Goal: Task Accomplishment & Management: Complete application form

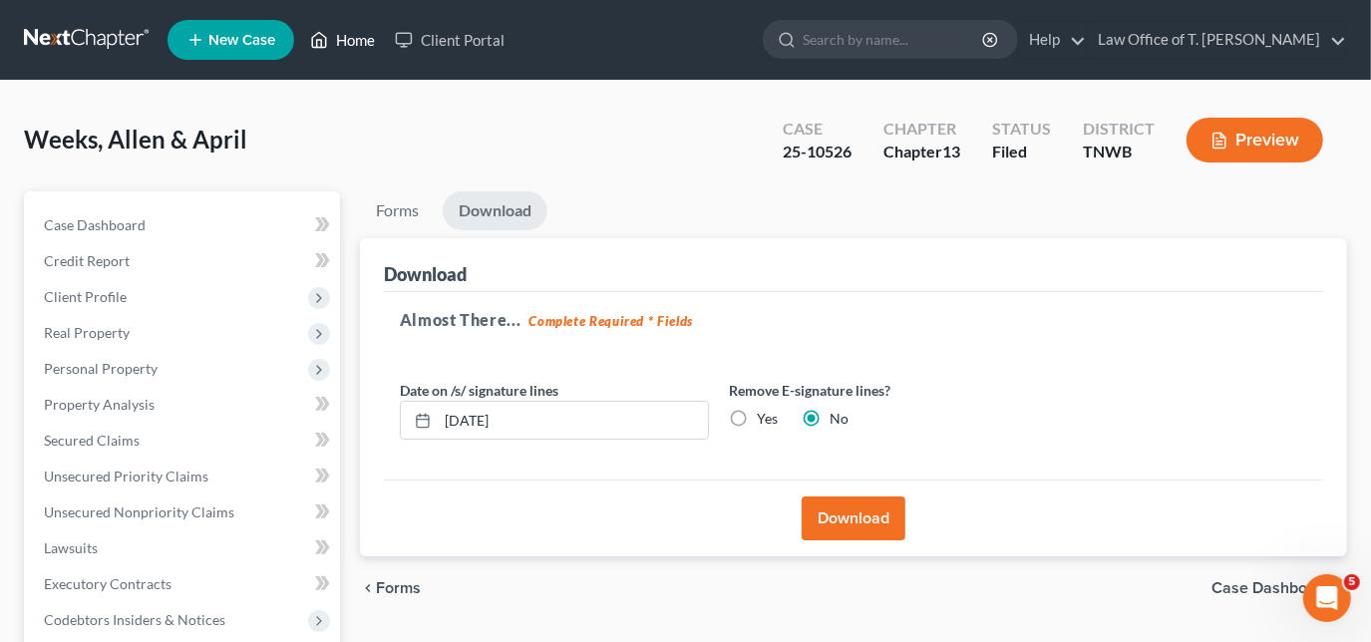
click at [335, 18] on ul "New Case Home Client Portal - No Result - See all results Or Press Enter... Hel…" at bounding box center [758, 40] width 1180 height 52
click at [335, 25] on link "Home" at bounding box center [342, 40] width 85 height 36
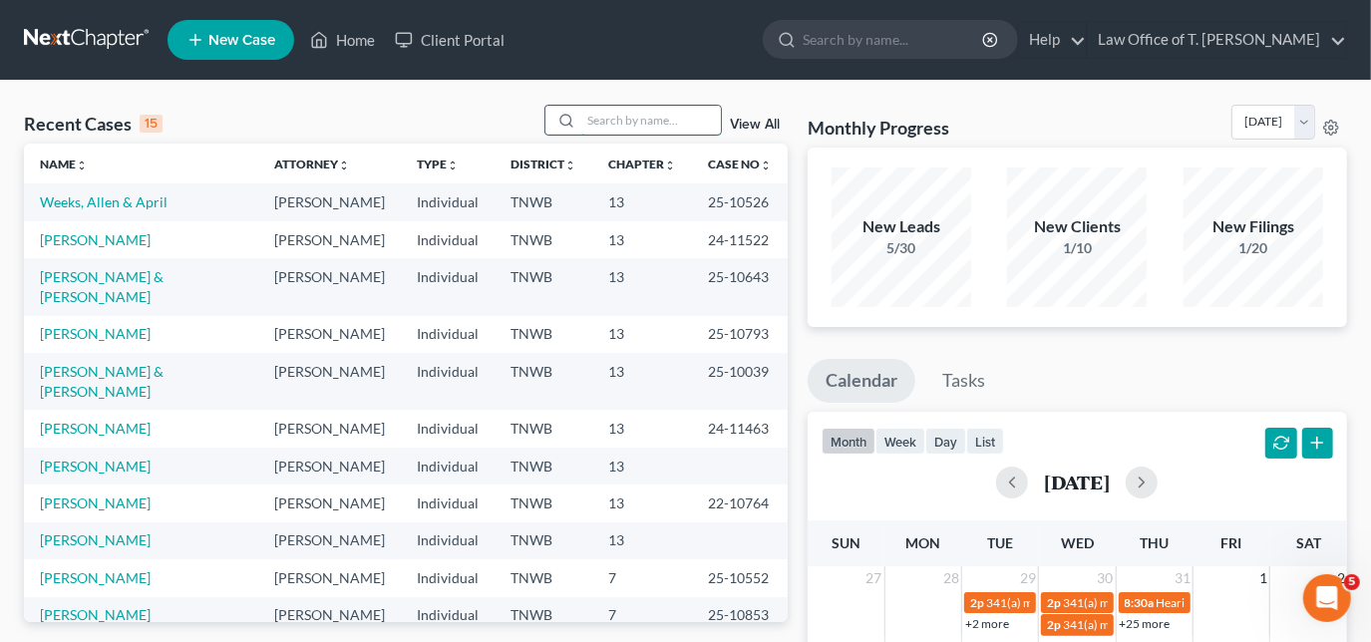
click at [627, 123] on input "search" at bounding box center [651, 120] width 140 height 29
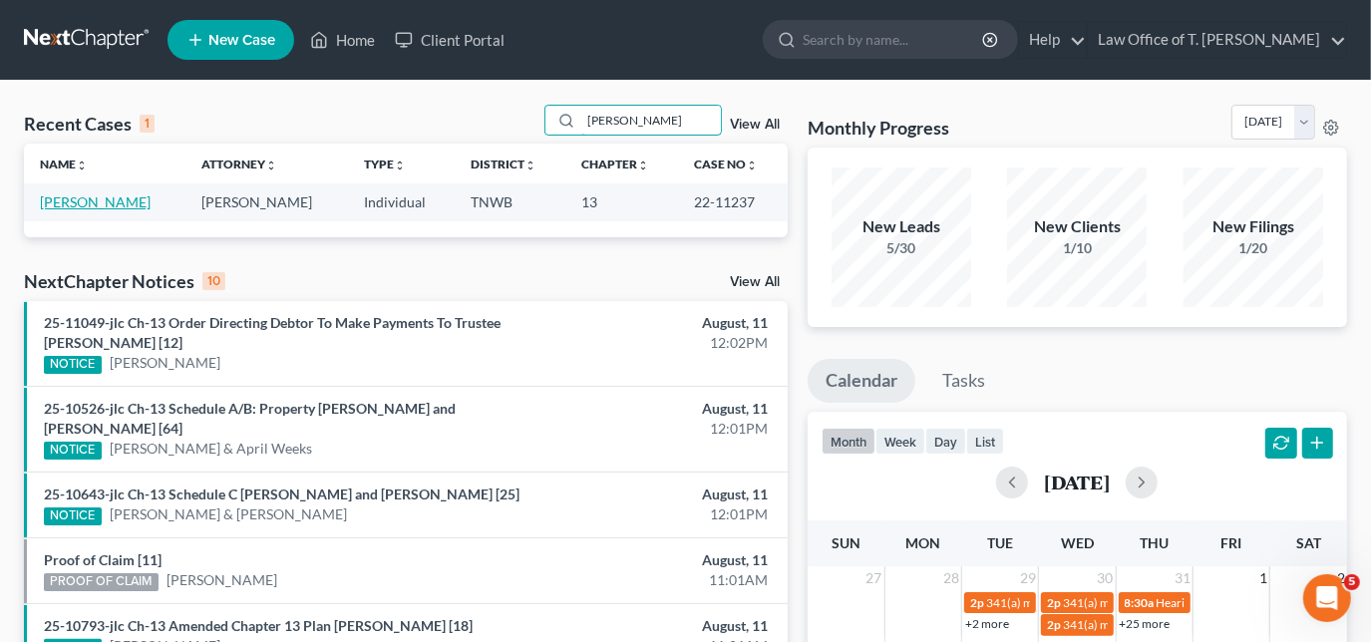
type input "[PERSON_NAME]"
click at [100, 207] on link "[PERSON_NAME]" at bounding box center [95, 201] width 111 height 17
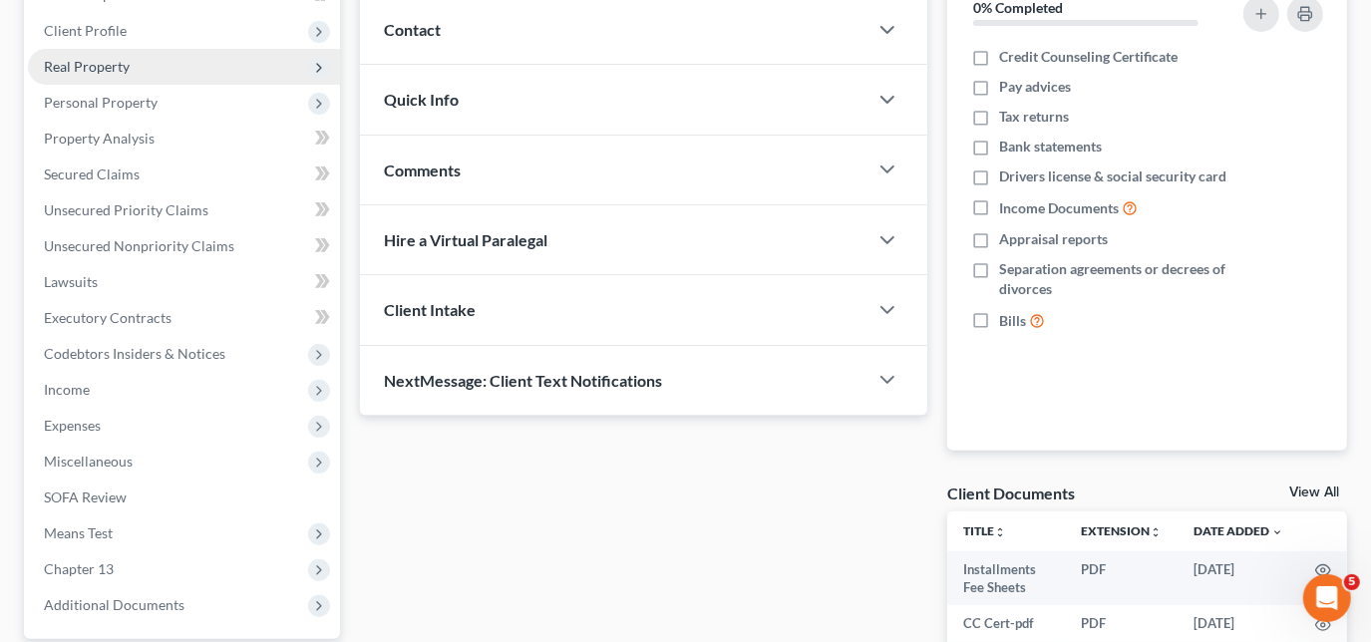
scroll to position [362, 0]
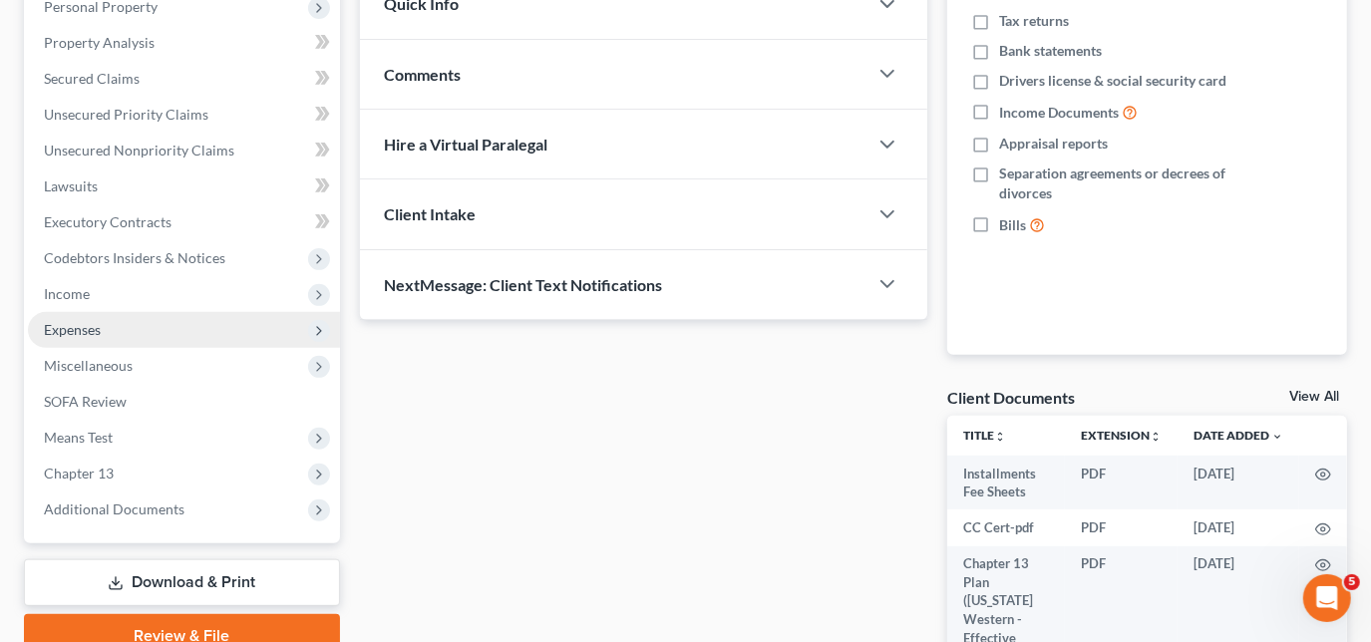
click at [88, 327] on span "Expenses" at bounding box center [72, 329] width 57 height 17
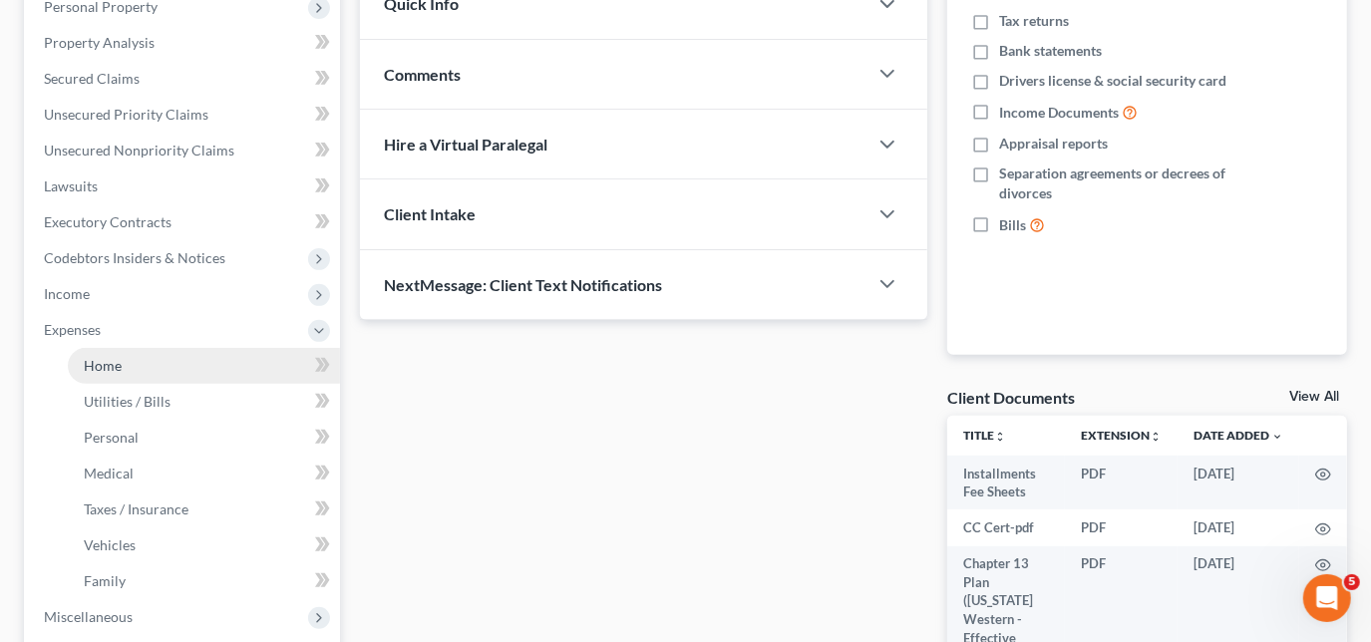
click at [96, 357] on span "Home" at bounding box center [103, 365] width 38 height 17
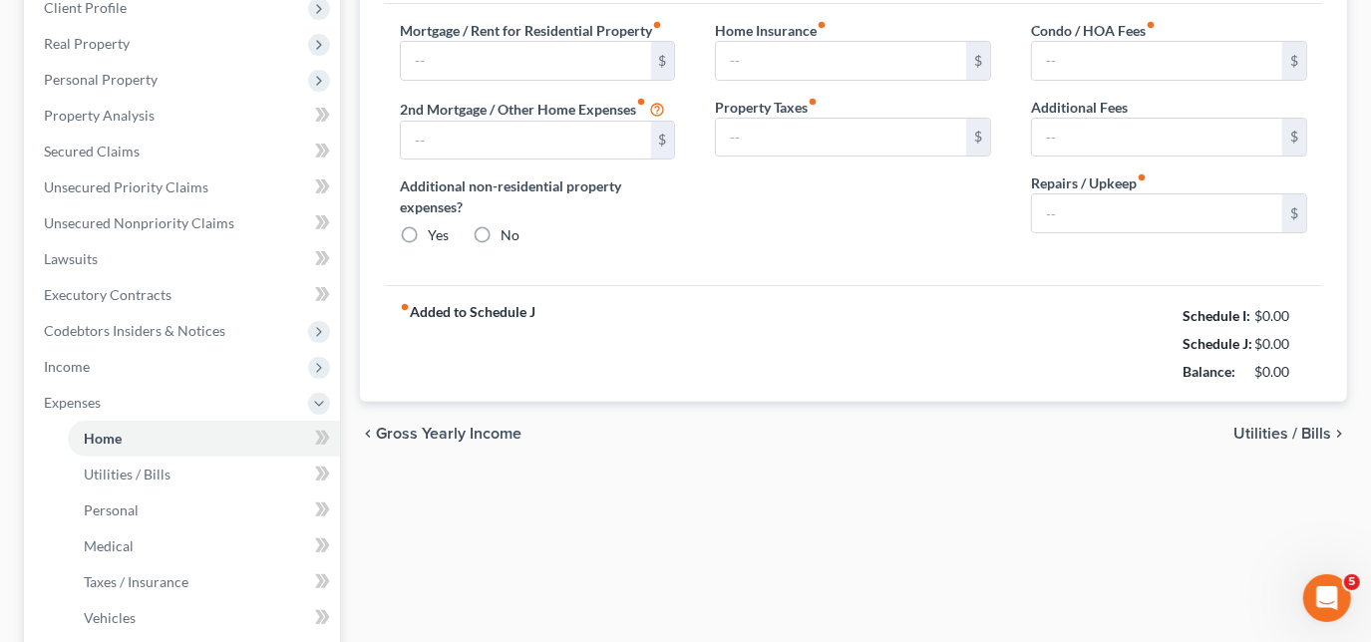
type input "369.00"
type input "0.00"
radio input "true"
type input "0.00"
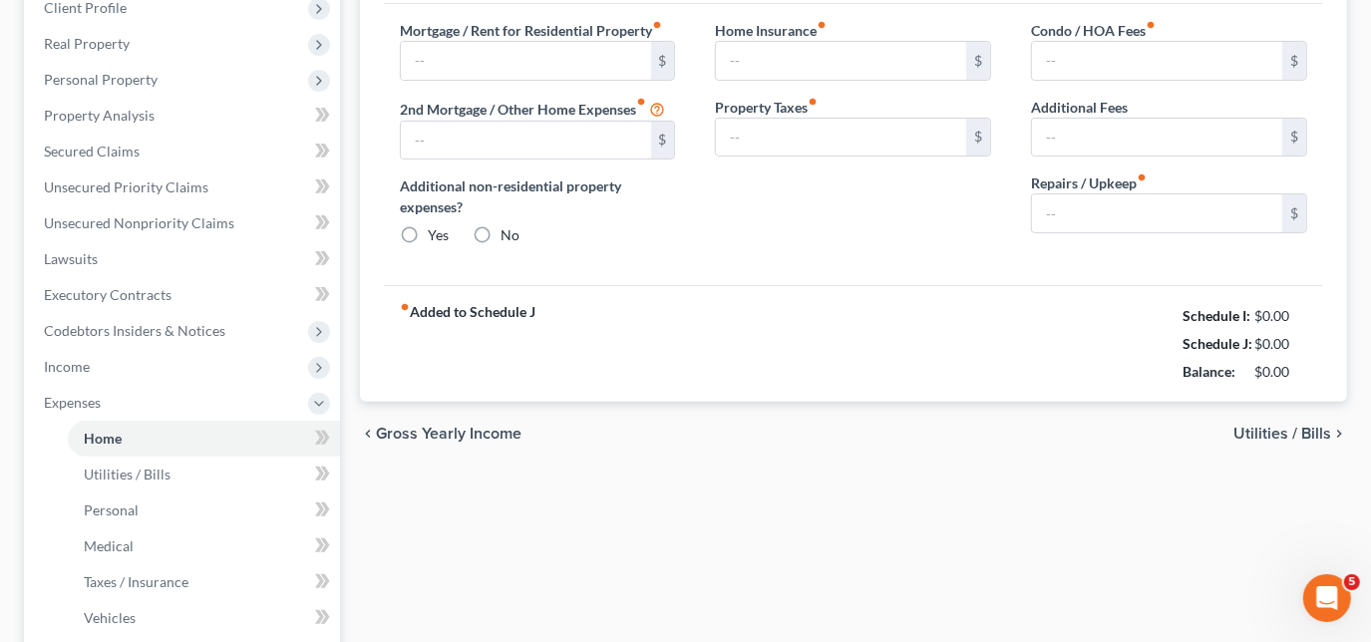
type input "0.00"
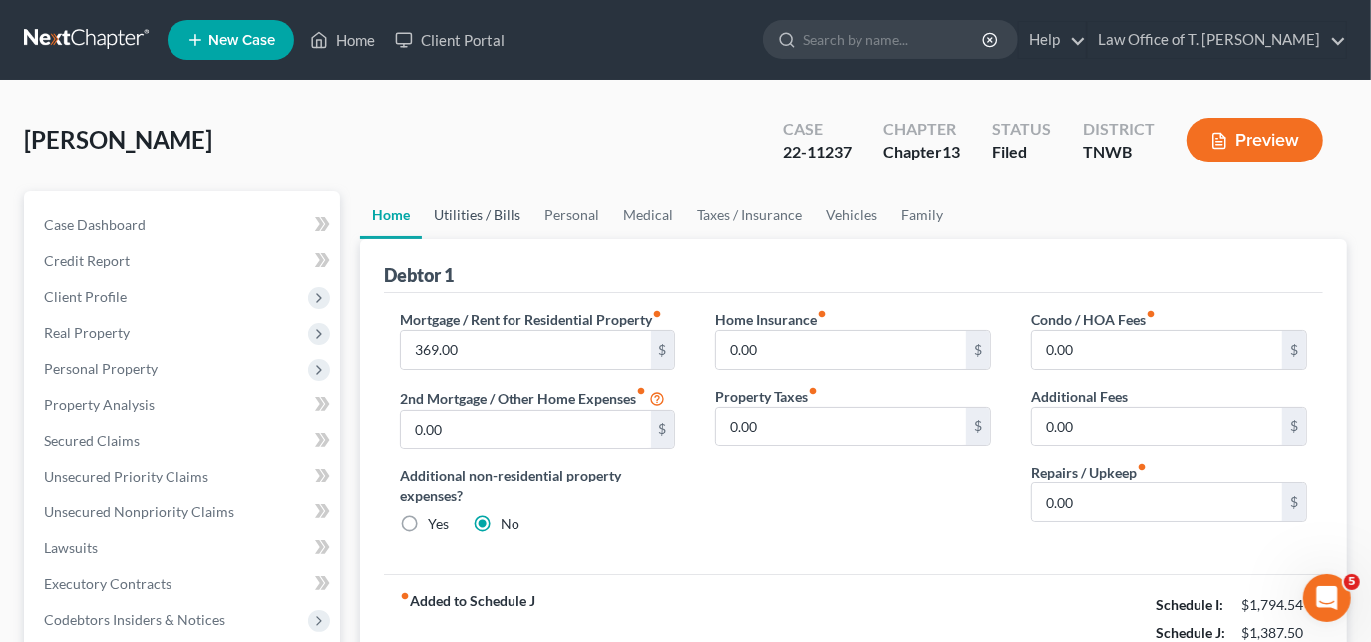
click at [479, 213] on link "Utilities / Bills" at bounding box center [477, 215] width 111 height 48
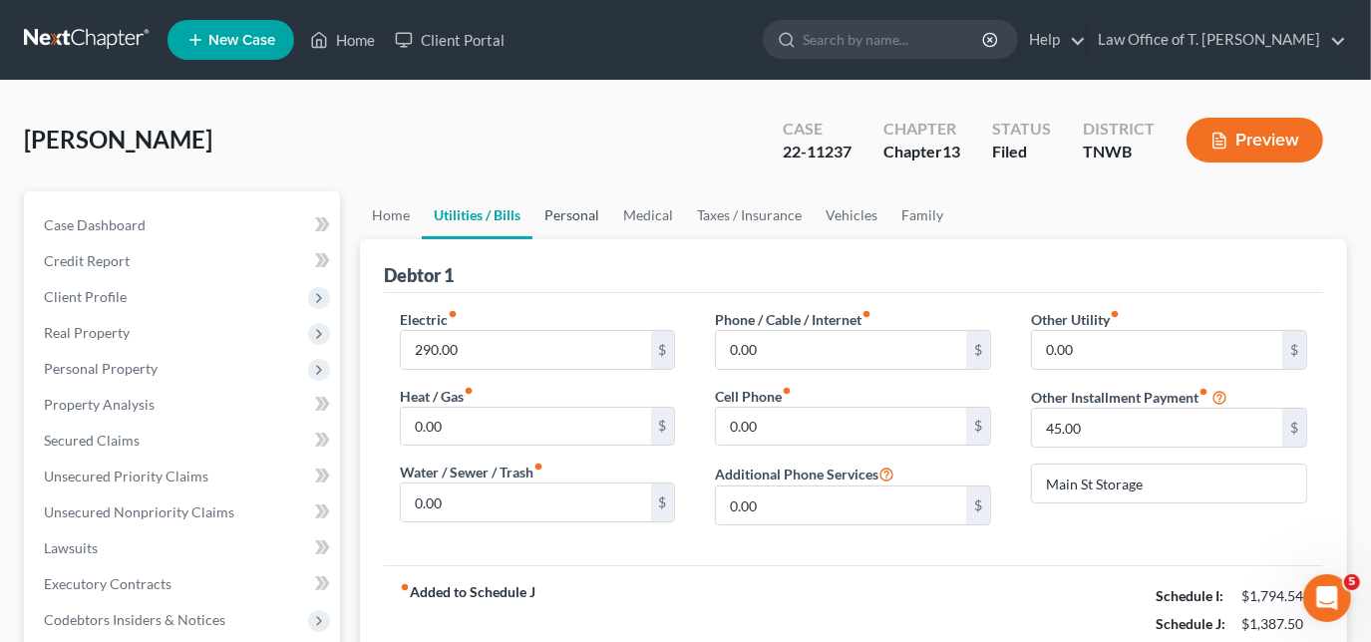
click at [562, 210] on link "Personal" at bounding box center [571, 215] width 79 height 48
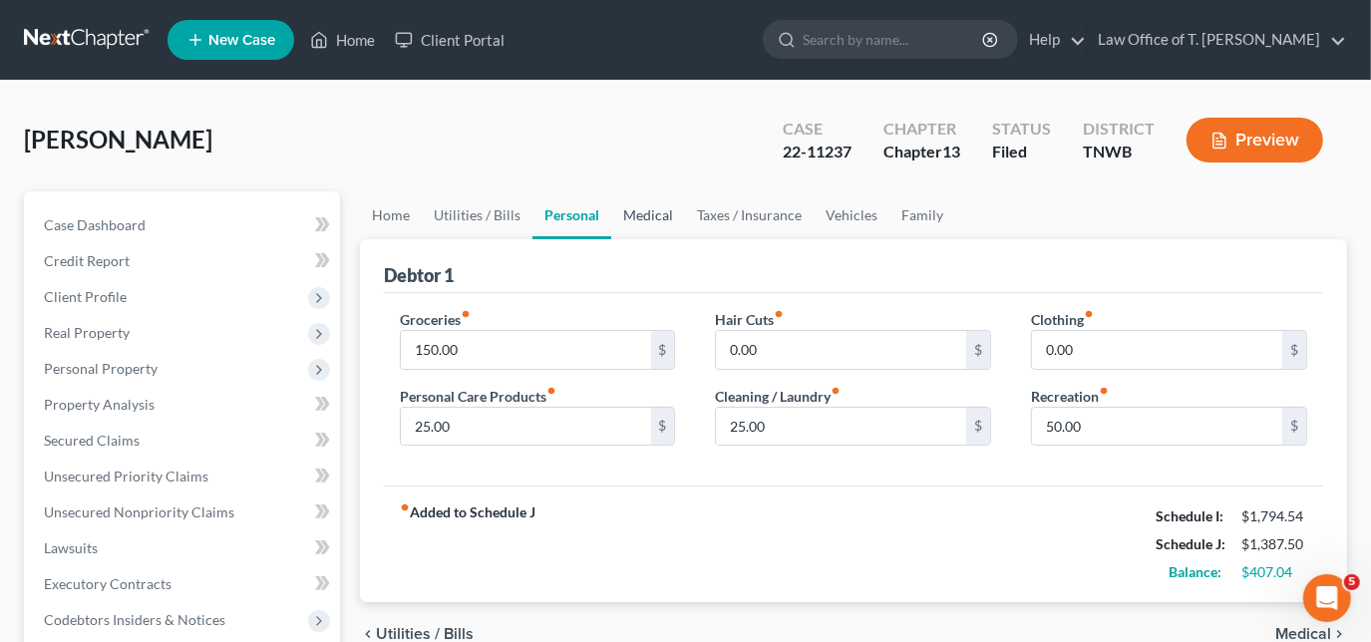
click at [651, 209] on link "Medical" at bounding box center [648, 215] width 74 height 48
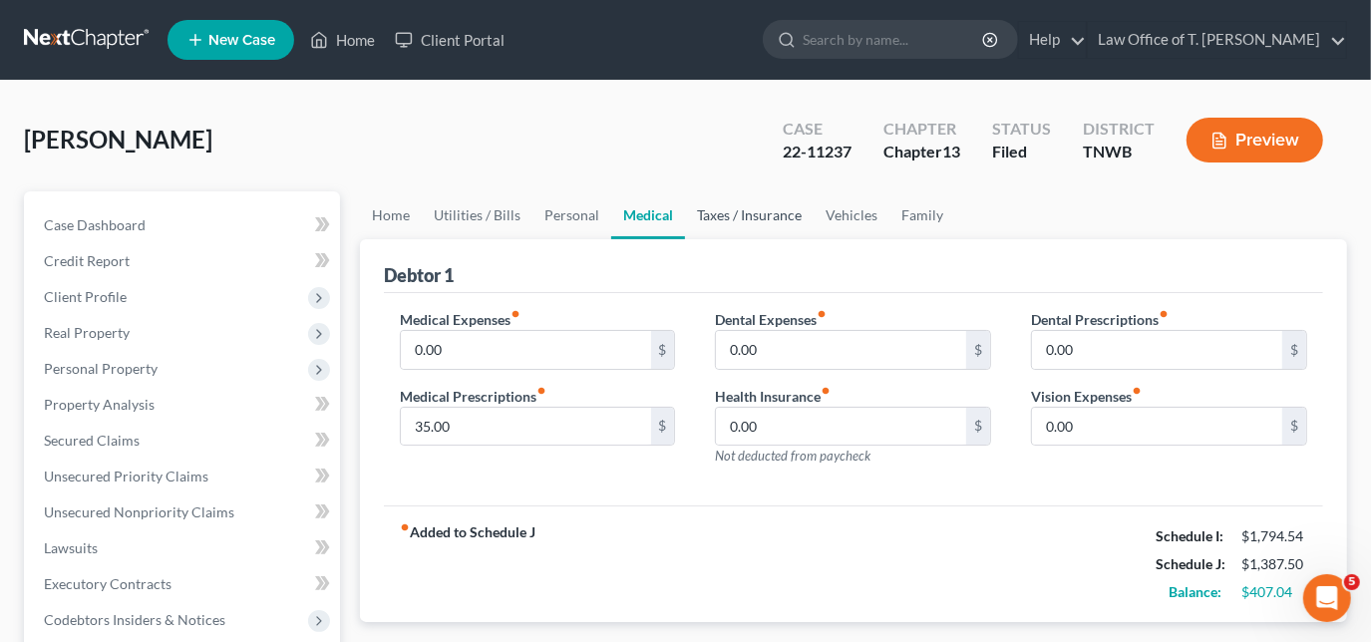
click at [713, 216] on link "Taxes / Insurance" at bounding box center [749, 215] width 129 height 48
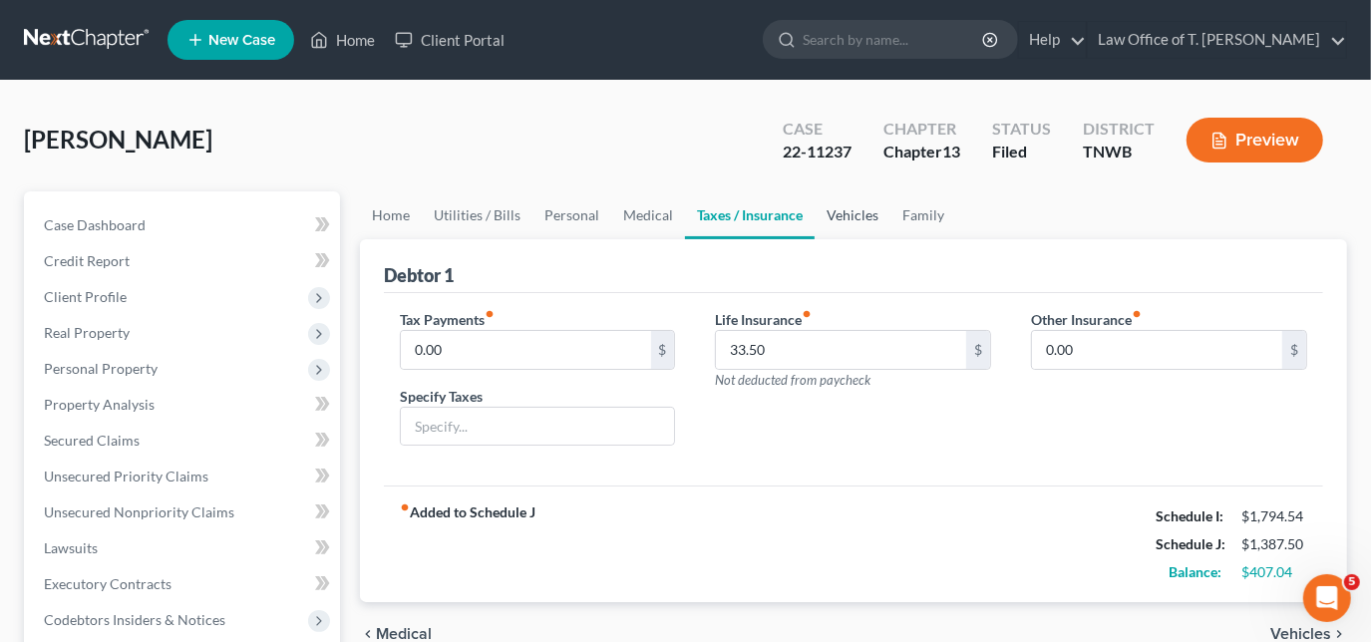
click at [864, 217] on link "Vehicles" at bounding box center [853, 215] width 76 height 48
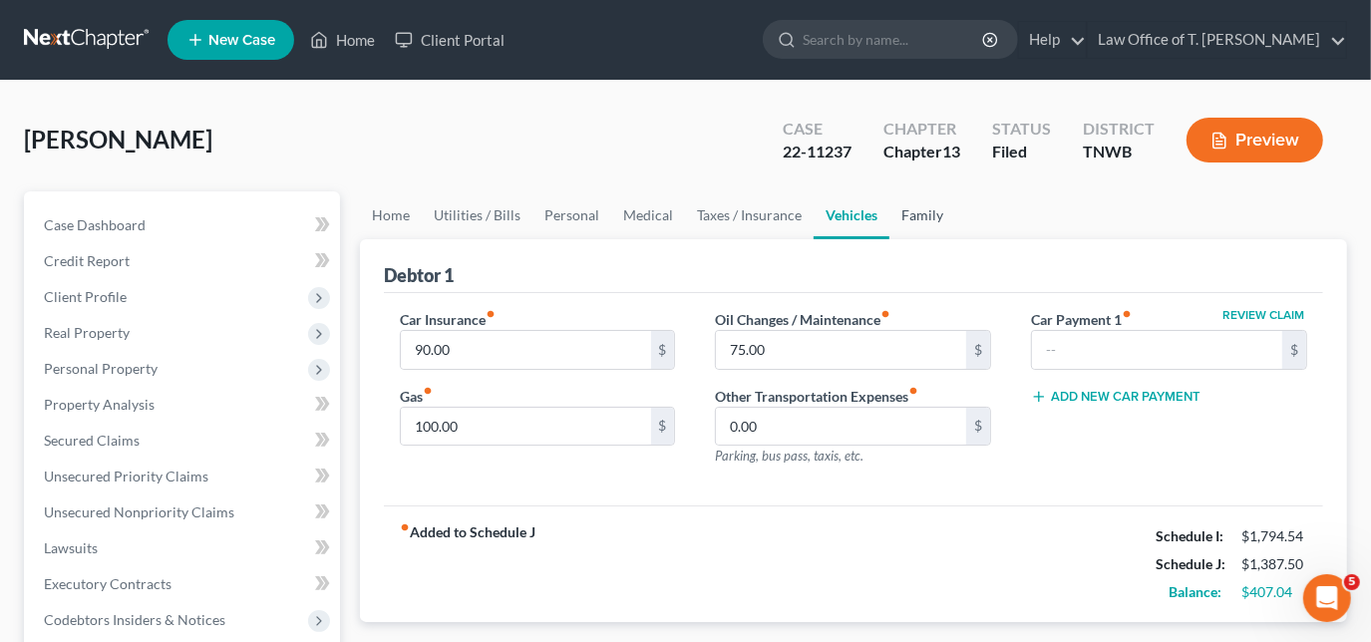
click at [898, 218] on link "Family" at bounding box center [922, 215] width 66 height 48
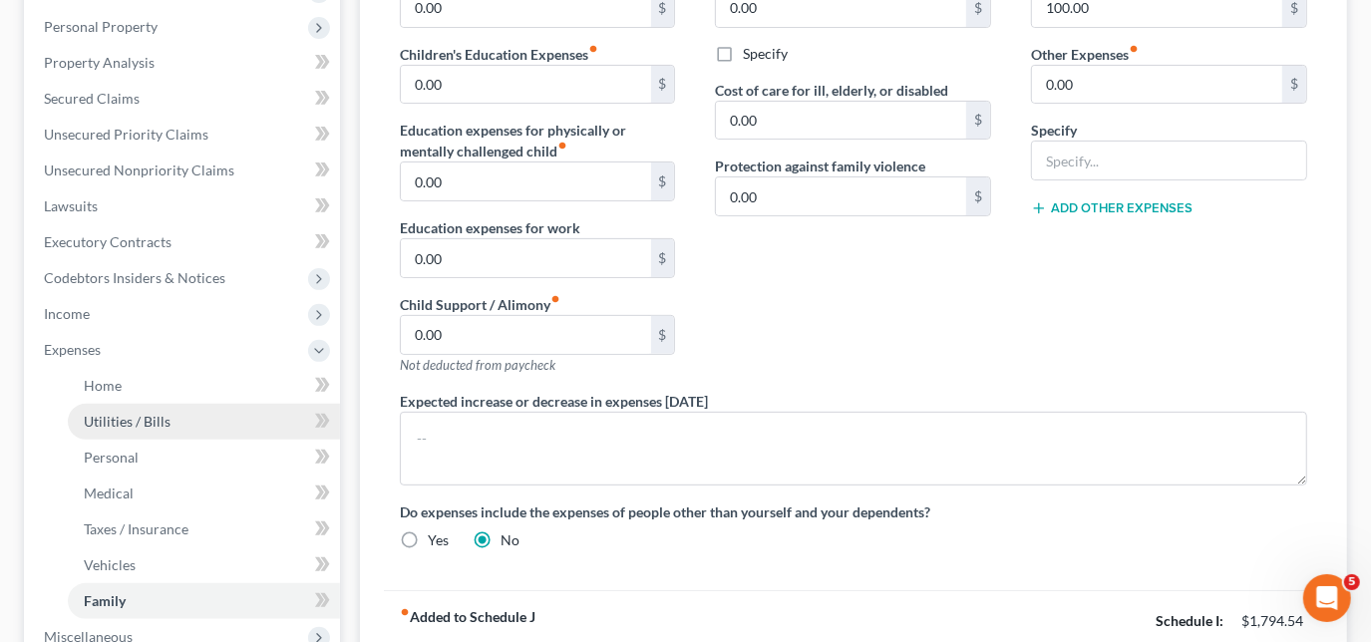
scroll to position [362, 0]
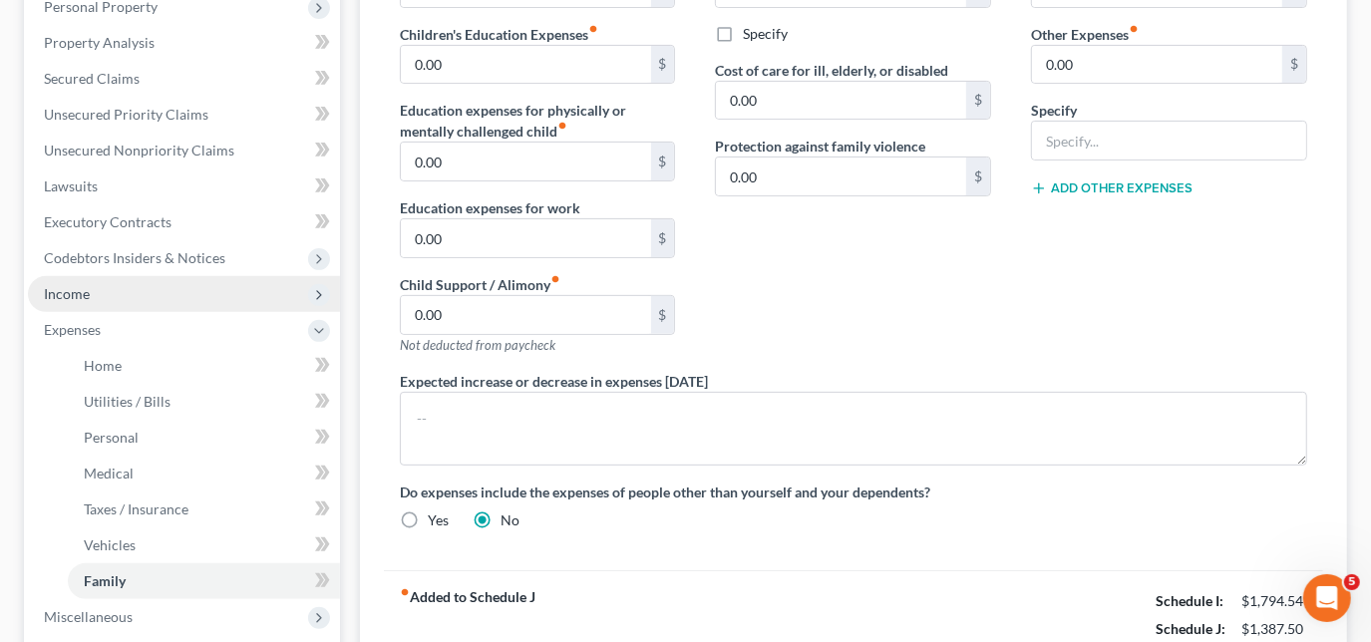
click at [94, 293] on span "Income" at bounding box center [184, 294] width 312 height 36
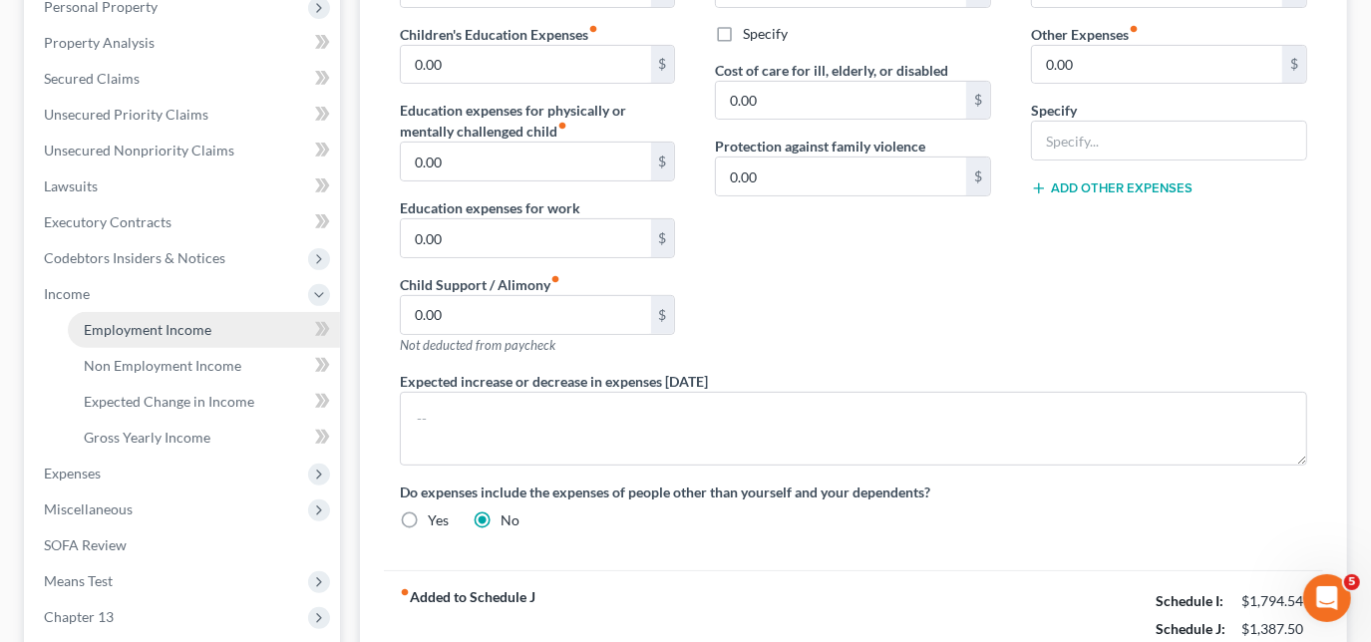
click at [94, 321] on span "Employment Income" at bounding box center [148, 329] width 128 height 17
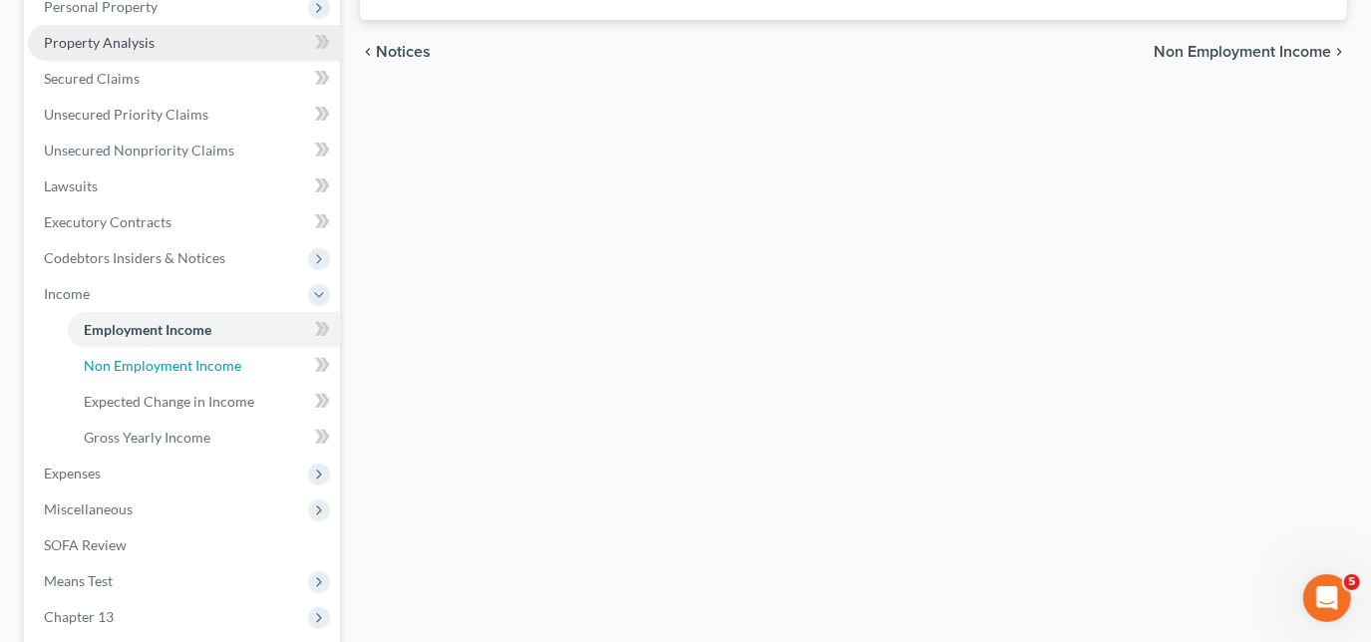
click at [104, 364] on span "Non Employment Income" at bounding box center [163, 365] width 158 height 17
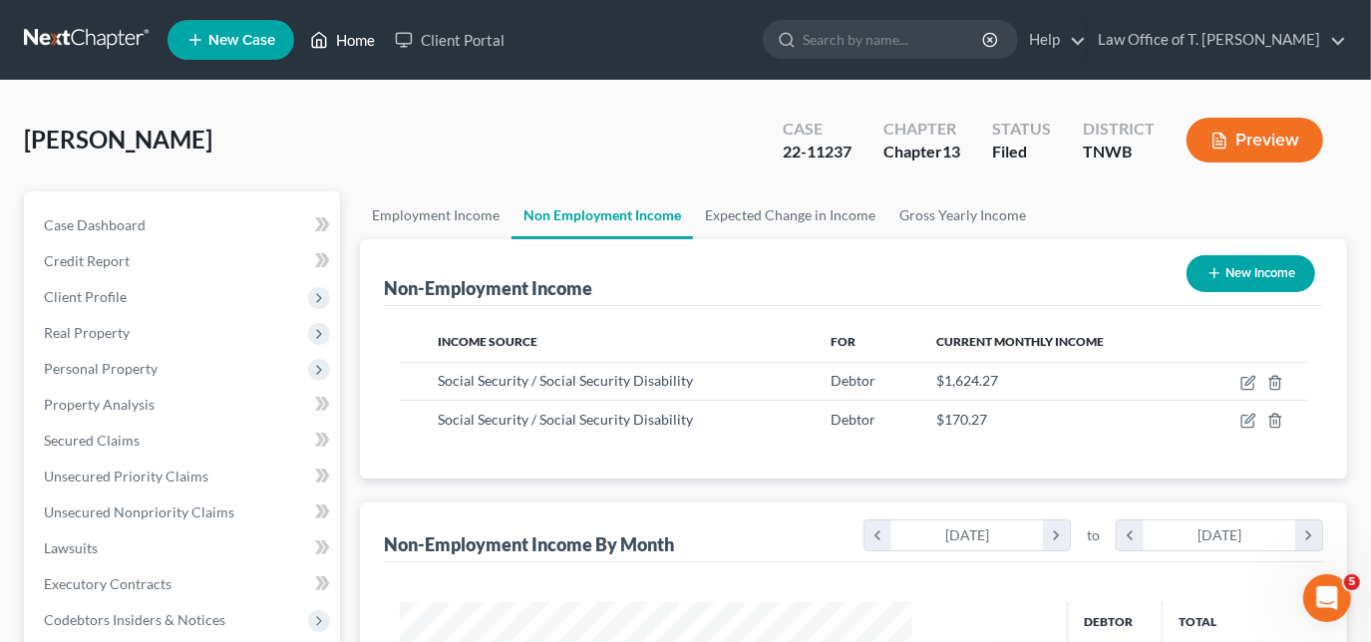
click at [372, 39] on link "Home" at bounding box center [342, 40] width 85 height 36
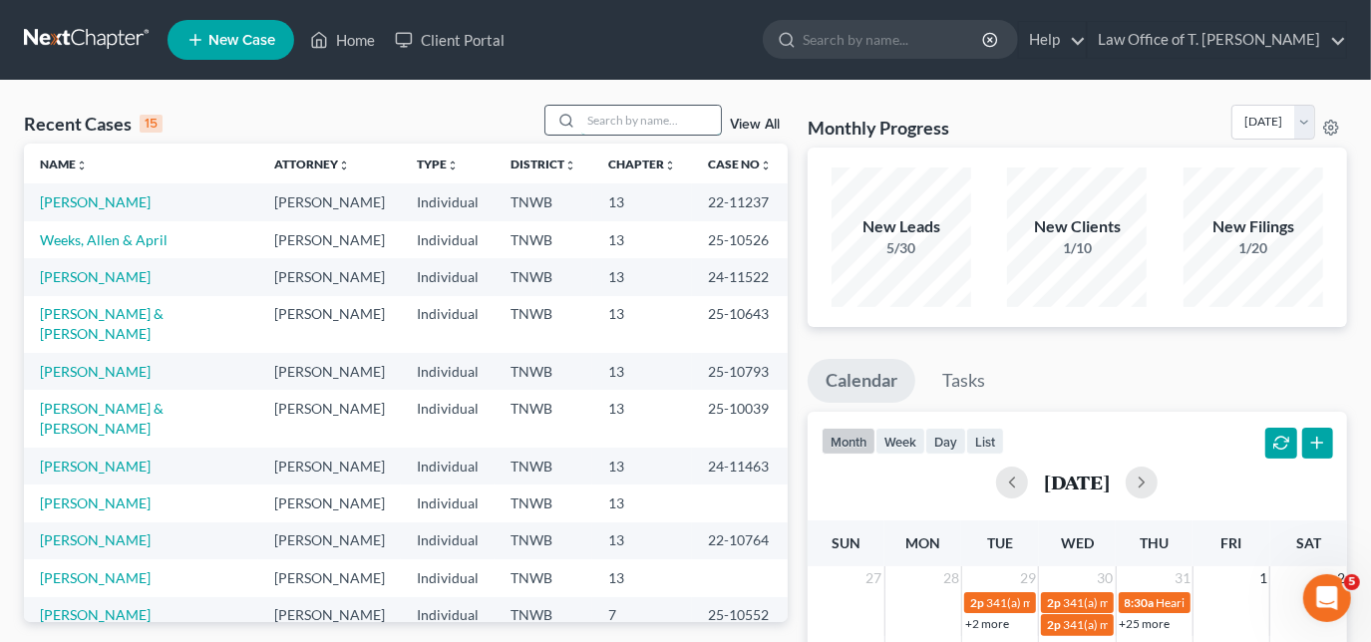
click at [636, 122] on input "search" at bounding box center [651, 120] width 140 height 29
type input "[PERSON_NAME]"
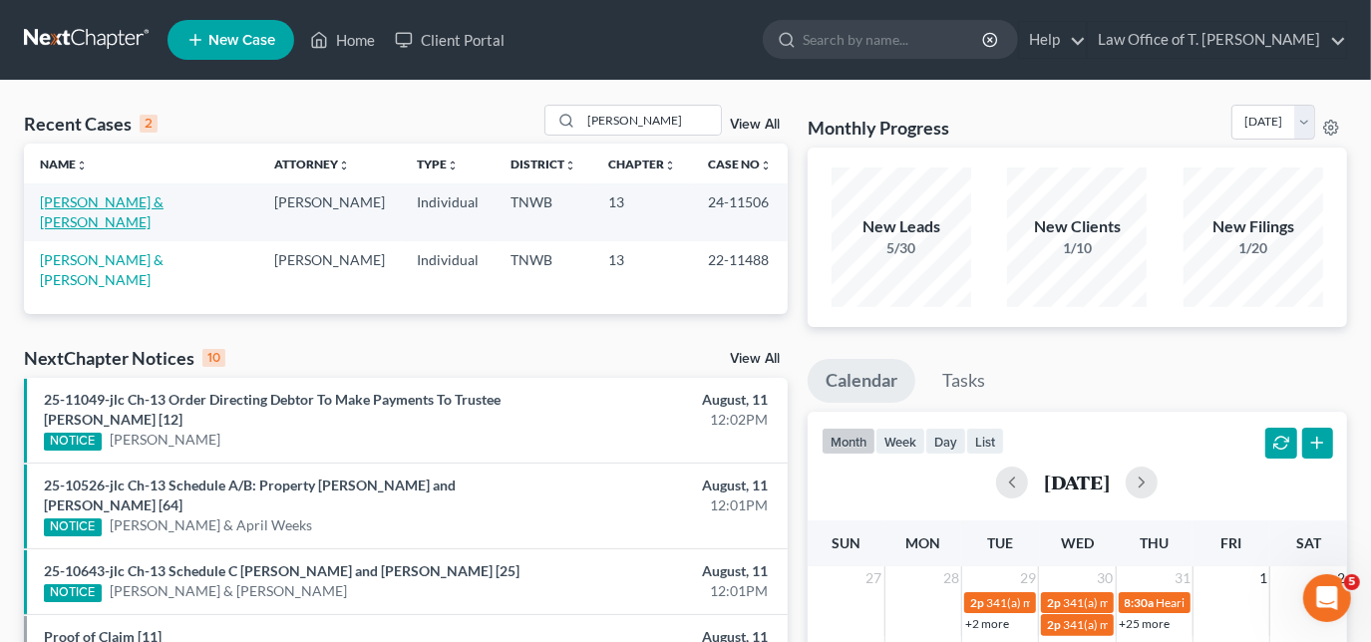
click at [136, 207] on link "[PERSON_NAME] & [PERSON_NAME]" at bounding box center [102, 211] width 124 height 37
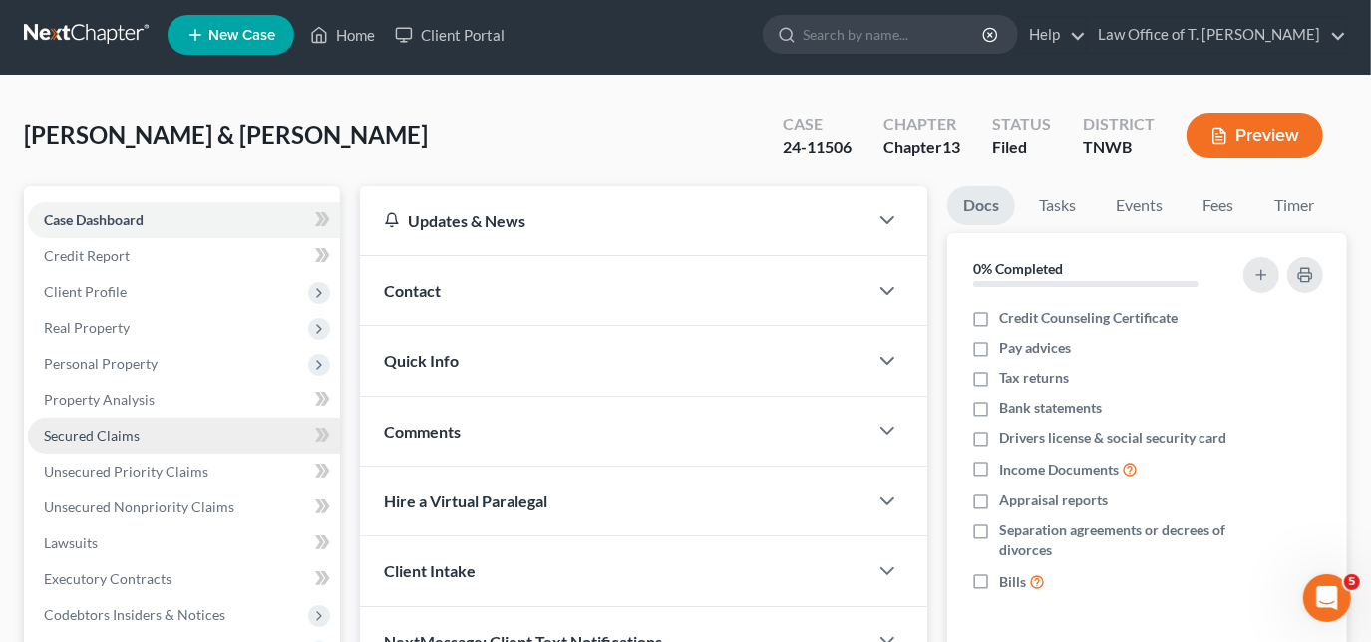
scroll to position [90, 0]
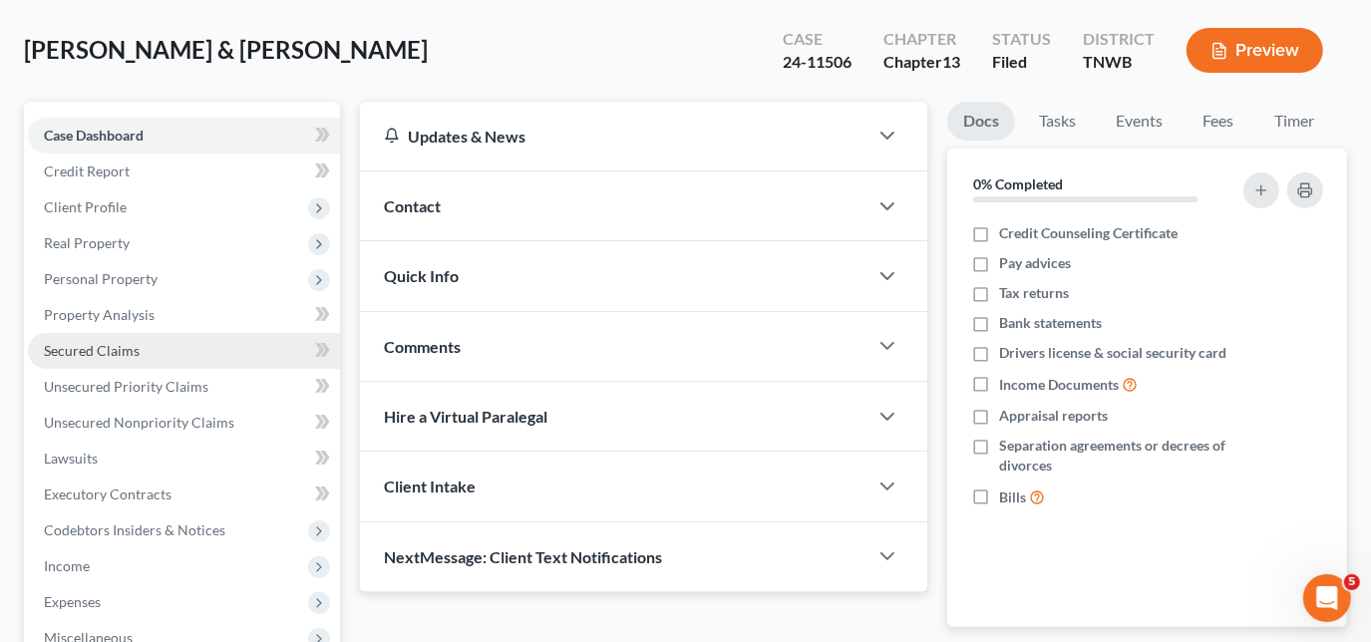
click at [132, 346] on span "Secured Claims" at bounding box center [92, 350] width 96 height 17
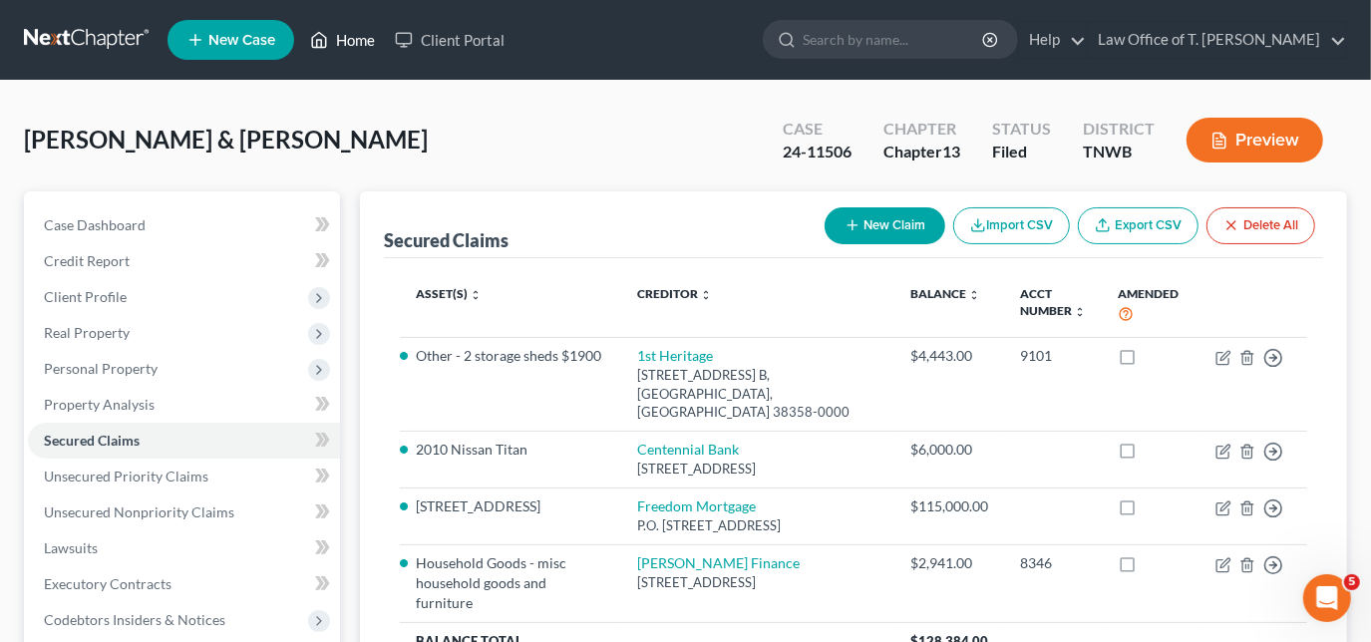
click at [348, 50] on link "Home" at bounding box center [342, 40] width 85 height 36
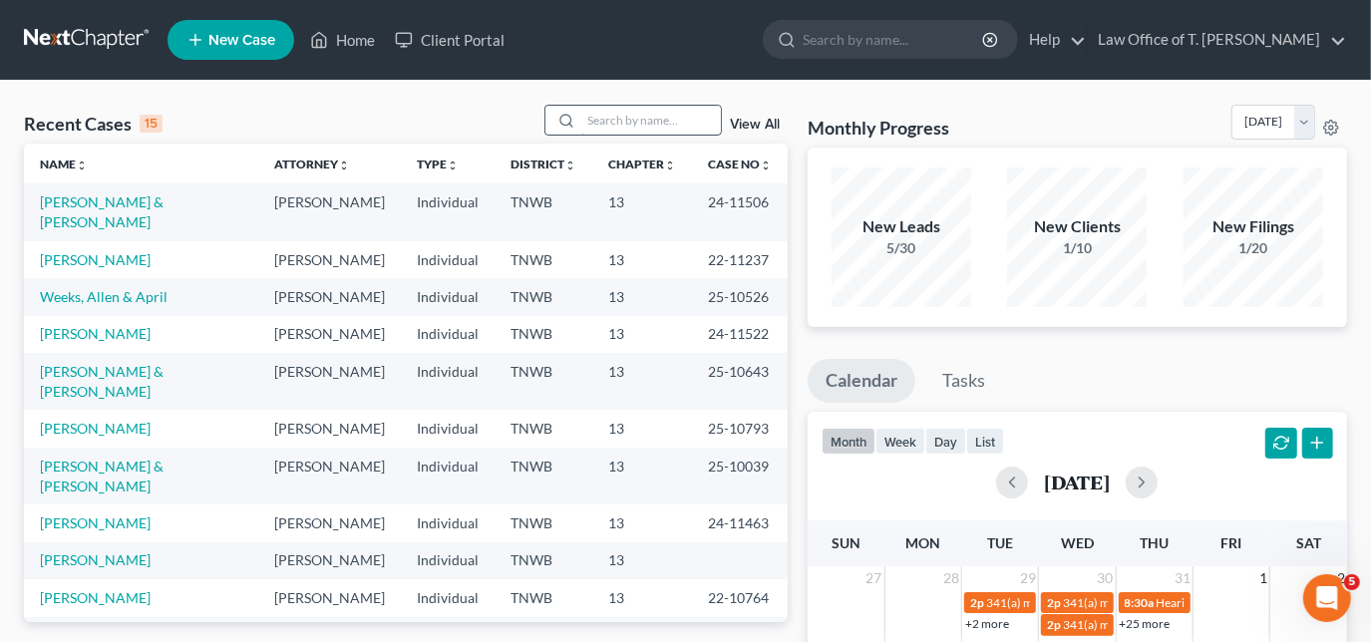
click at [652, 118] on input "search" at bounding box center [651, 120] width 140 height 29
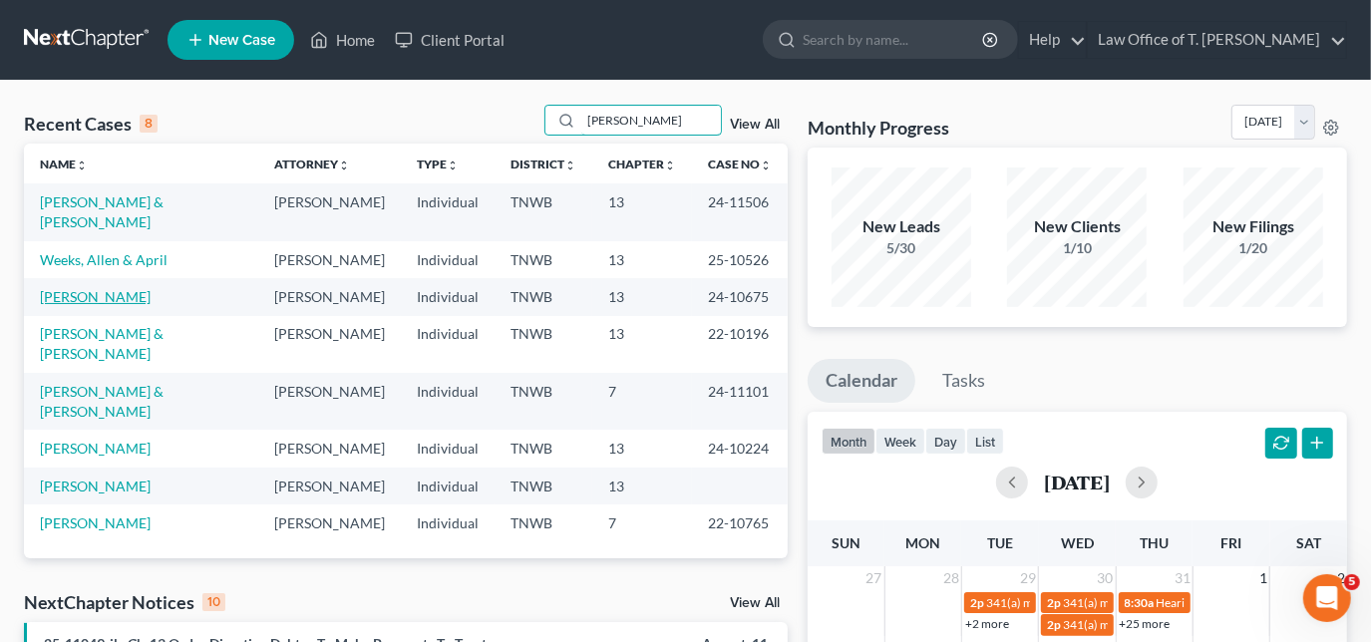
type input "[PERSON_NAME]"
click at [78, 288] on link "[PERSON_NAME]" at bounding box center [95, 296] width 111 height 17
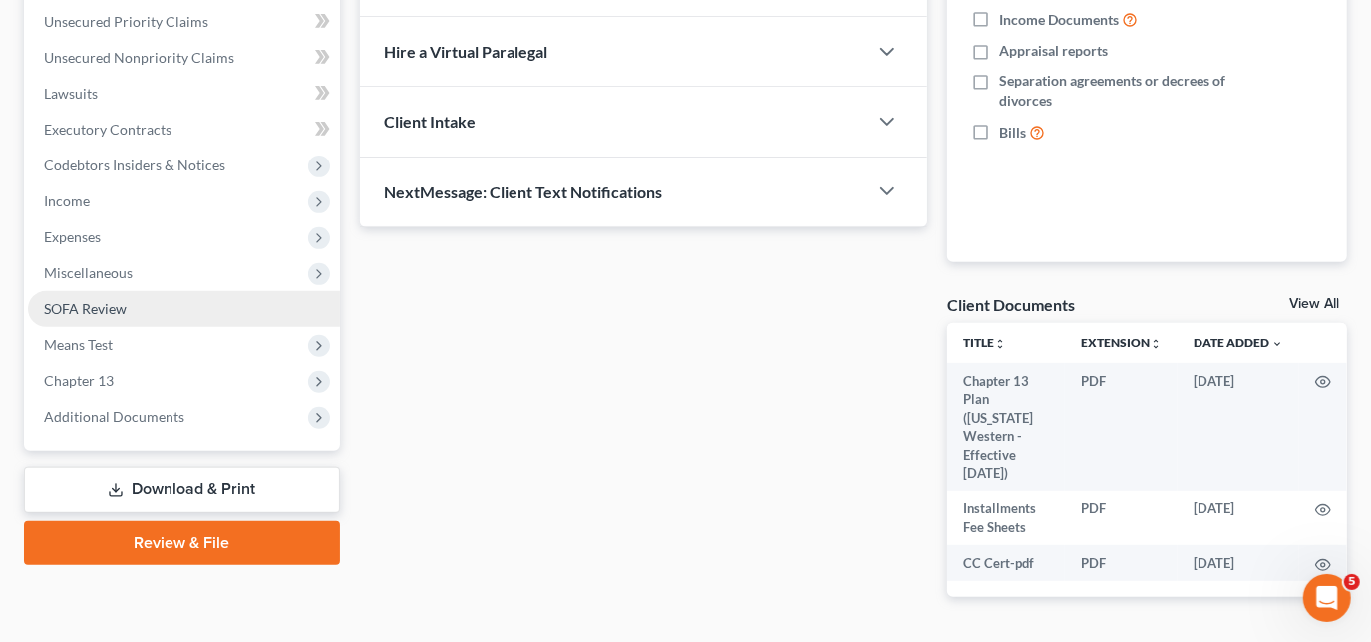
scroll to position [336, 0]
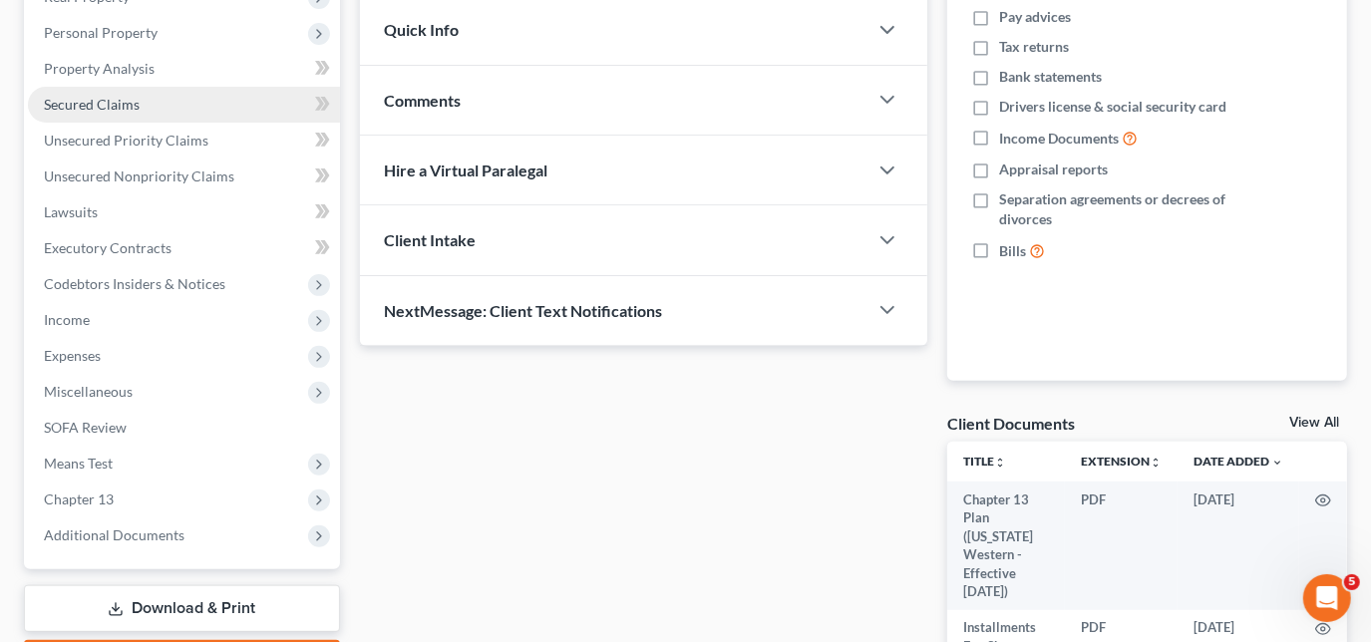
click at [109, 101] on span "Secured Claims" at bounding box center [92, 104] width 96 height 17
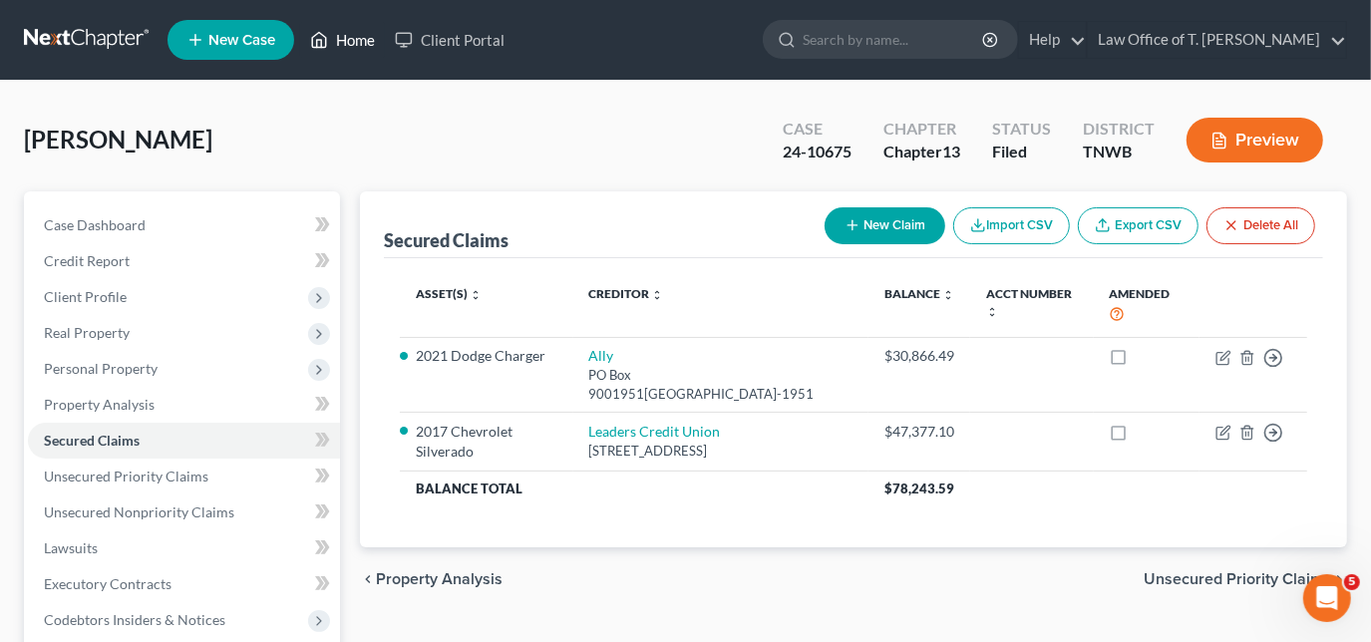
click at [378, 37] on link "Home" at bounding box center [342, 40] width 85 height 36
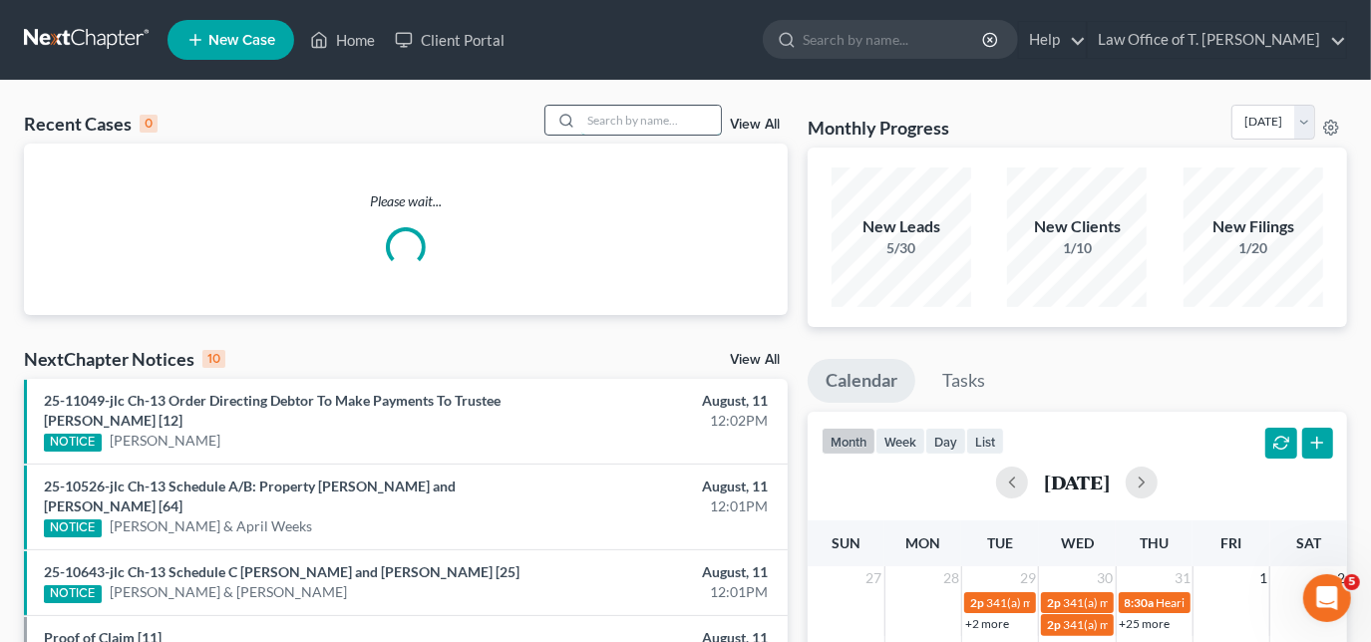
click at [634, 120] on input "search" at bounding box center [651, 120] width 140 height 29
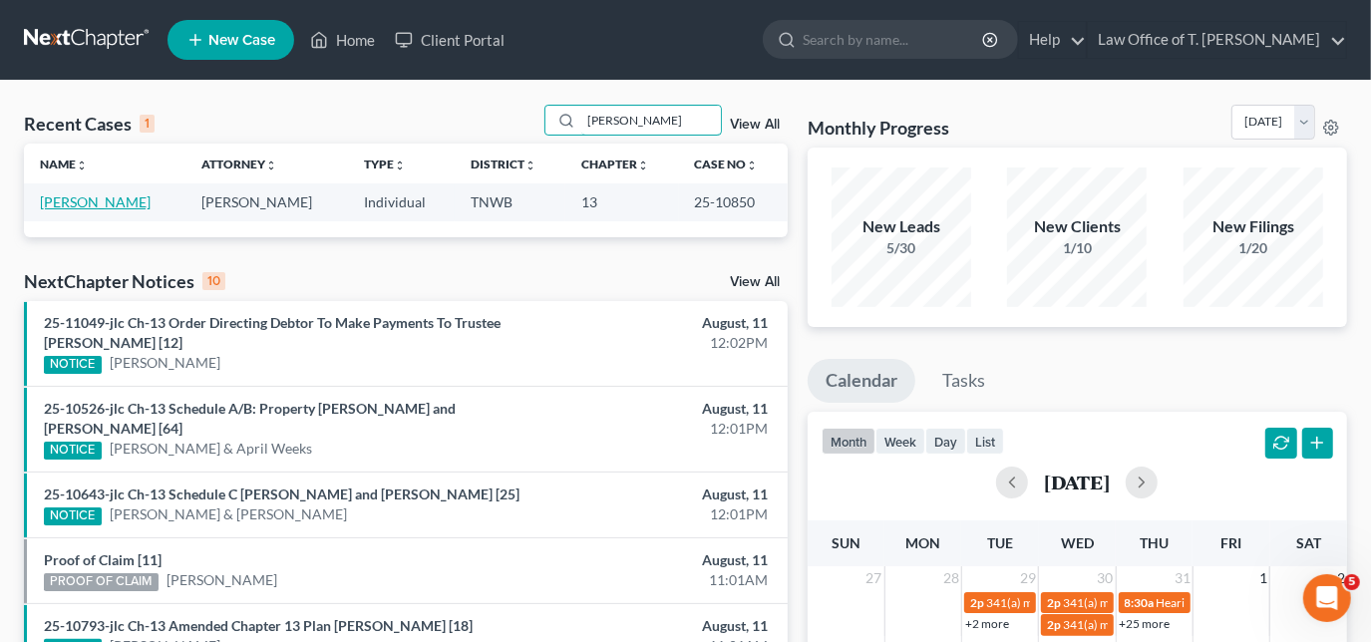
type input "[PERSON_NAME]"
click at [114, 200] on link "[PERSON_NAME]" at bounding box center [95, 201] width 111 height 17
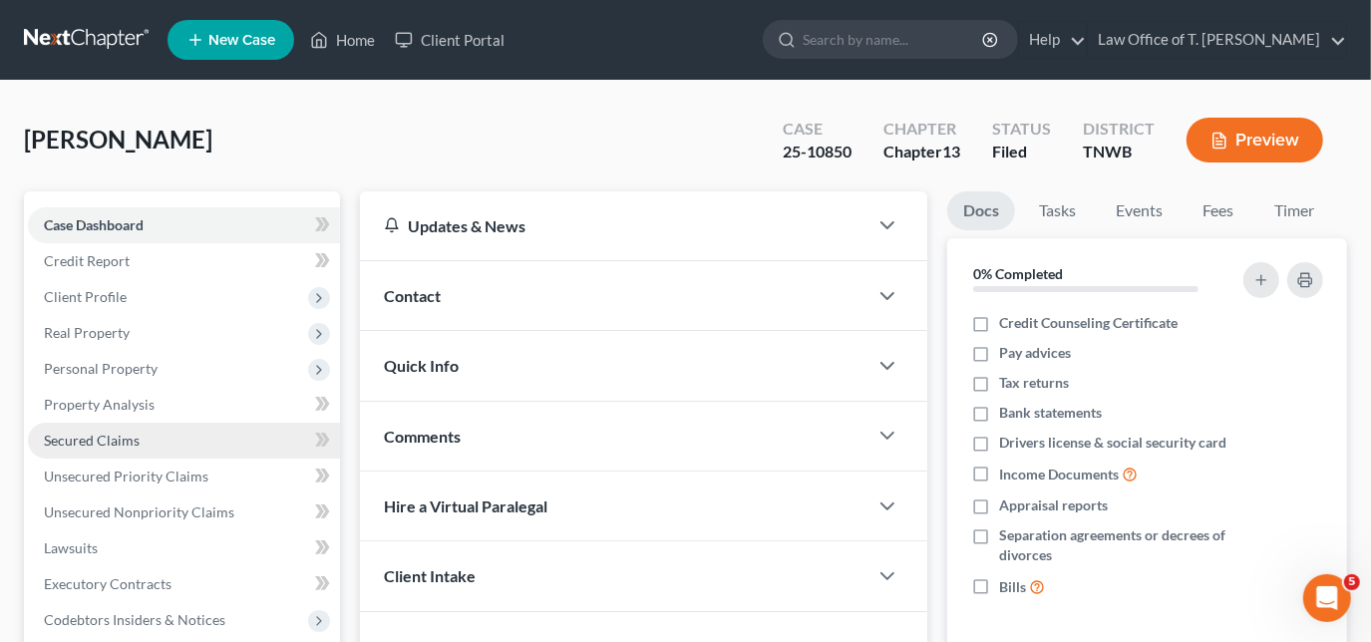
click at [133, 438] on span "Secured Claims" at bounding box center [92, 440] width 96 height 17
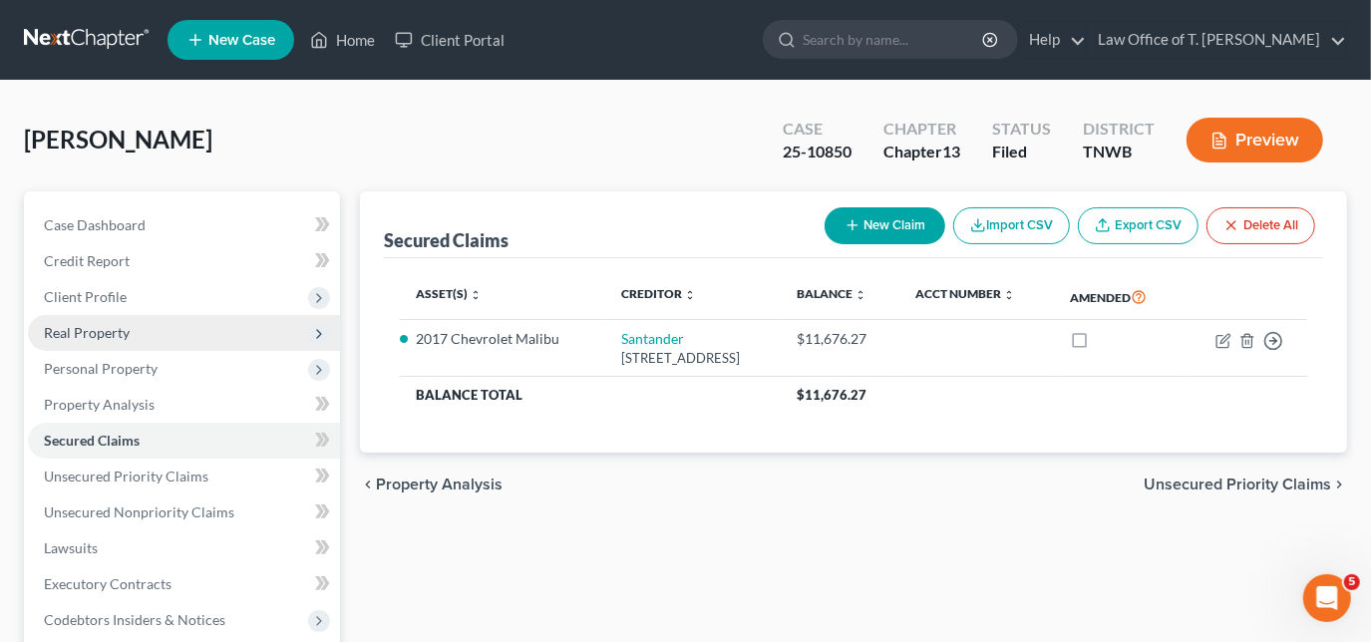
click at [106, 338] on span "Real Property" at bounding box center [87, 332] width 86 height 17
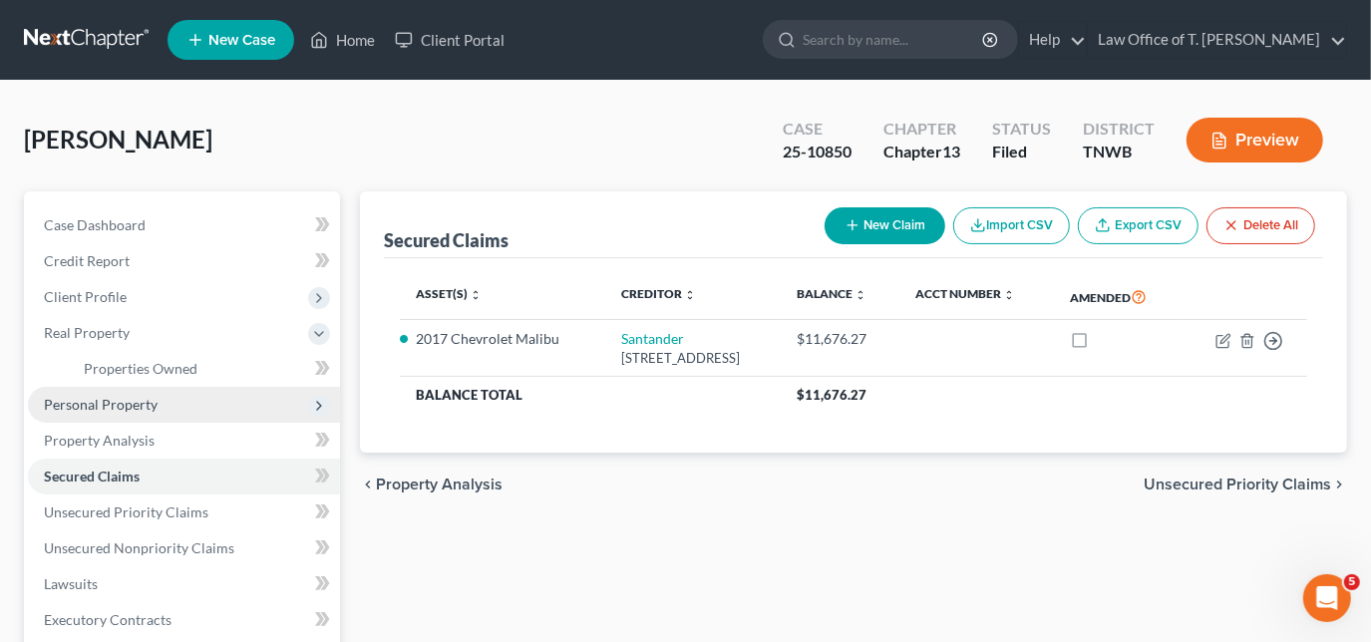
click at [106, 399] on span "Personal Property" at bounding box center [101, 404] width 114 height 17
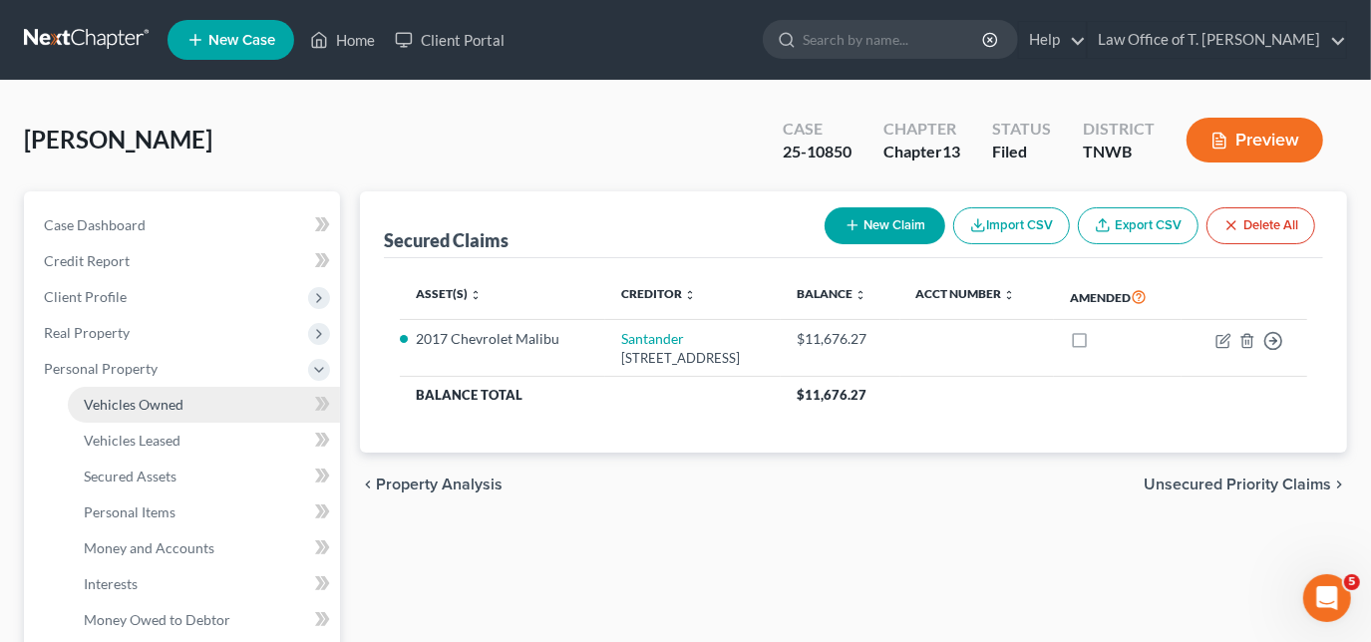
click at [177, 401] on span "Vehicles Owned" at bounding box center [134, 404] width 100 height 17
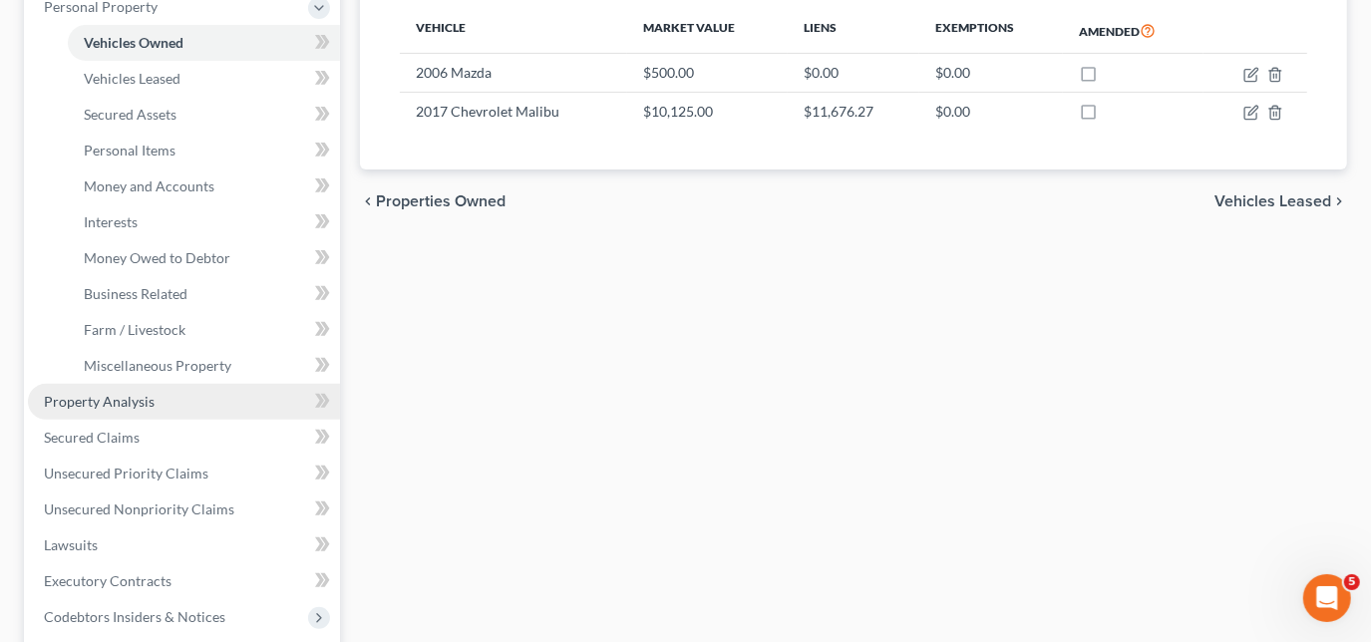
scroll to position [453, 0]
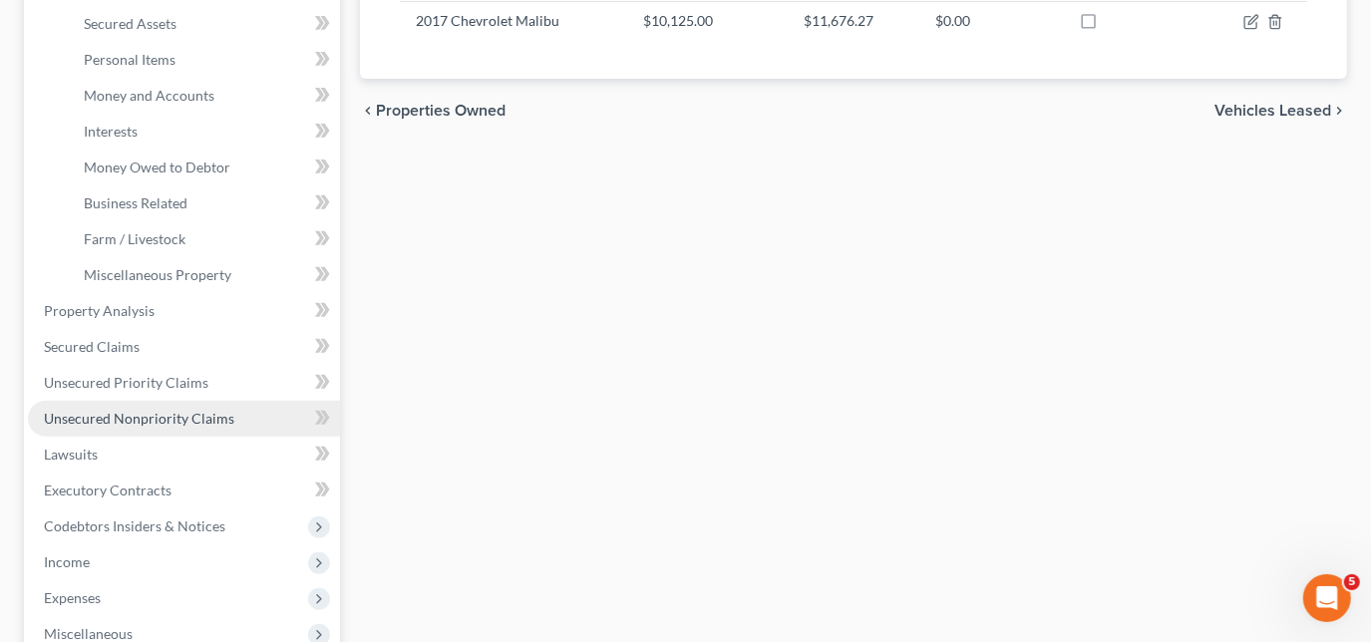
click at [160, 410] on span "Unsecured Nonpriority Claims" at bounding box center [139, 418] width 190 height 17
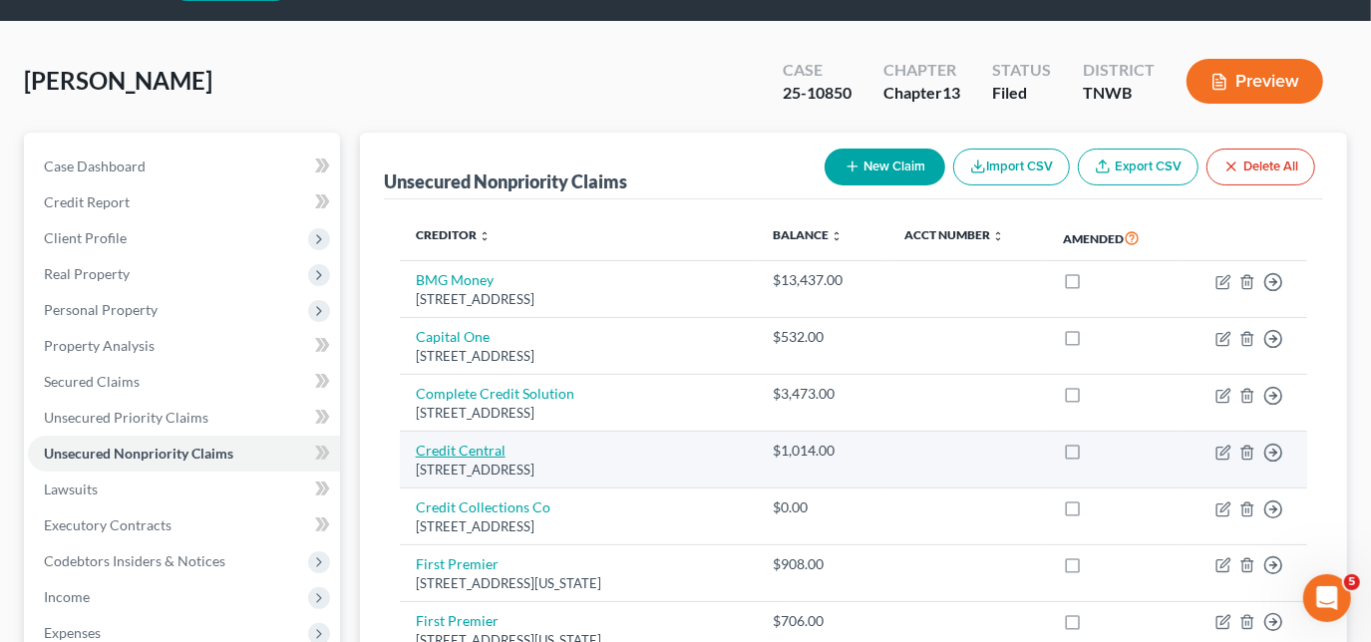
scroll to position [90, 0]
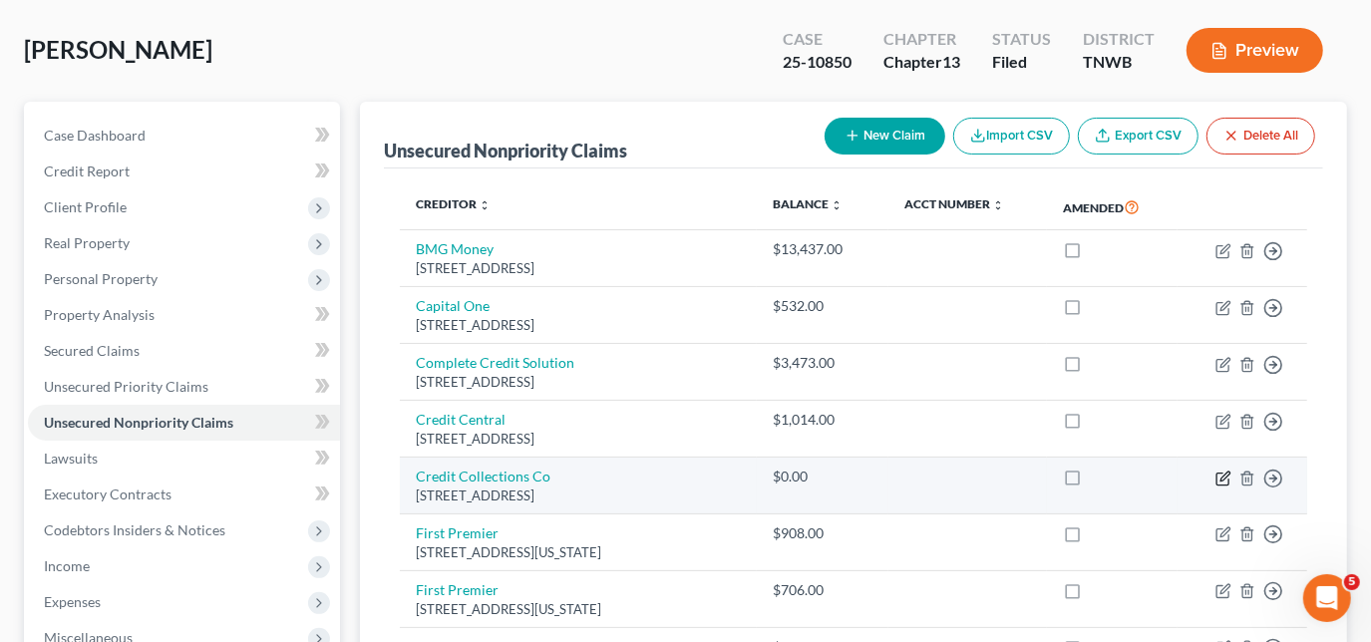
click at [1223, 476] on icon "button" at bounding box center [1224, 476] width 9 height 9
select select "22"
select select "1"
select select "0"
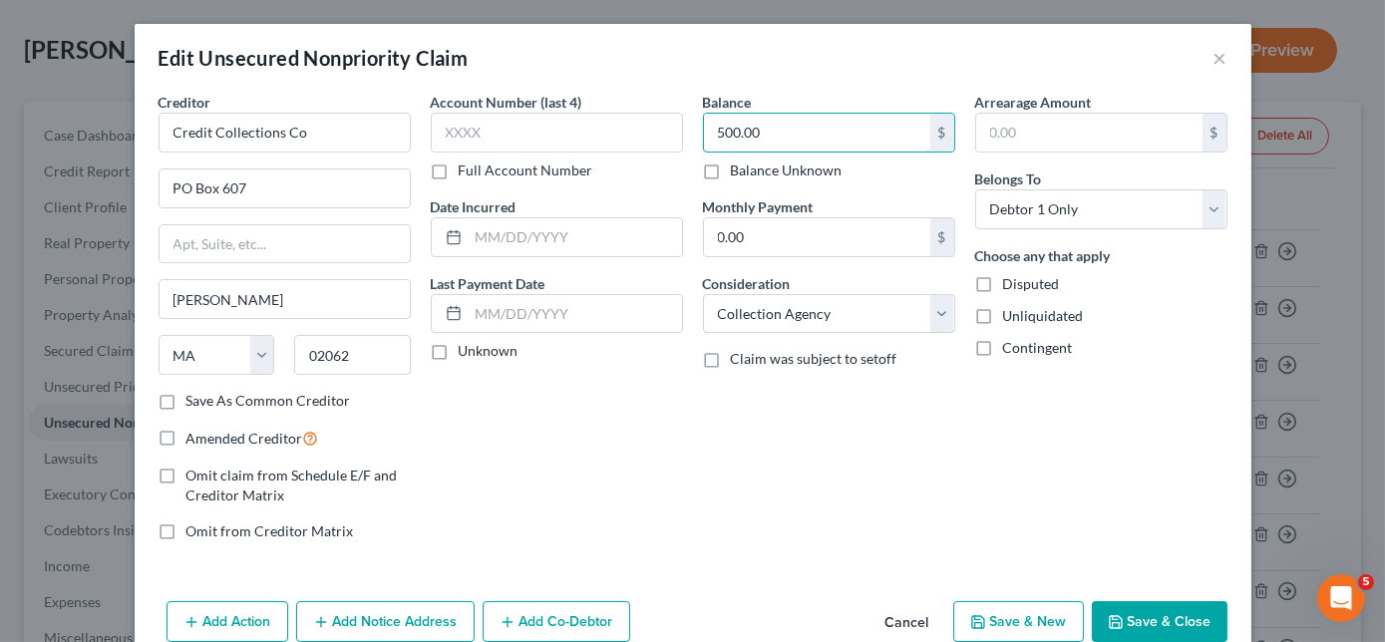
type input "500.00"
click at [1179, 618] on button "Save & Close" at bounding box center [1160, 622] width 136 height 42
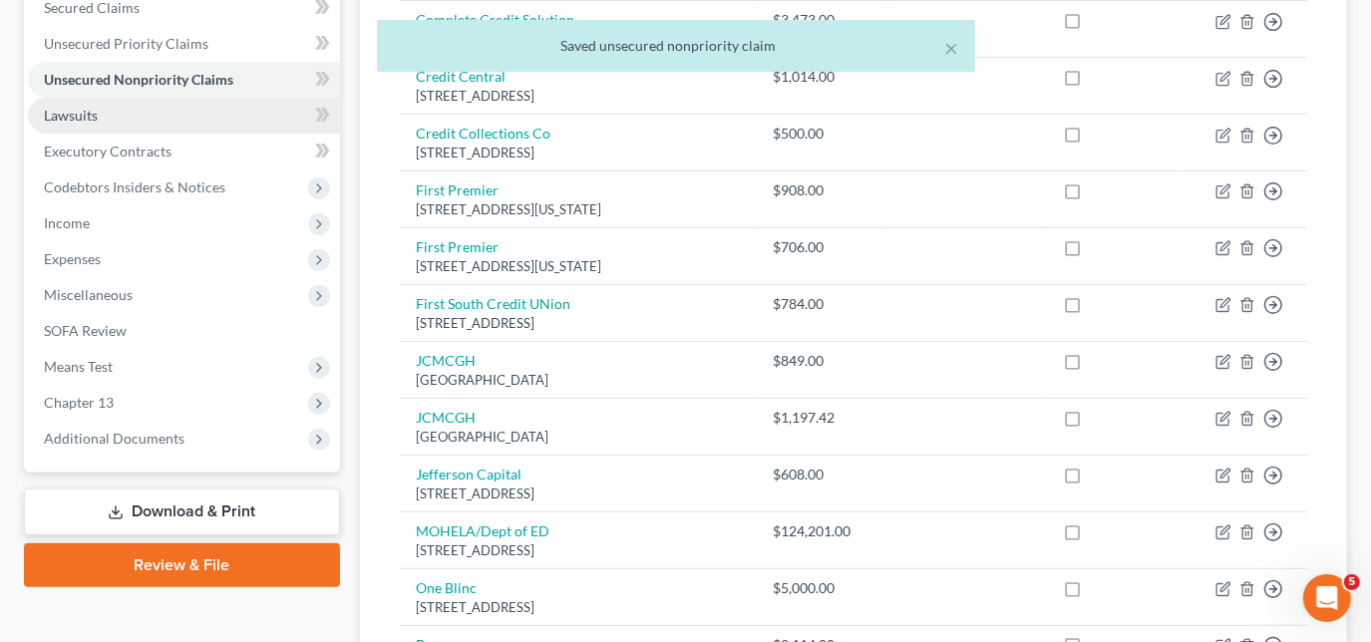
scroll to position [543, 0]
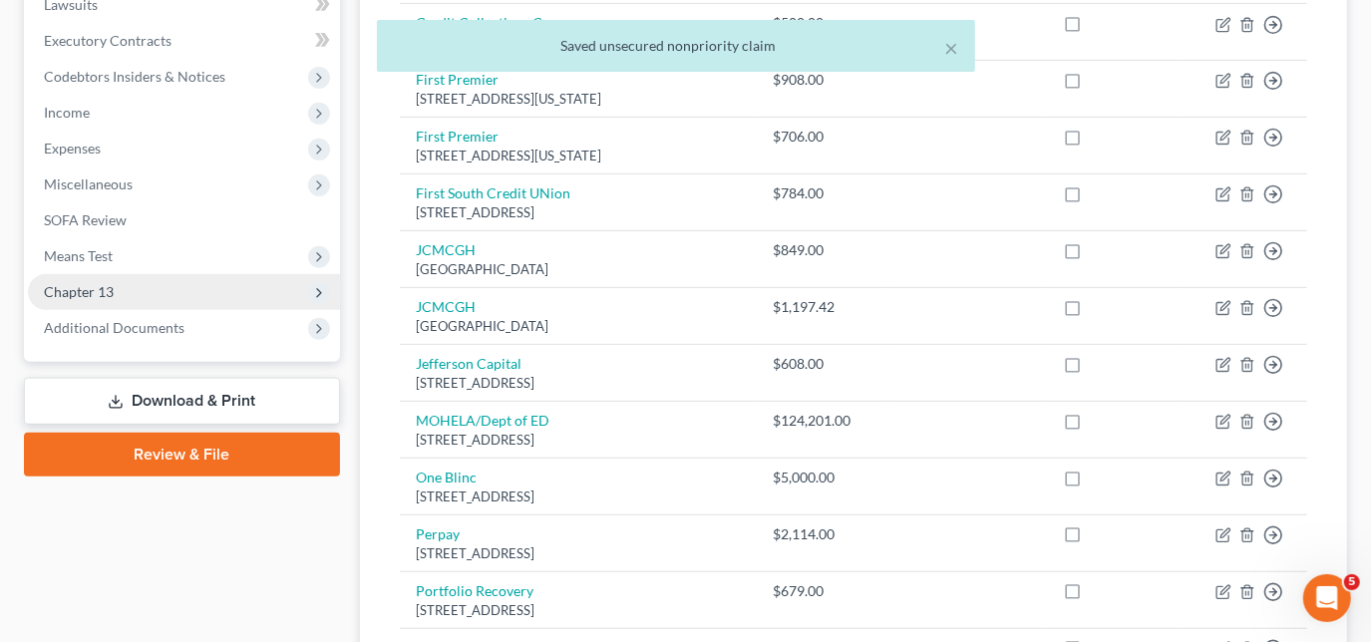
click at [112, 298] on span "Chapter 13" at bounding box center [79, 291] width 70 height 17
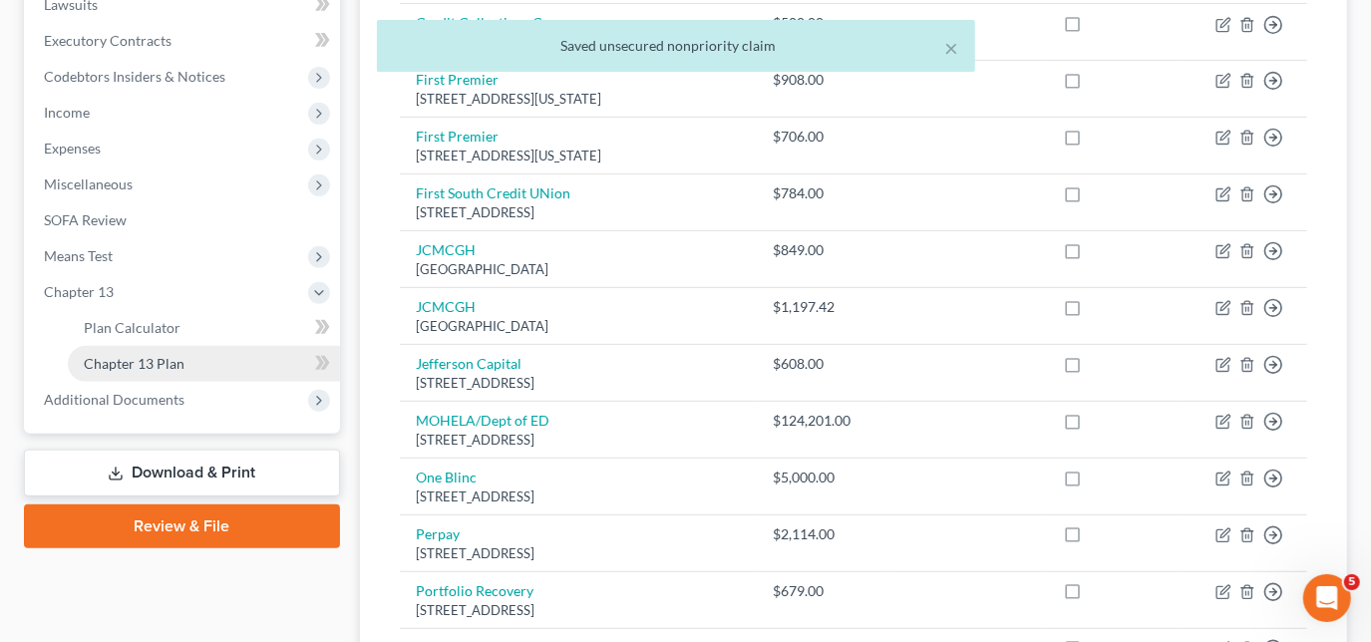
click at [172, 359] on span "Chapter 13 Plan" at bounding box center [134, 363] width 101 height 17
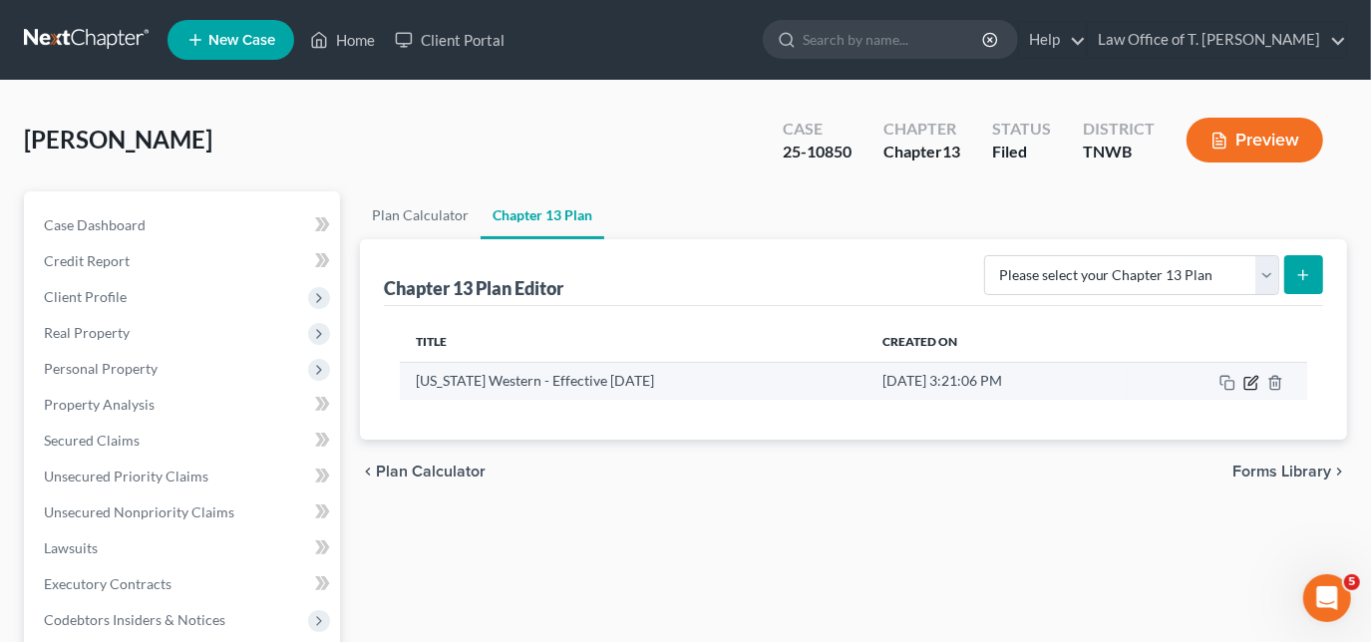
click at [1246, 384] on icon "button" at bounding box center [1251, 383] width 16 height 16
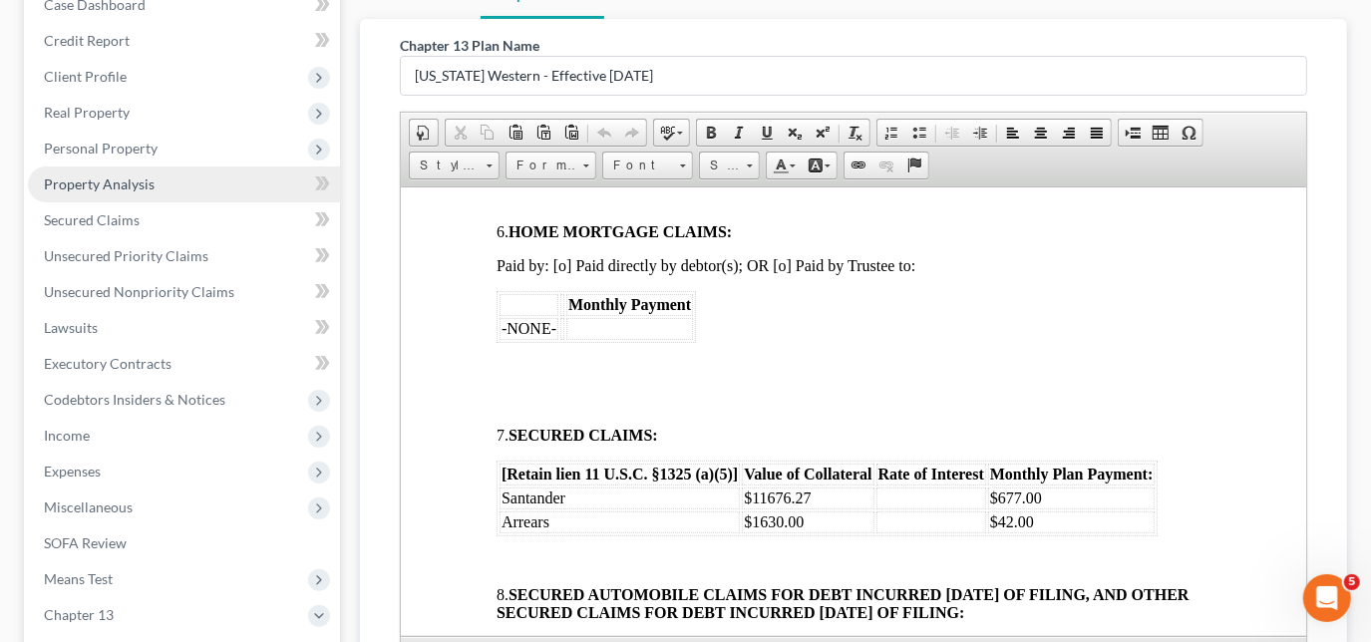
scroll to position [180, 0]
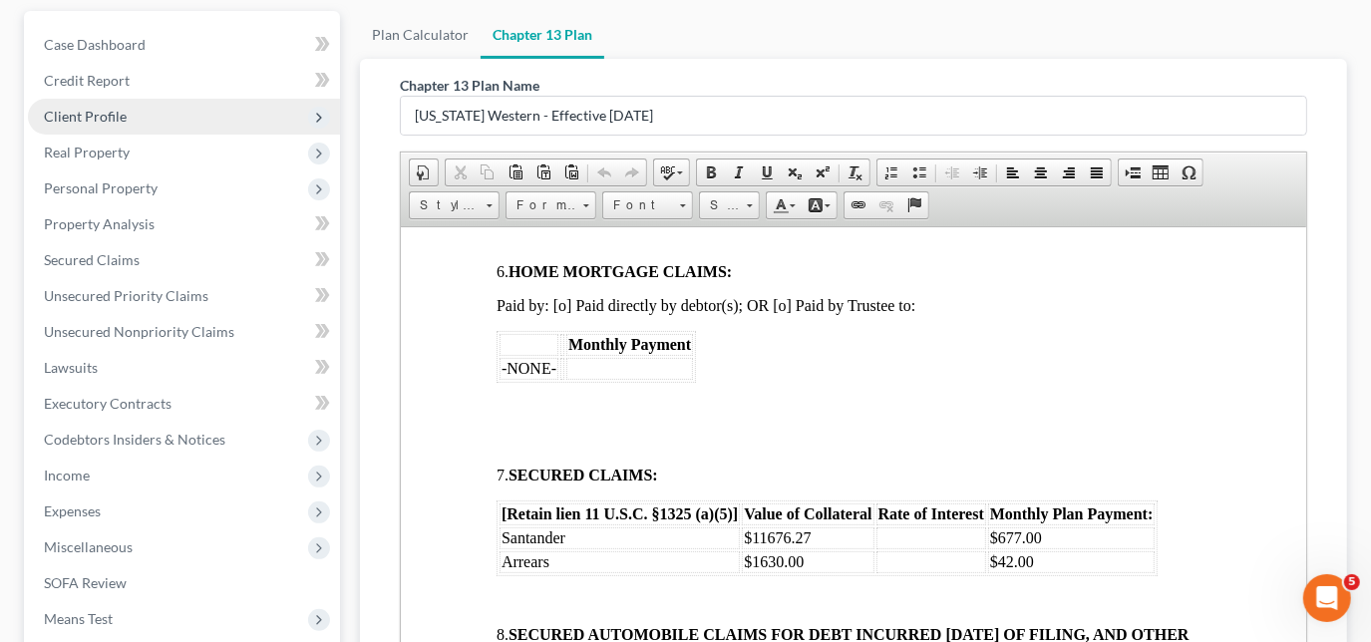
click at [101, 122] on span "Client Profile" at bounding box center [85, 116] width 83 height 17
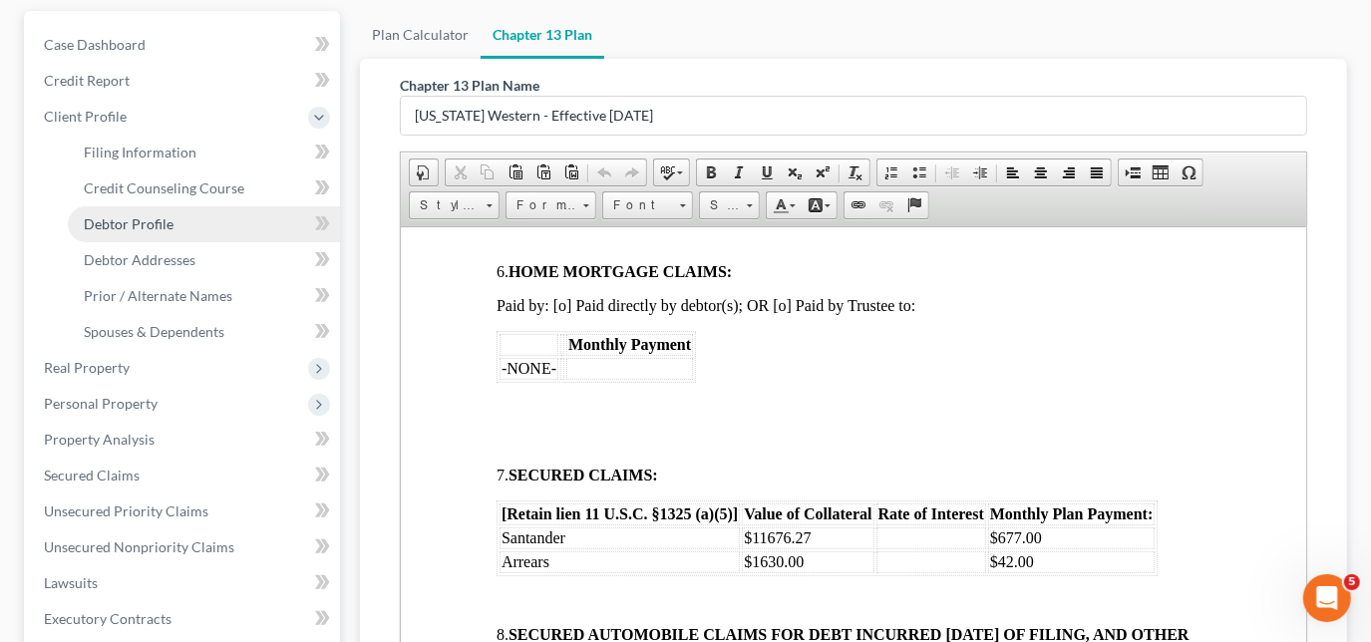
click at [141, 231] on link "Debtor Profile" at bounding box center [204, 224] width 272 height 36
select select "0"
select select "2"
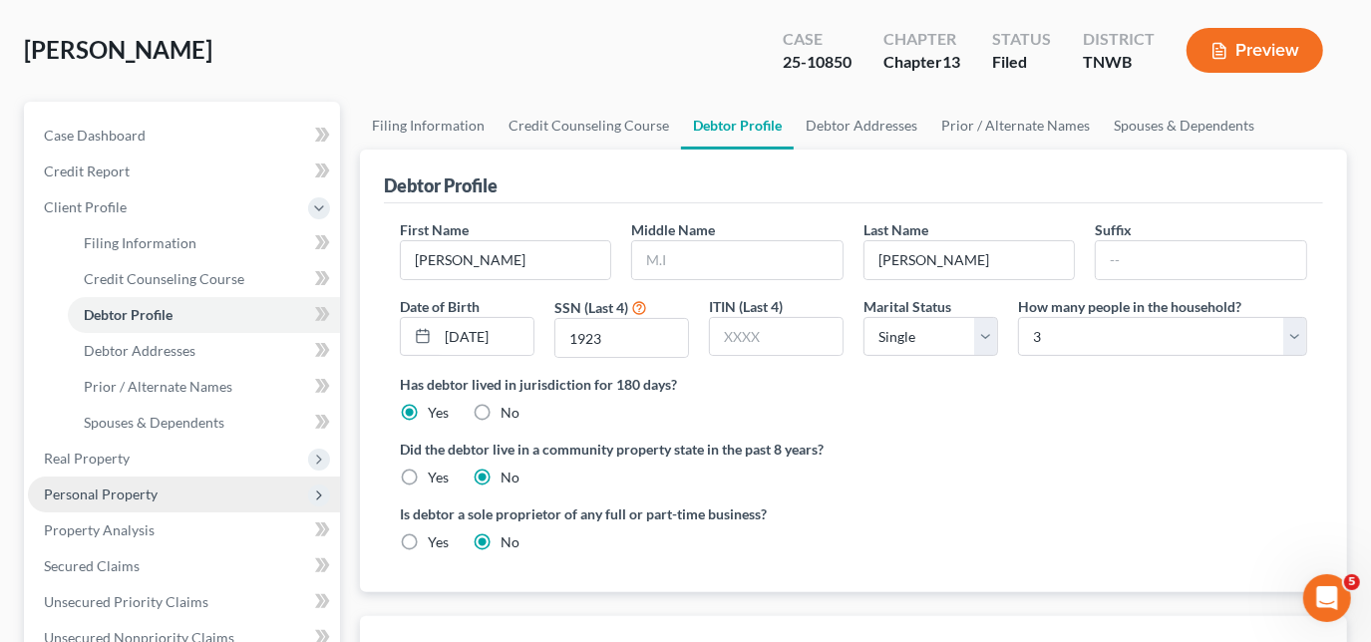
scroll to position [180, 0]
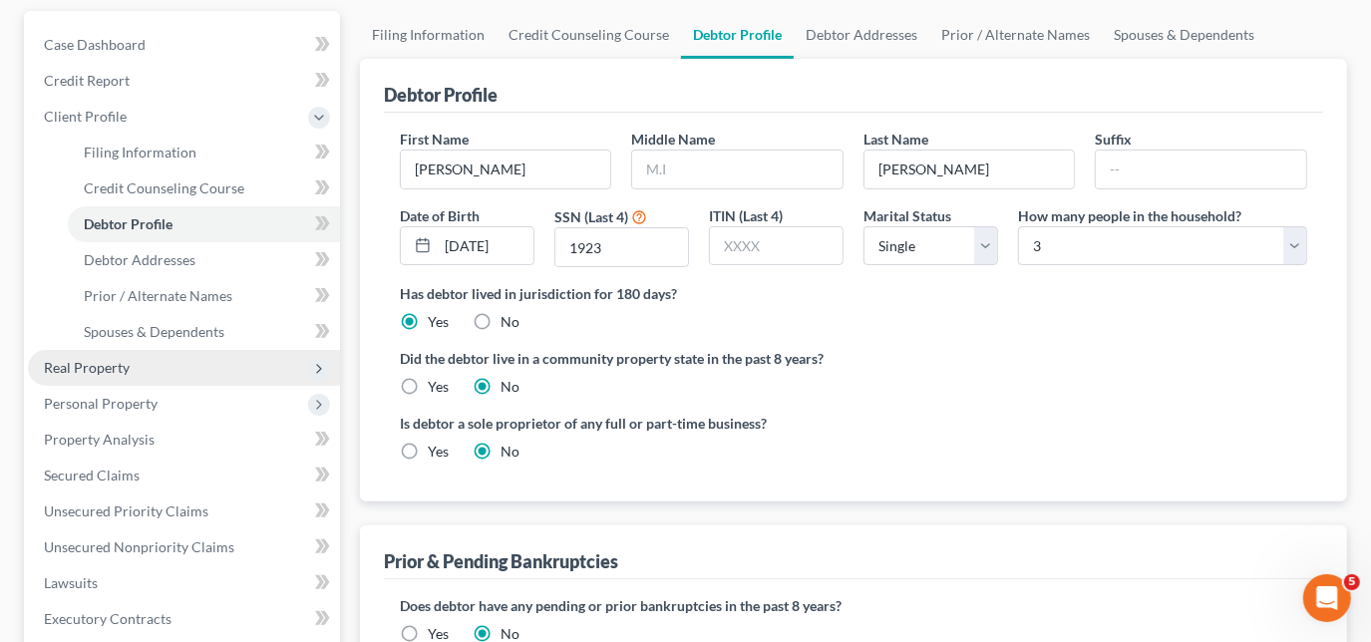
click at [113, 364] on span "Real Property" at bounding box center [87, 367] width 86 height 17
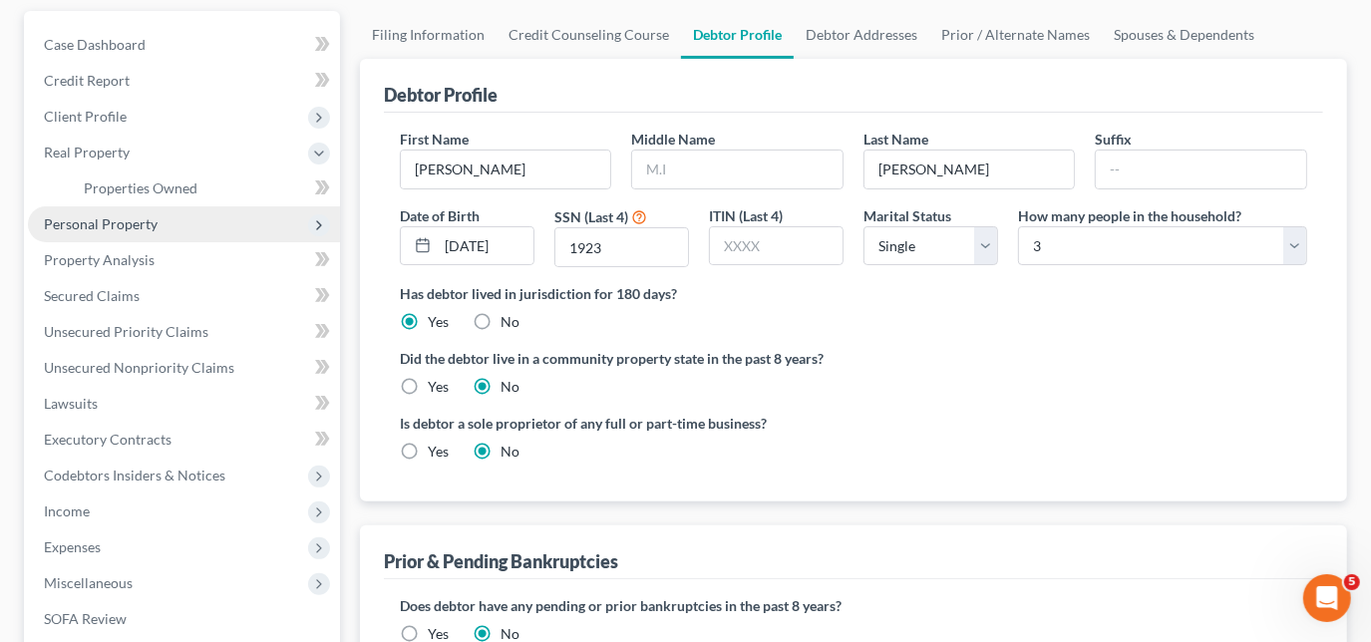
click at [120, 219] on span "Personal Property" at bounding box center [101, 223] width 114 height 17
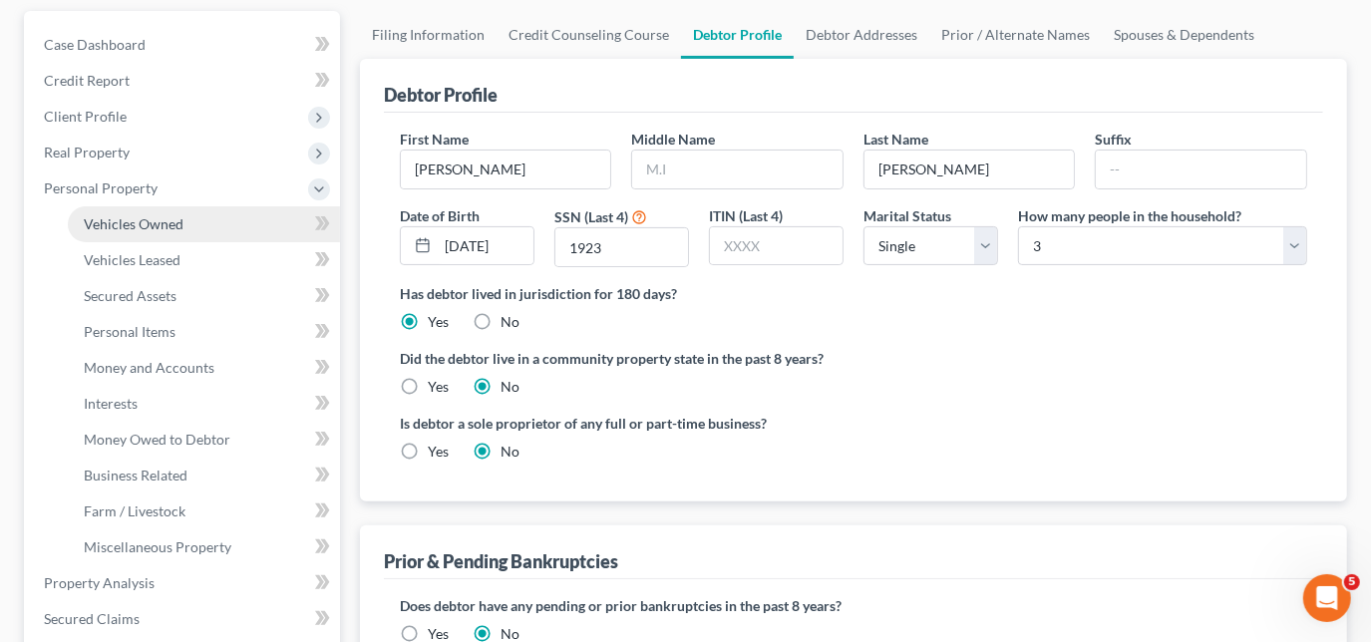
click at [168, 225] on span "Vehicles Owned" at bounding box center [134, 223] width 100 height 17
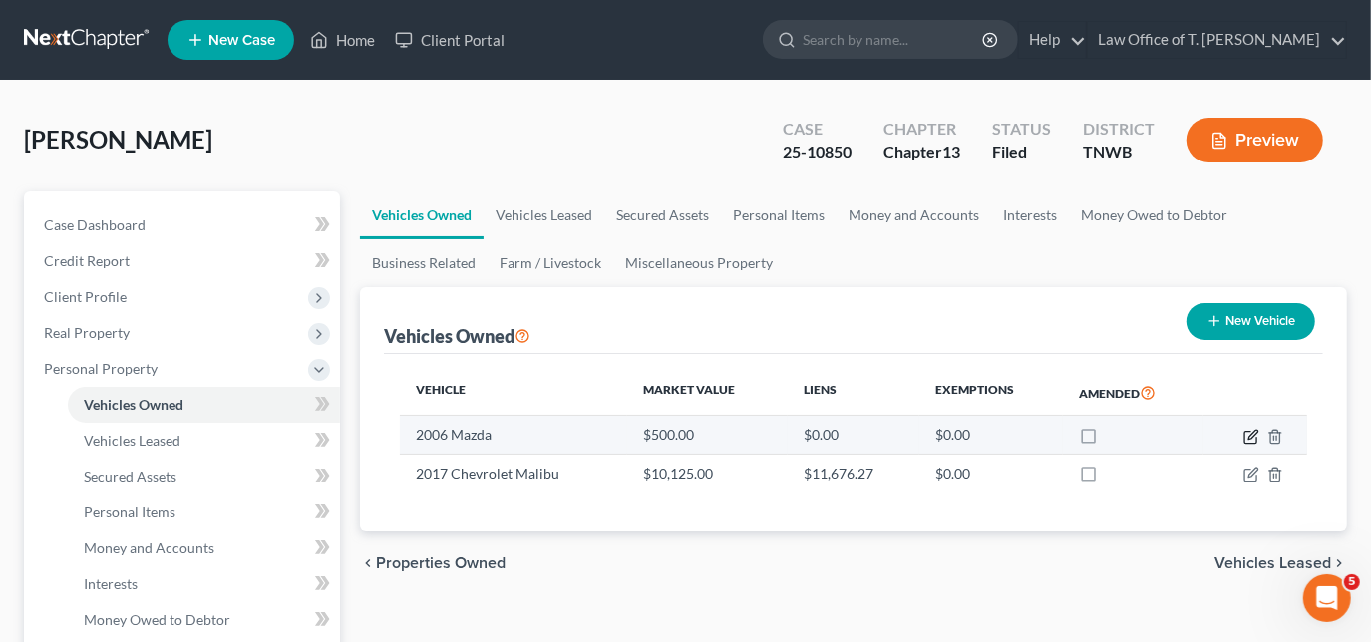
click at [1243, 434] on icon "button" at bounding box center [1251, 437] width 16 height 16
select select "0"
select select "20"
select select "4"
select select "0"
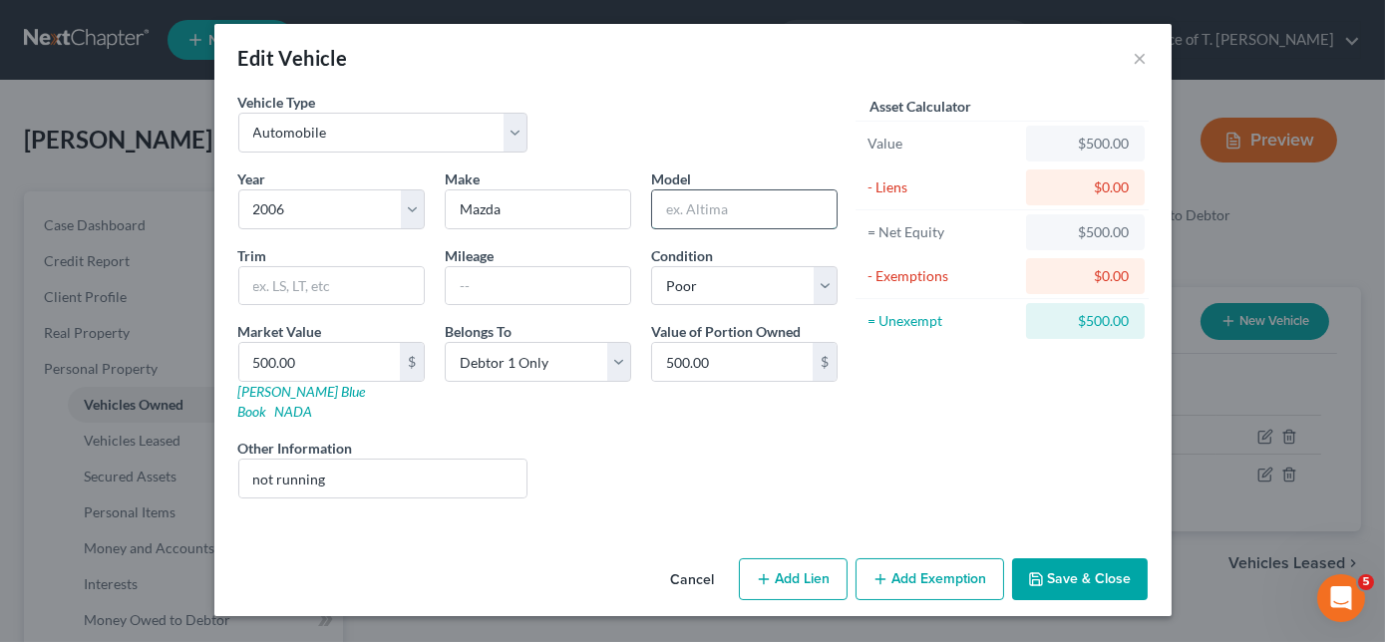
click at [687, 208] on input "text" at bounding box center [744, 209] width 184 height 38
type input "6"
click at [1079, 558] on button "Save & Close" at bounding box center [1080, 579] width 136 height 42
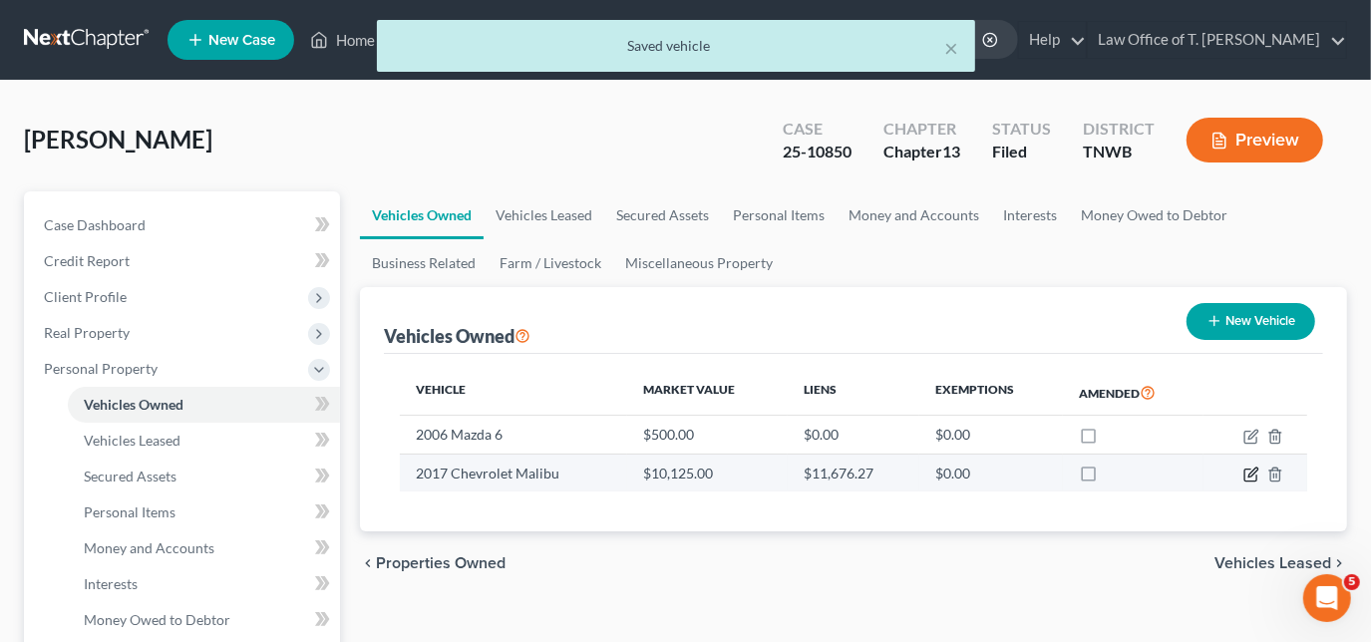
click at [1248, 470] on icon "button" at bounding box center [1251, 475] width 16 height 16
select select "0"
select select "9"
select select "2"
select select "0"
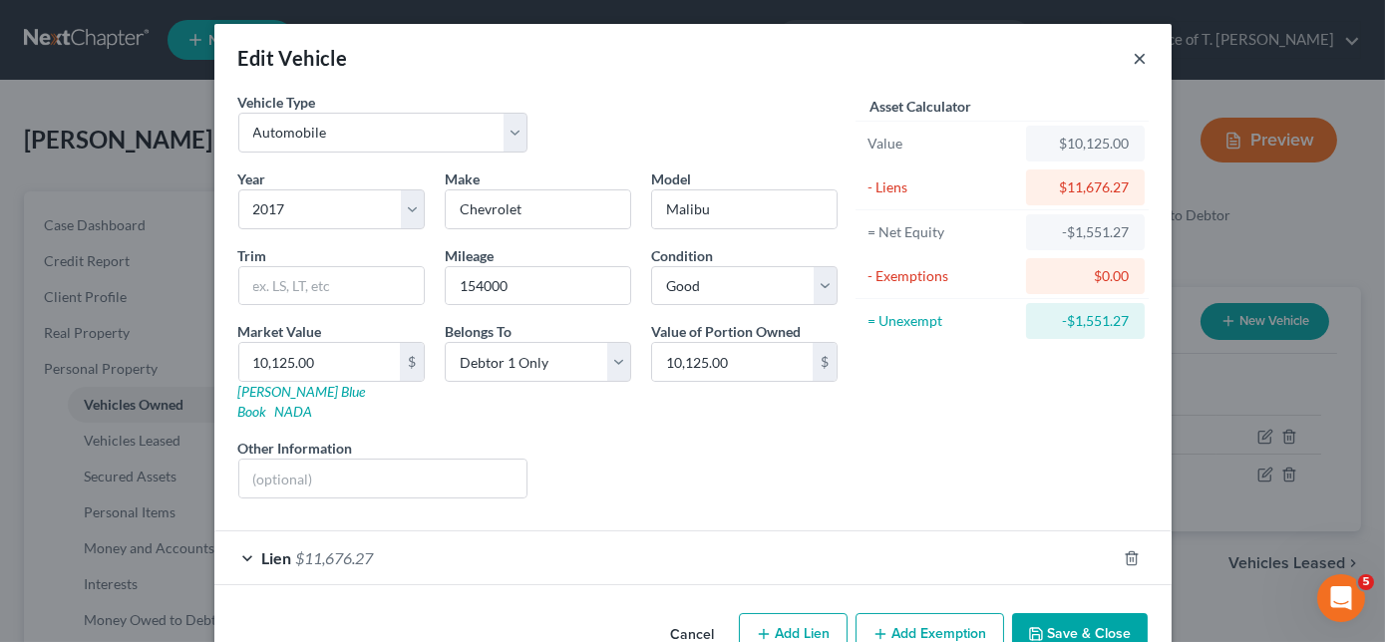
click at [1134, 52] on button "×" at bounding box center [1141, 58] width 14 height 24
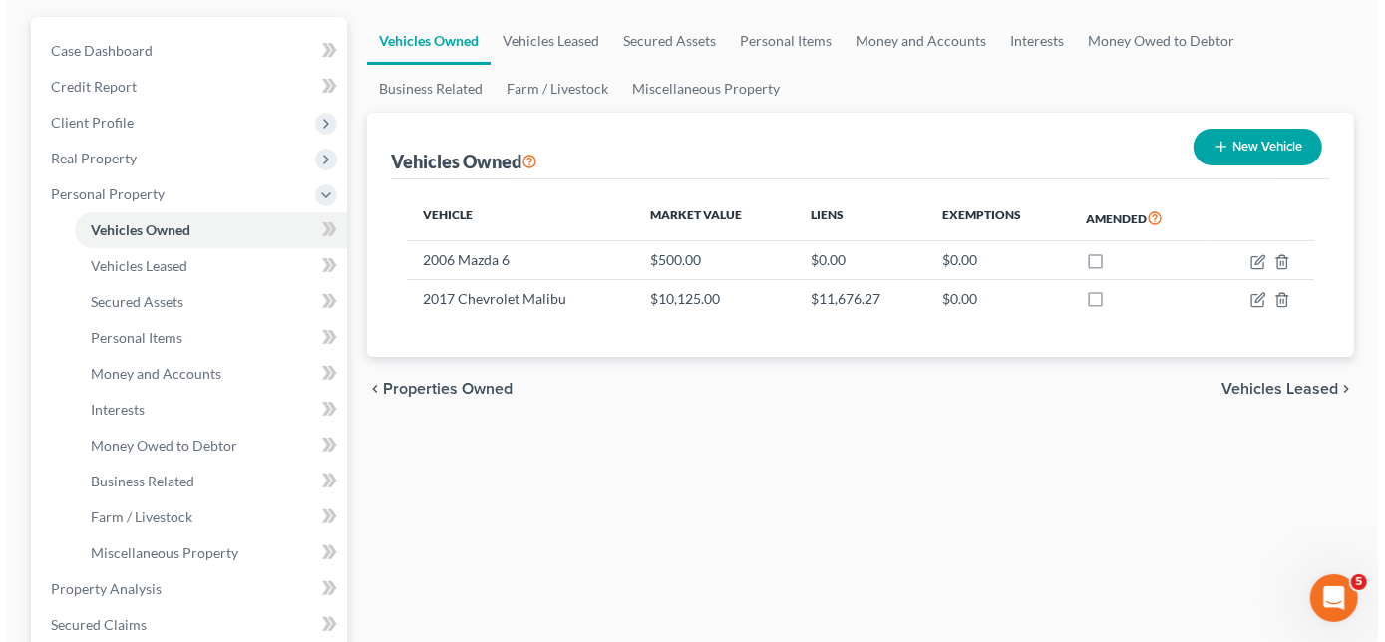
scroll to position [180, 0]
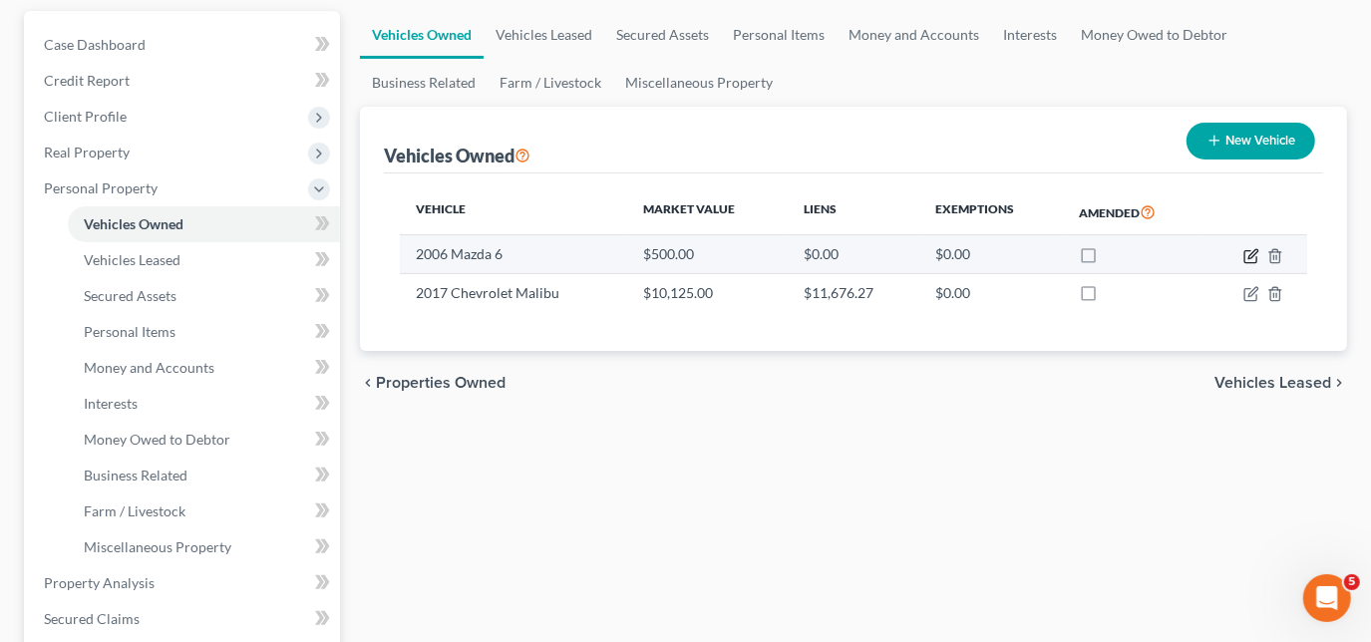
click at [1254, 251] on icon "button" at bounding box center [1252, 253] width 9 height 9
select select "0"
select select "20"
select select "4"
select select "0"
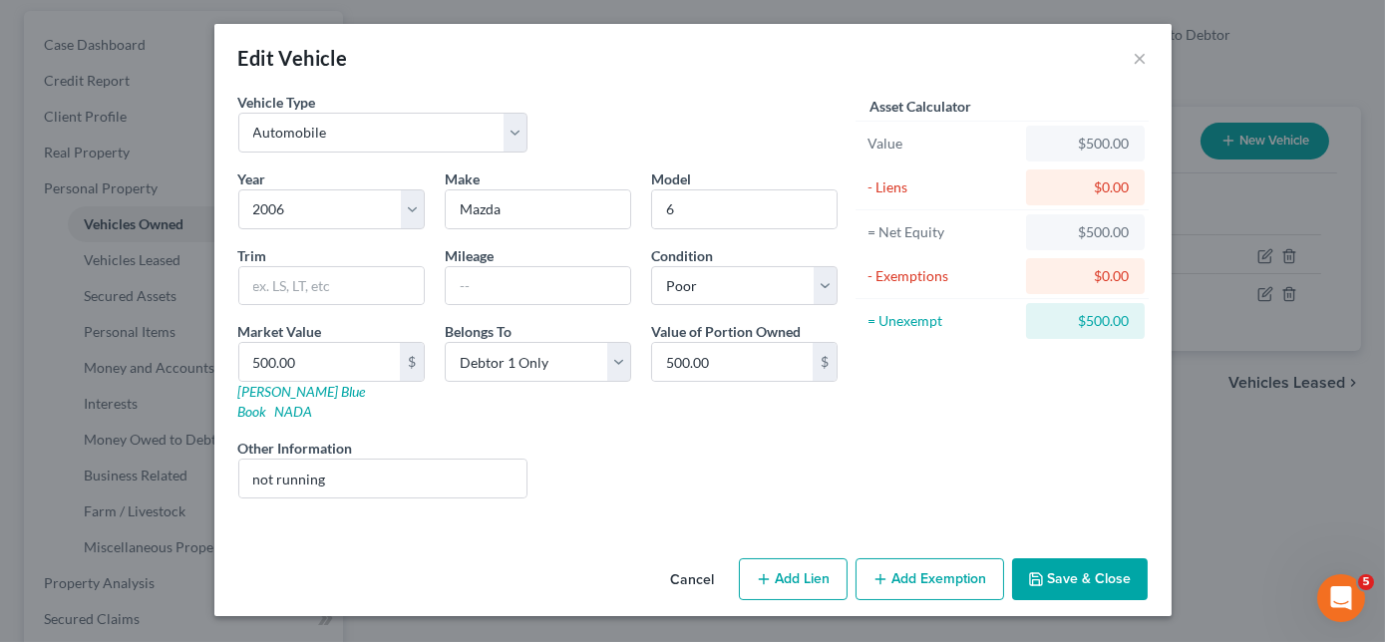
click at [916, 558] on button "Add Exemption" at bounding box center [930, 579] width 149 height 42
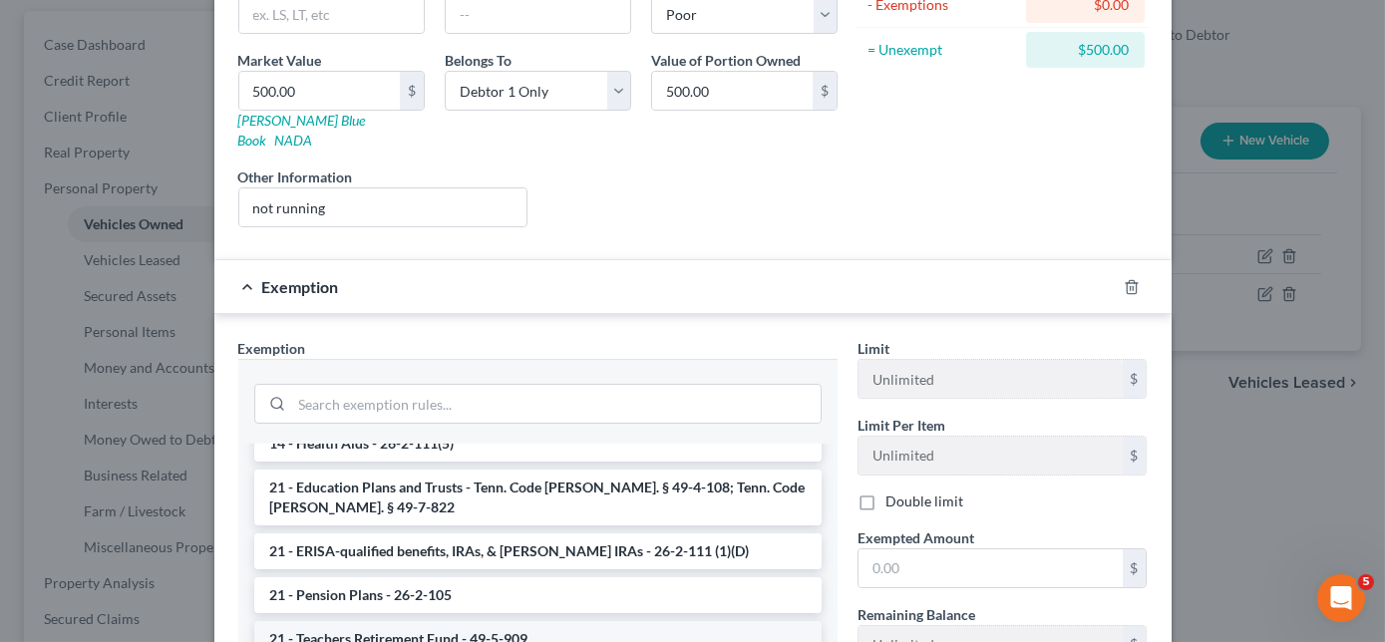
scroll to position [362, 0]
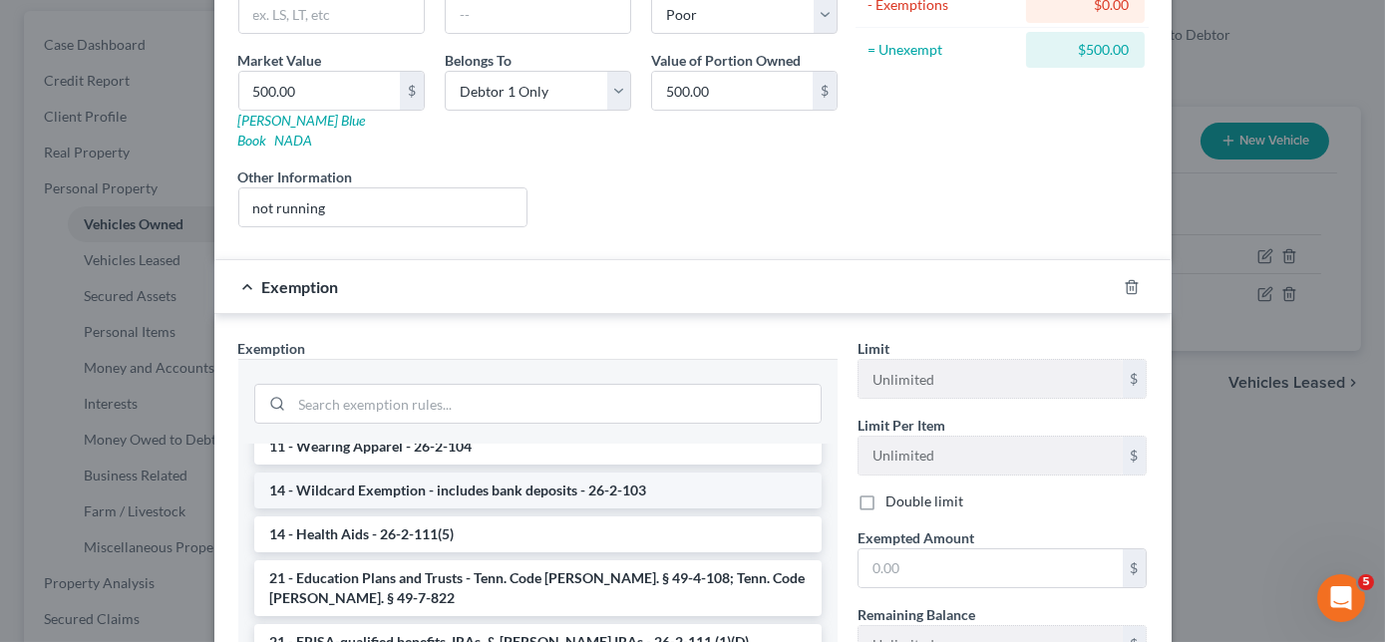
click at [385, 473] on li "14 - Wildcard Exemption - includes bank deposits - 26-2-103" at bounding box center [537, 491] width 567 height 36
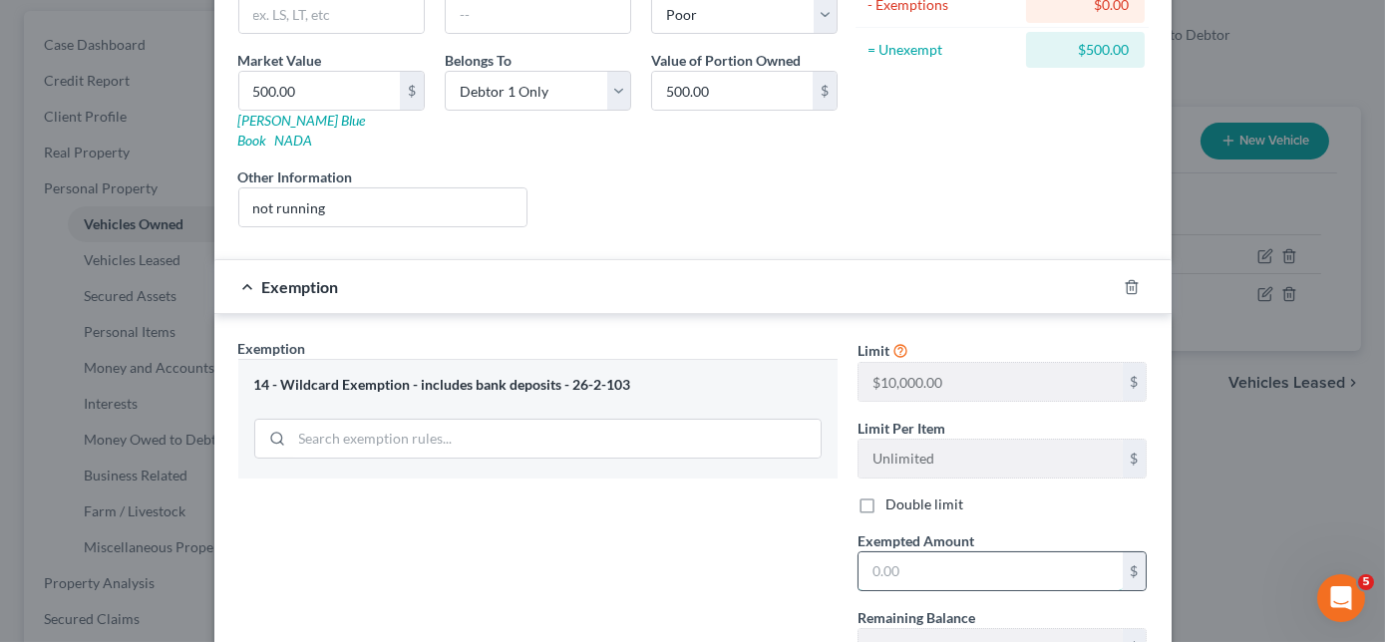
drag, startPoint x: 895, startPoint y: 553, endPoint x: 991, endPoint y: 547, distance: 95.9
click at [895, 553] on input "text" at bounding box center [991, 571] width 264 height 38
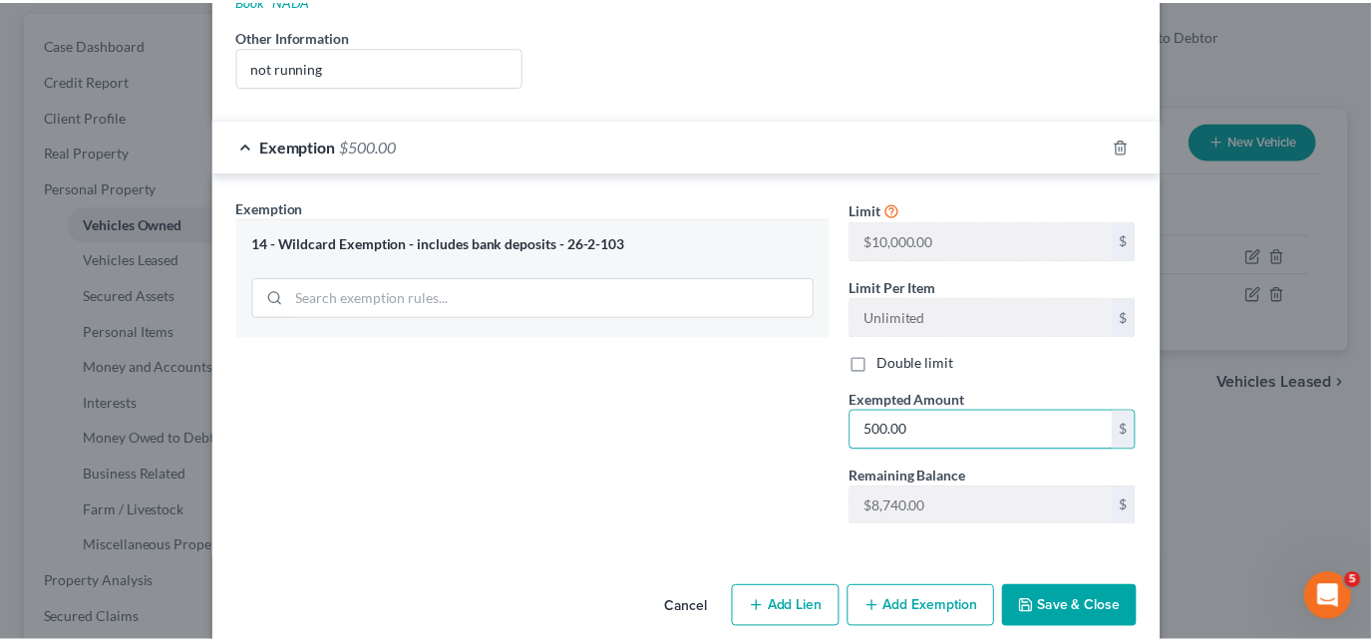
scroll to position [414, 0]
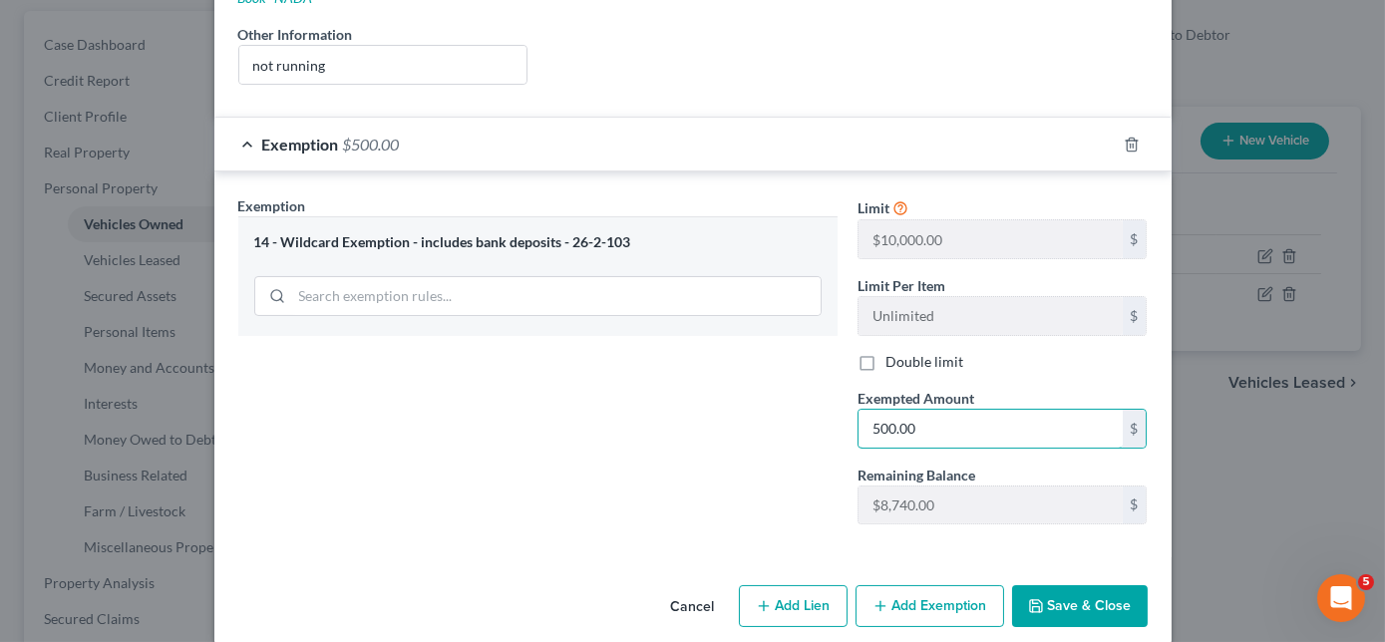
type input "500.00"
drag, startPoint x: 1105, startPoint y: 574, endPoint x: 1053, endPoint y: 534, distance: 65.4
click at [1105, 585] on button "Save & Close" at bounding box center [1080, 606] width 136 height 42
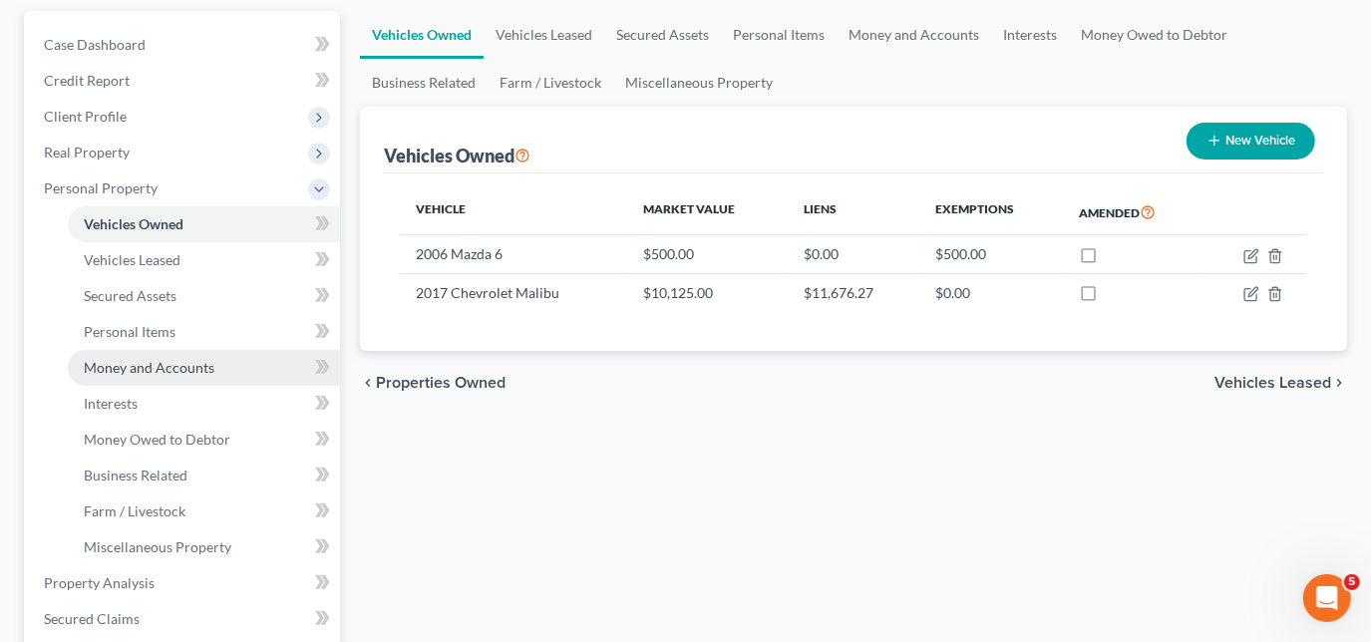
drag, startPoint x: 147, startPoint y: 359, endPoint x: 260, endPoint y: 359, distance: 113.7
click at [147, 359] on span "Money and Accounts" at bounding box center [149, 367] width 131 height 17
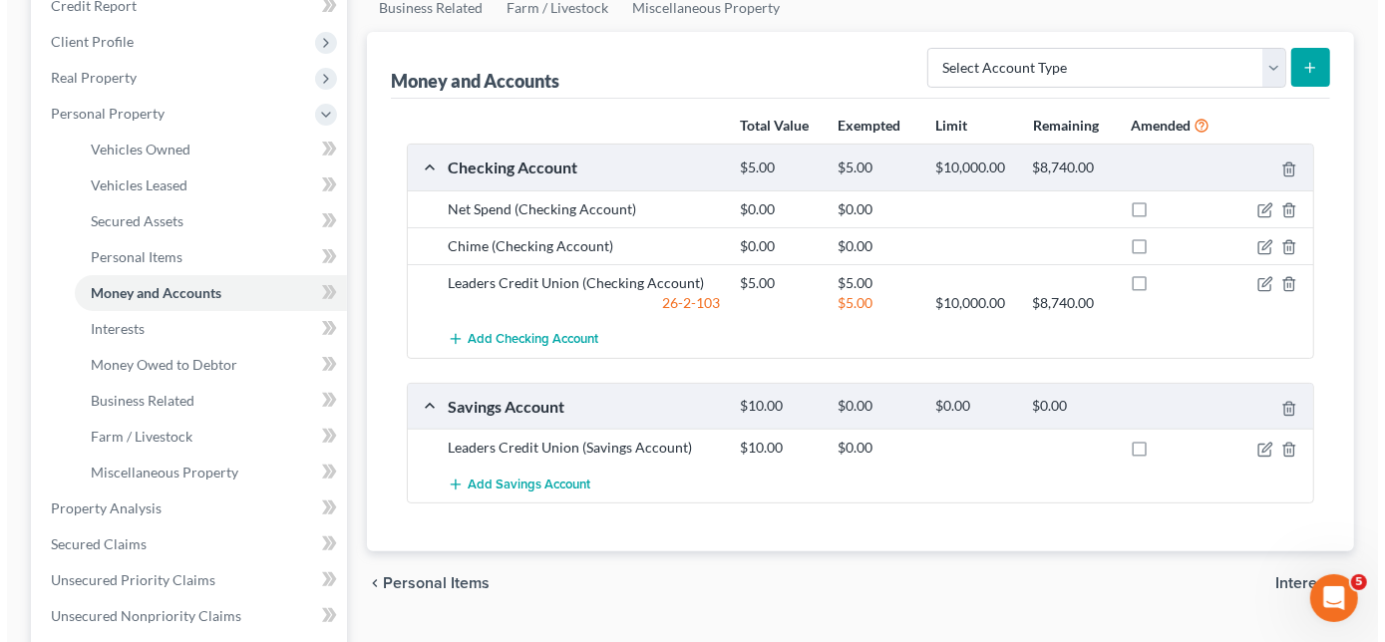
scroll to position [271, 0]
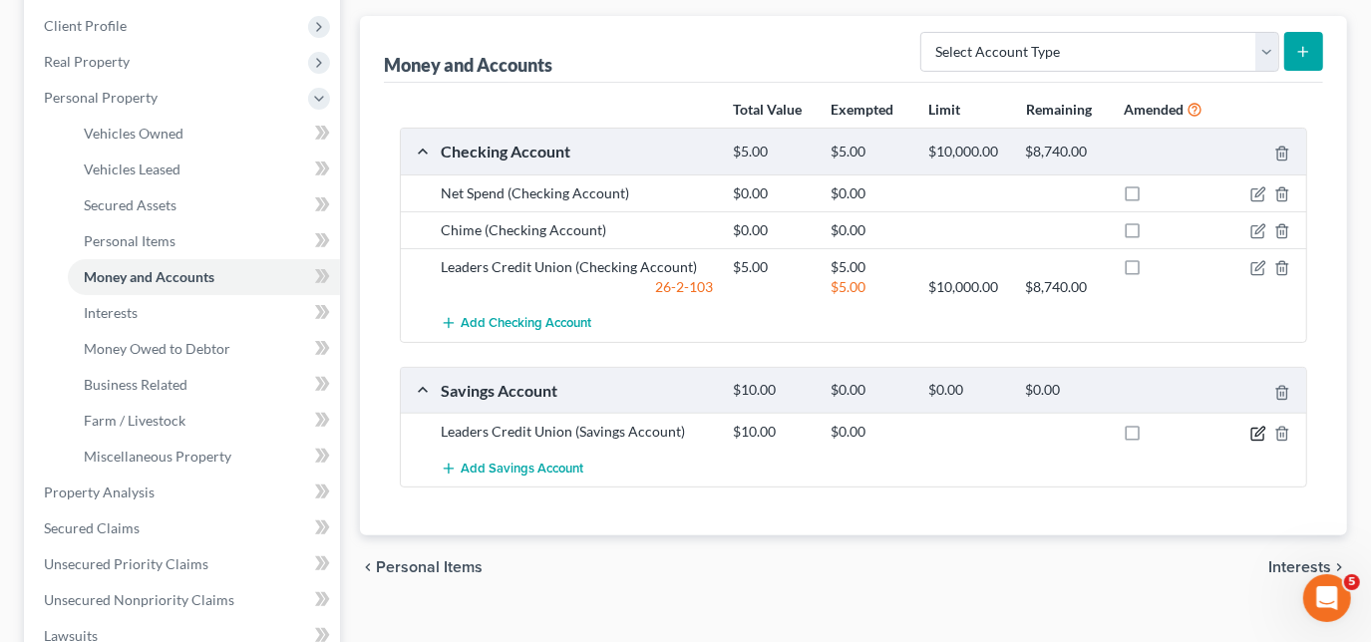
click at [1257, 427] on icon "button" at bounding box center [1258, 434] width 16 height 16
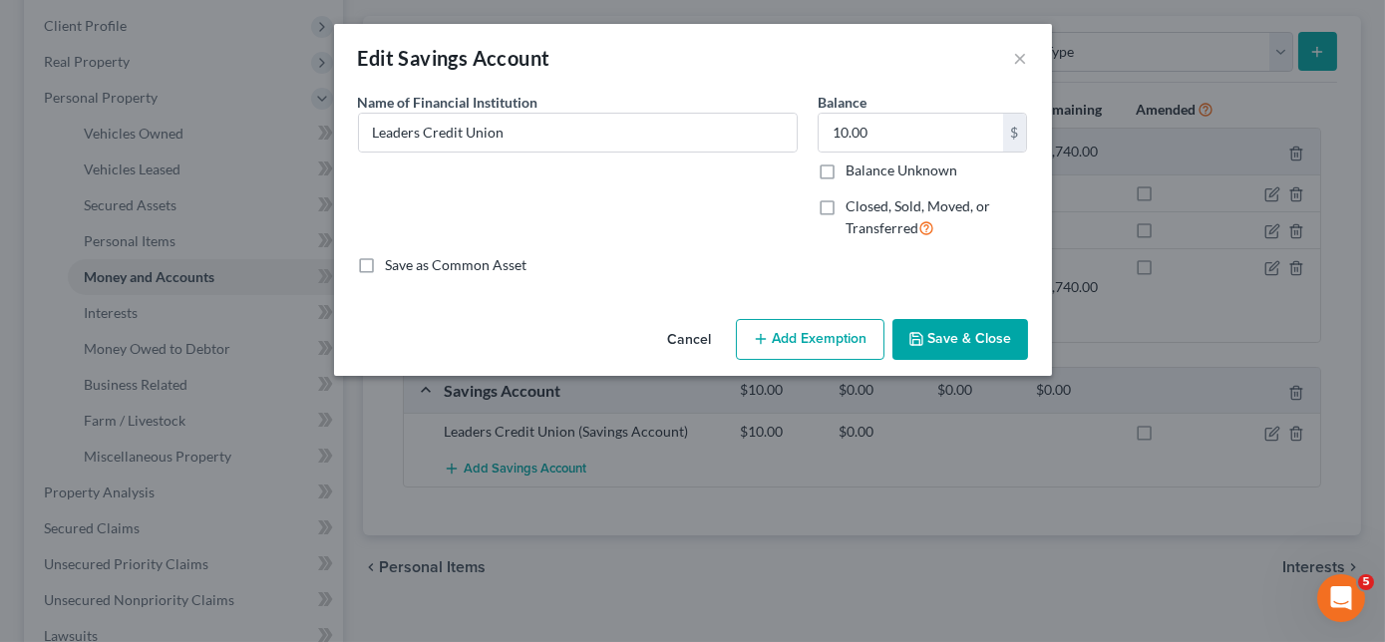
click at [792, 347] on button "Add Exemption" at bounding box center [810, 340] width 149 height 42
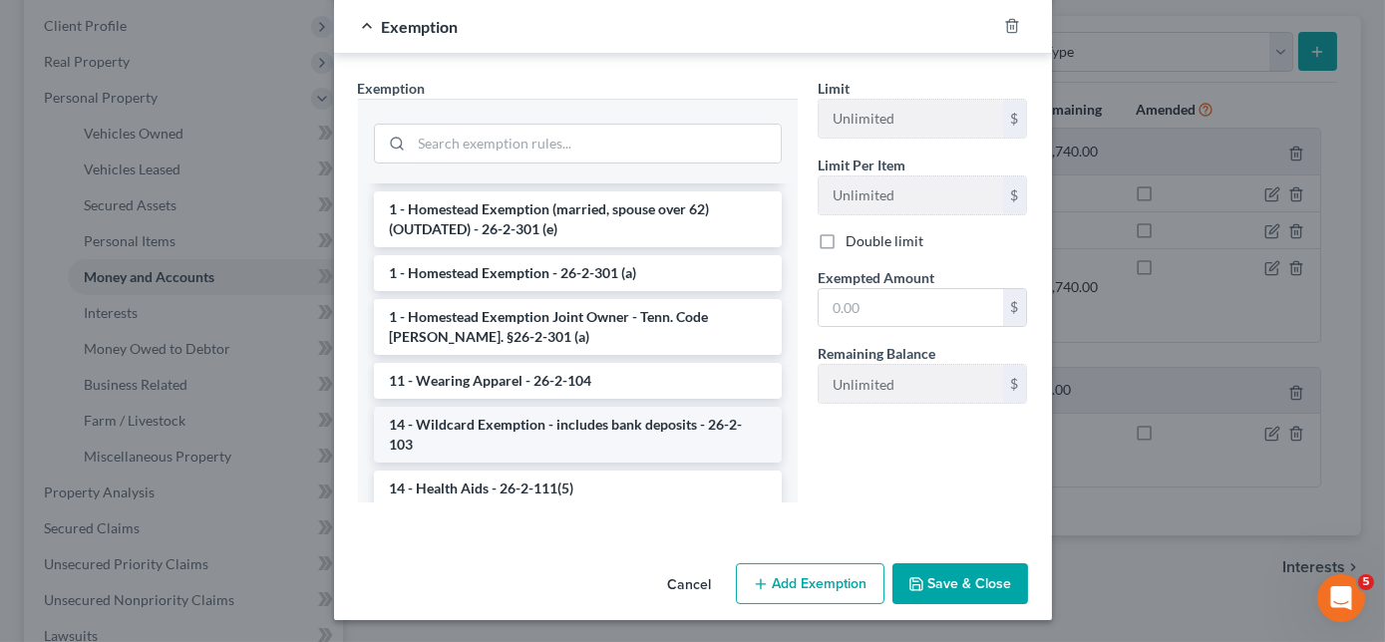
click at [506, 413] on li "14 - Wildcard Exemption - includes bank deposits - 26-2-103" at bounding box center [578, 435] width 408 height 56
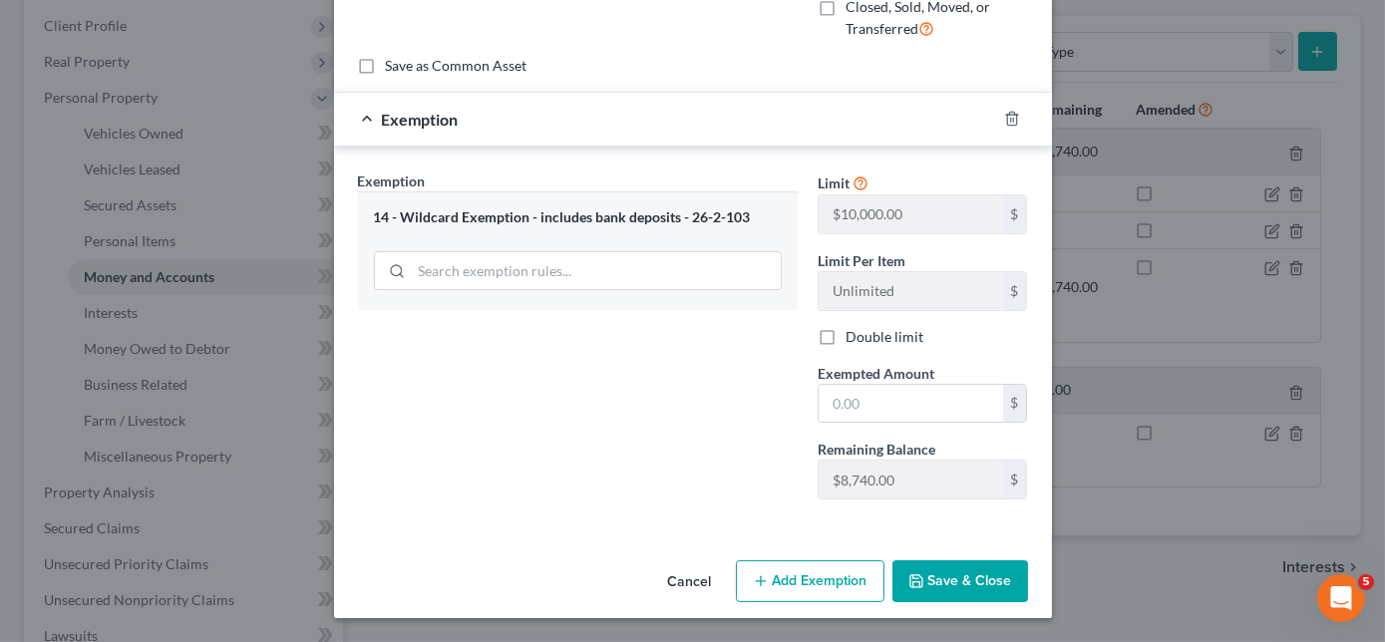
scroll to position [196, 0]
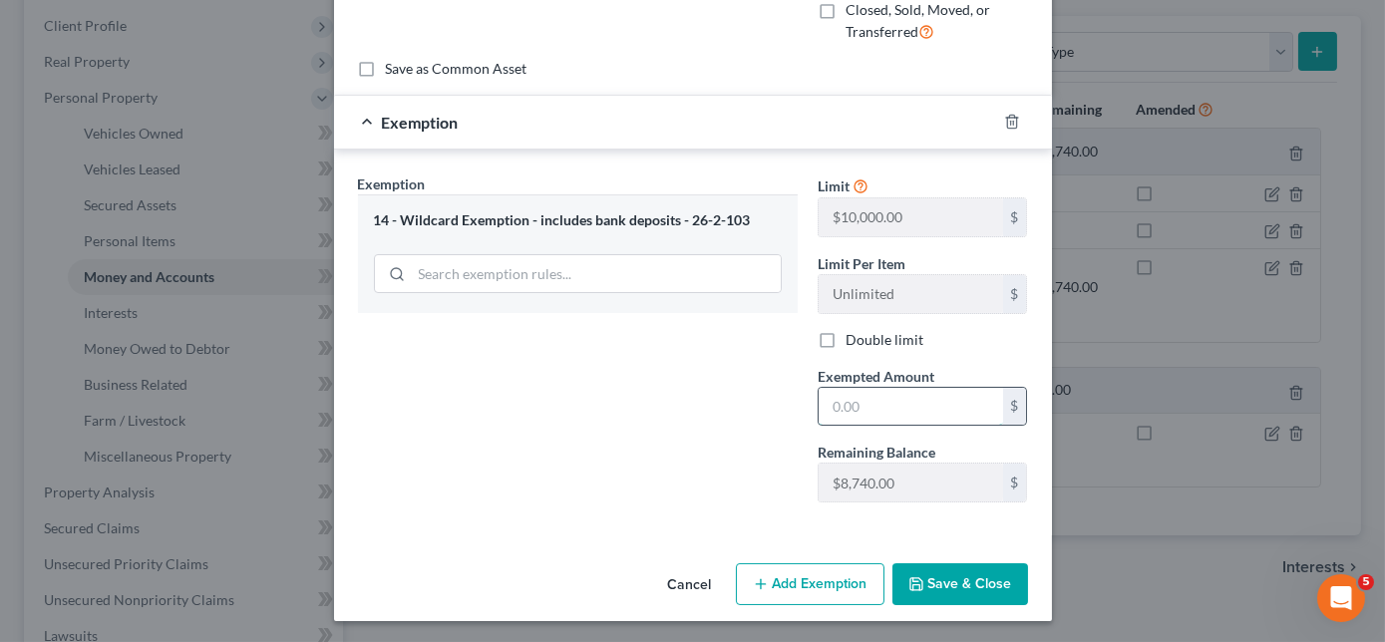
click at [898, 413] on input "text" at bounding box center [911, 407] width 184 height 38
type input "10.00"
click at [918, 579] on button "Save & Close" at bounding box center [960, 584] width 136 height 42
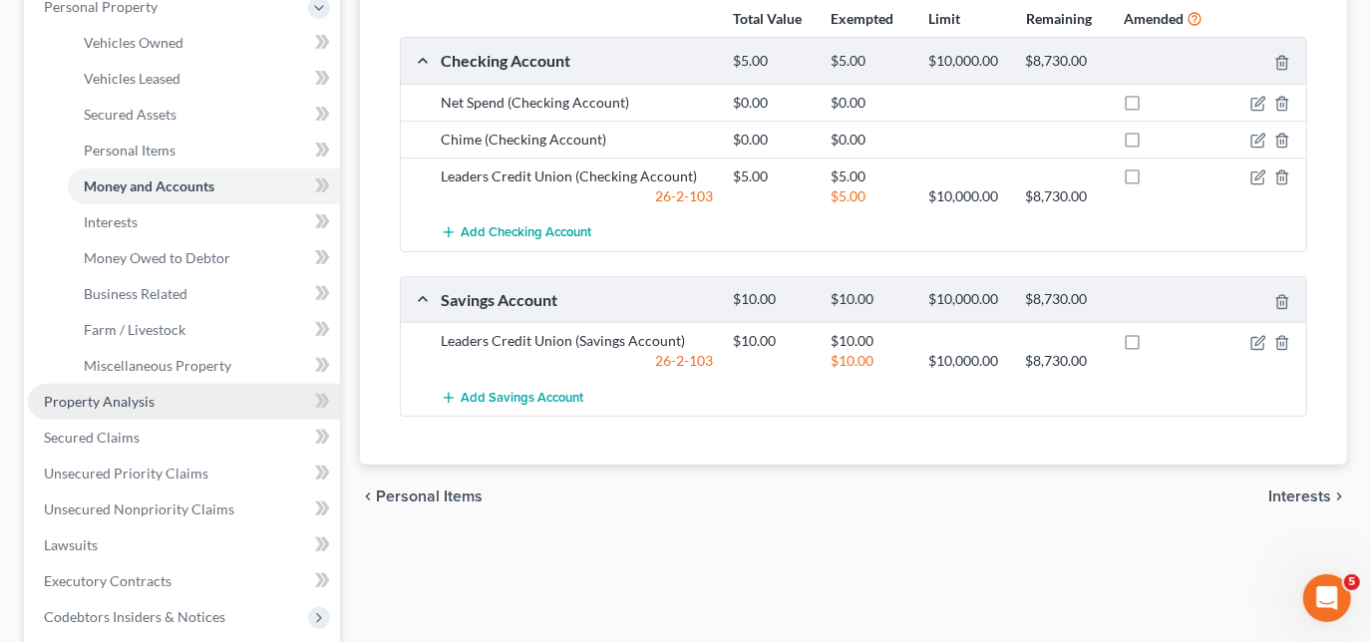
click at [170, 403] on link "Property Analysis" at bounding box center [184, 402] width 312 height 36
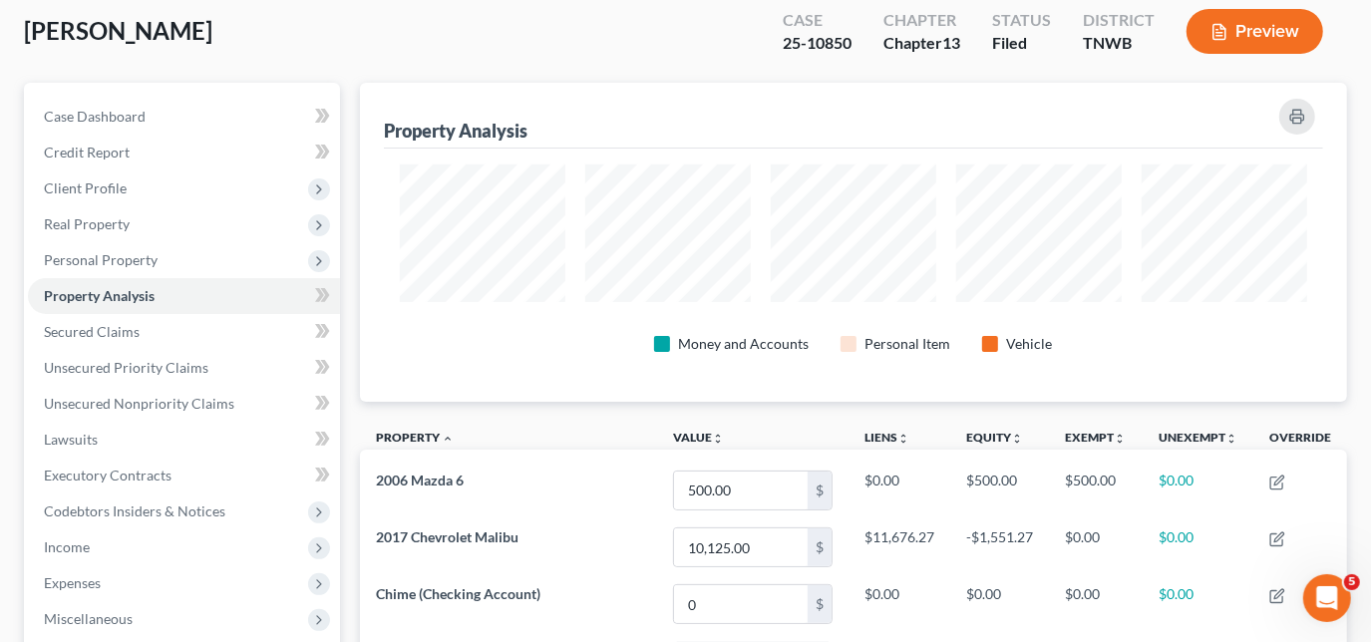
scroll to position [56, 0]
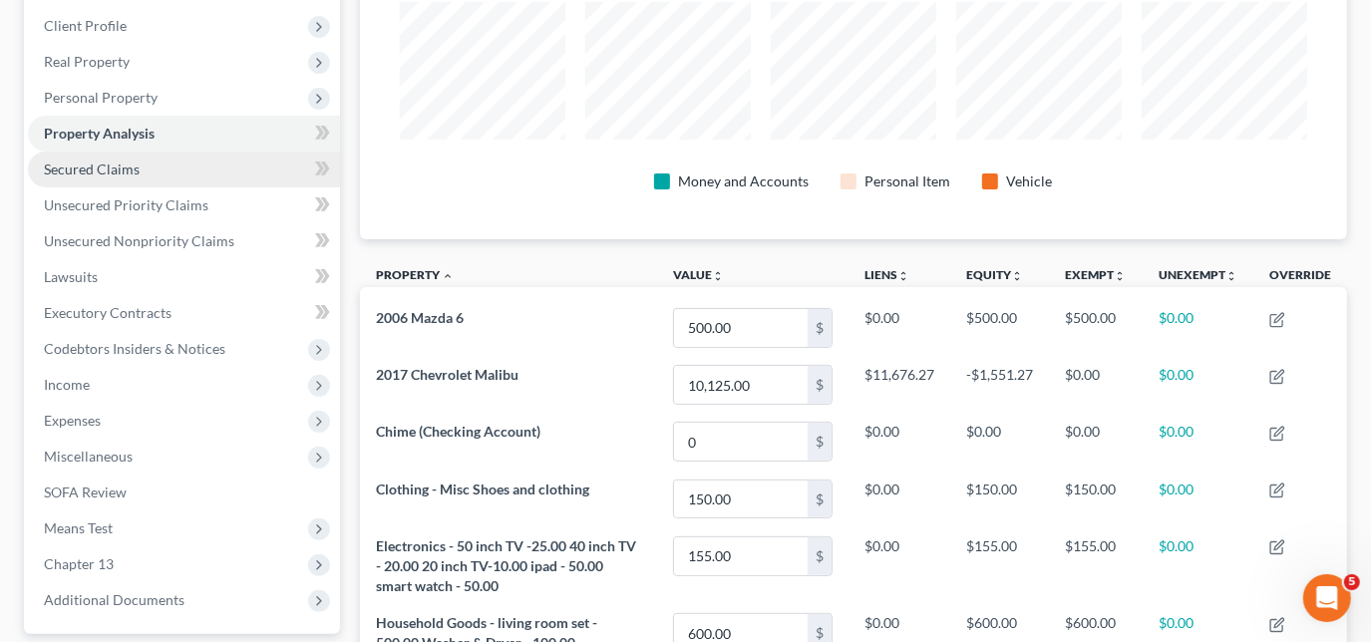
click at [131, 168] on span "Secured Claims" at bounding box center [92, 169] width 96 height 17
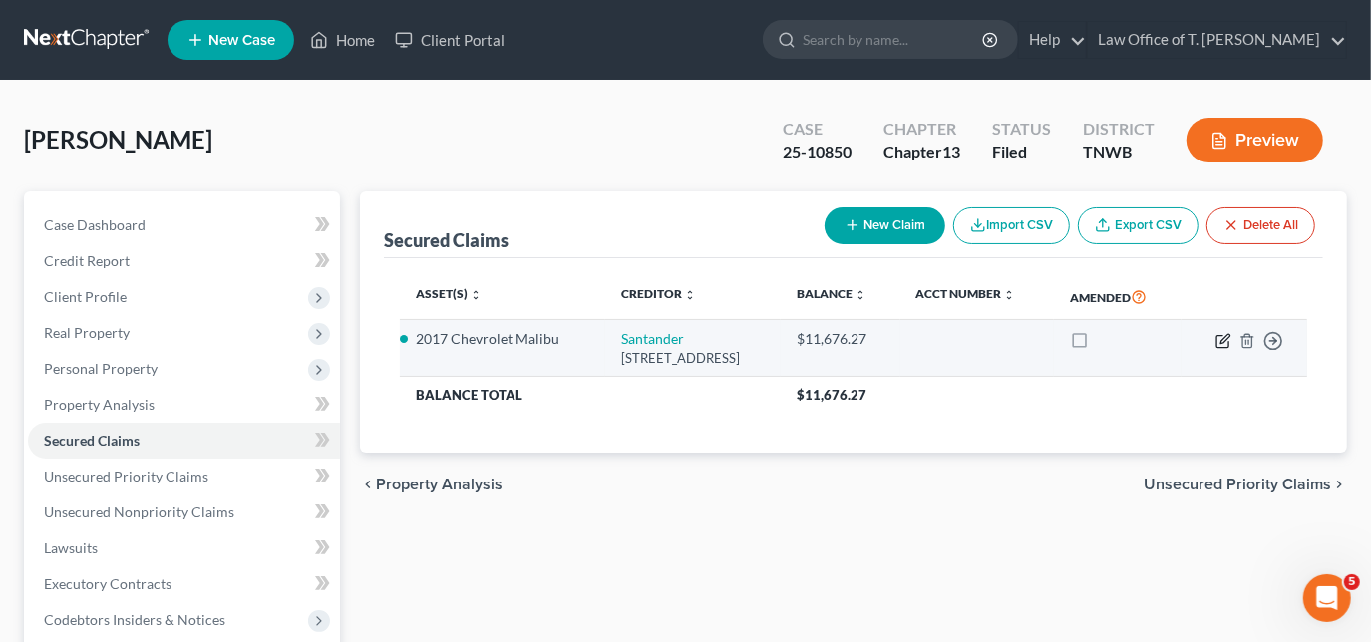
click at [1222, 337] on icon "button" at bounding box center [1224, 341] width 16 height 16
select select "45"
select select "2"
select select "0"
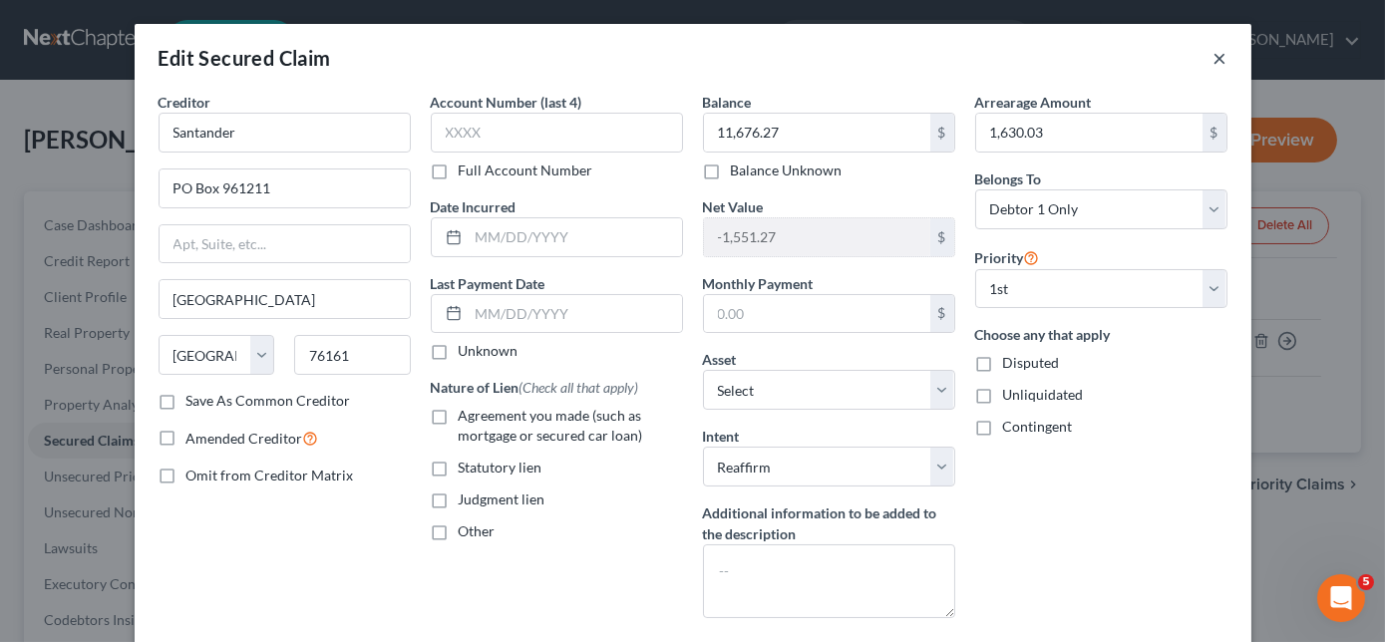
click at [1217, 64] on button "×" at bounding box center [1221, 58] width 14 height 24
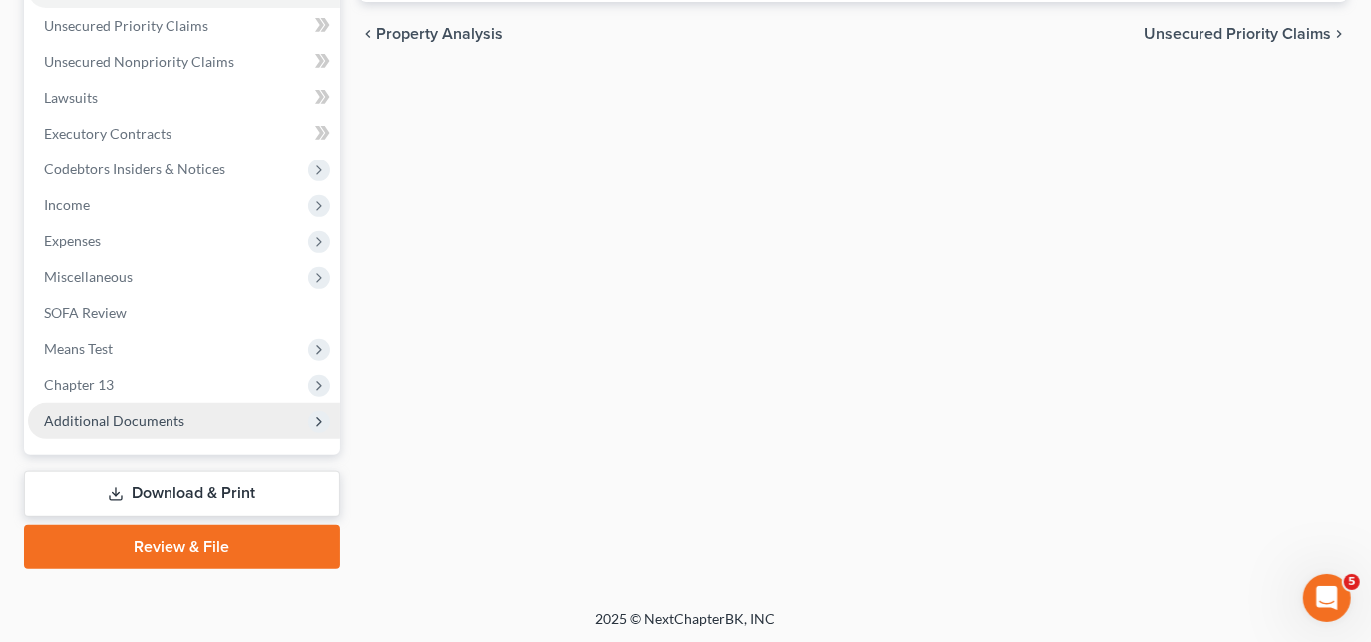
scroll to position [452, 0]
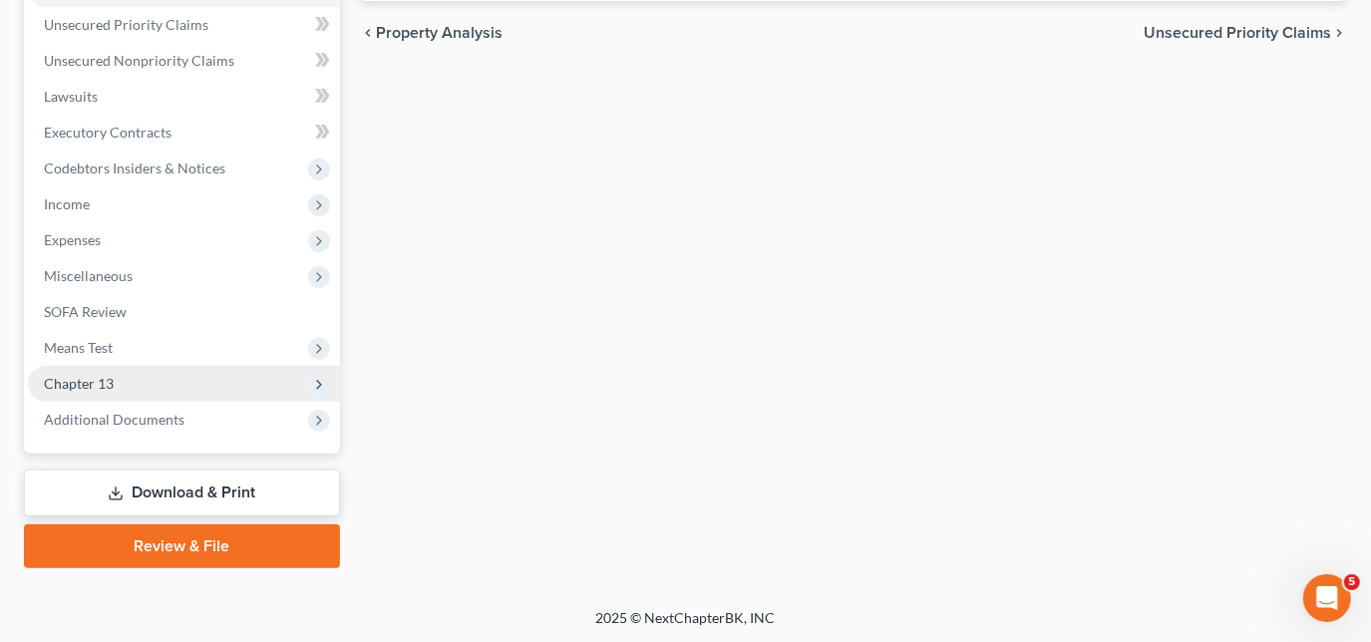
click at [109, 380] on span "Chapter 13" at bounding box center [79, 383] width 70 height 17
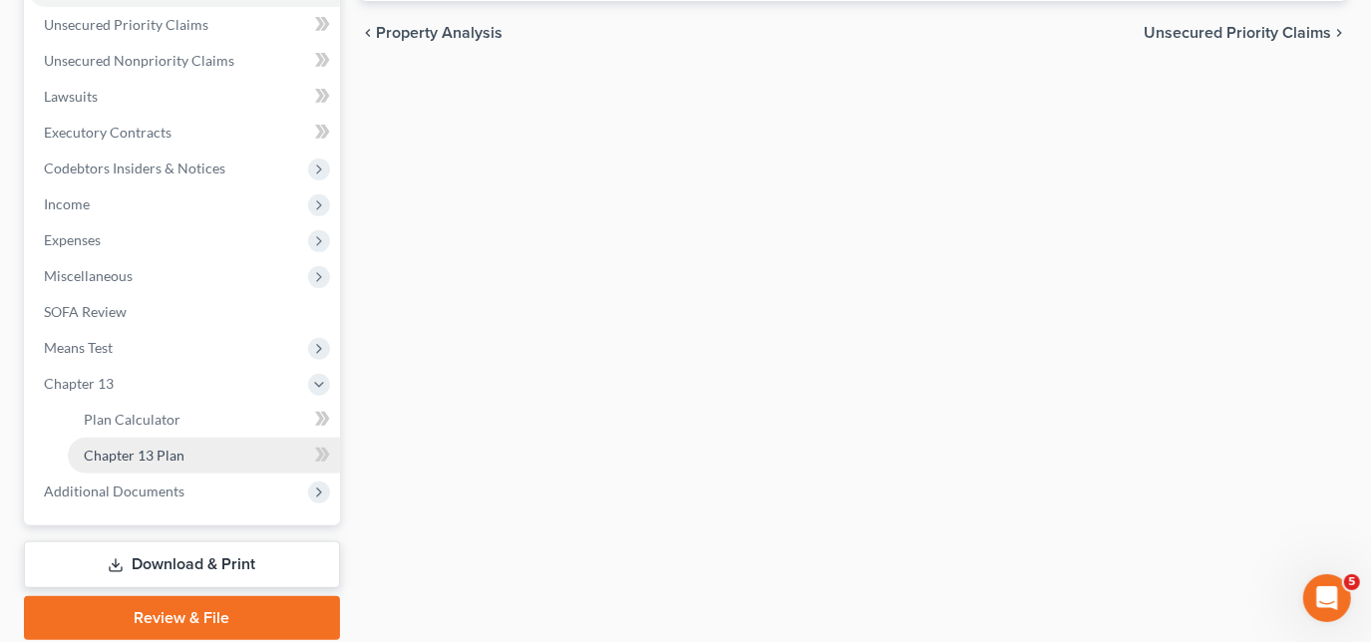
click at [142, 452] on span "Chapter 13 Plan" at bounding box center [134, 455] width 101 height 17
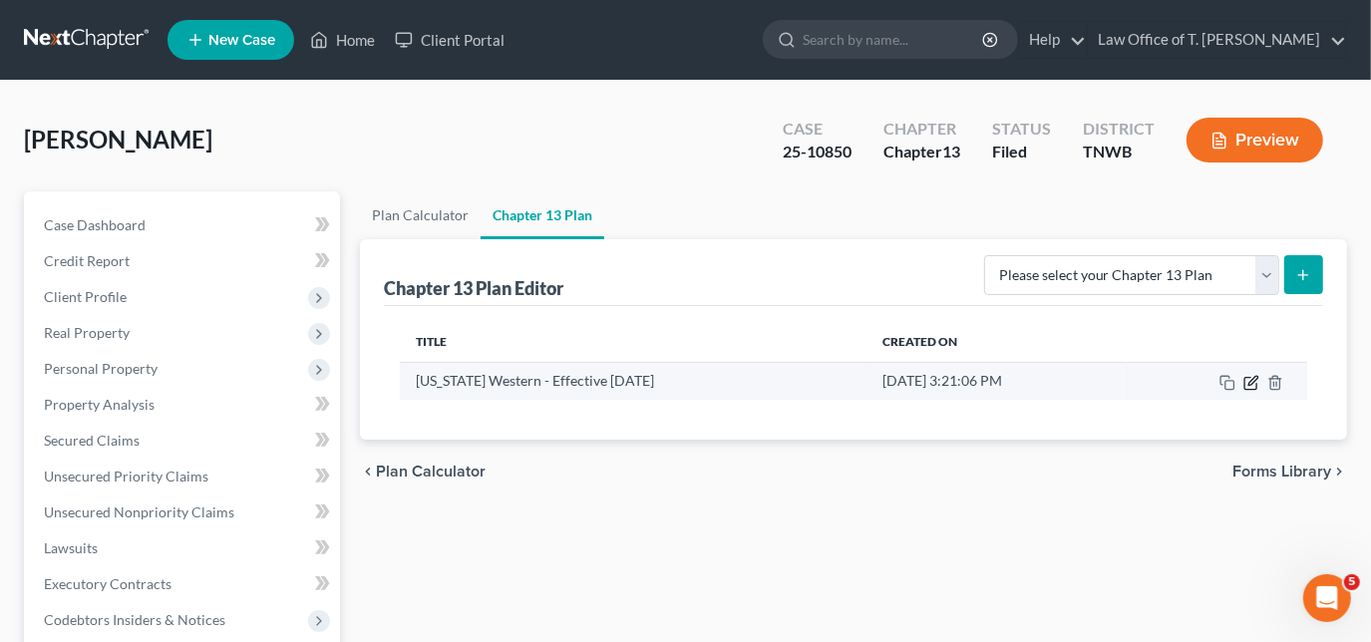
click at [1247, 381] on icon "button" at bounding box center [1251, 383] width 16 height 16
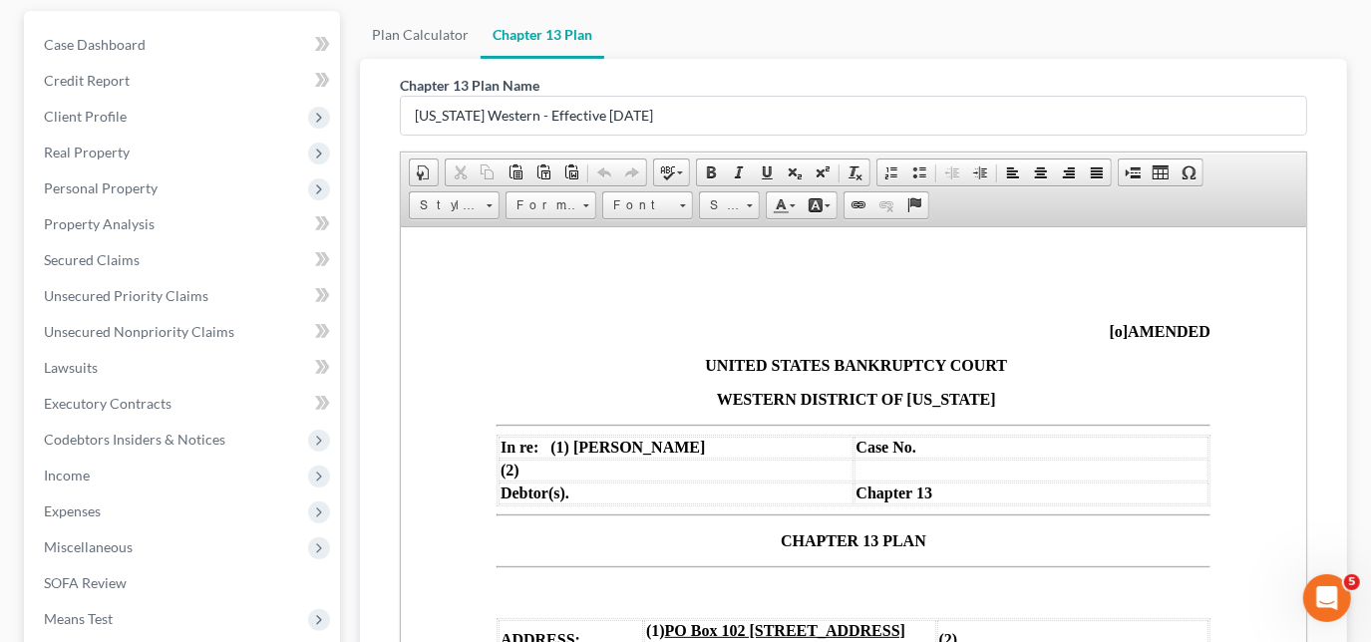
scroll to position [90, 0]
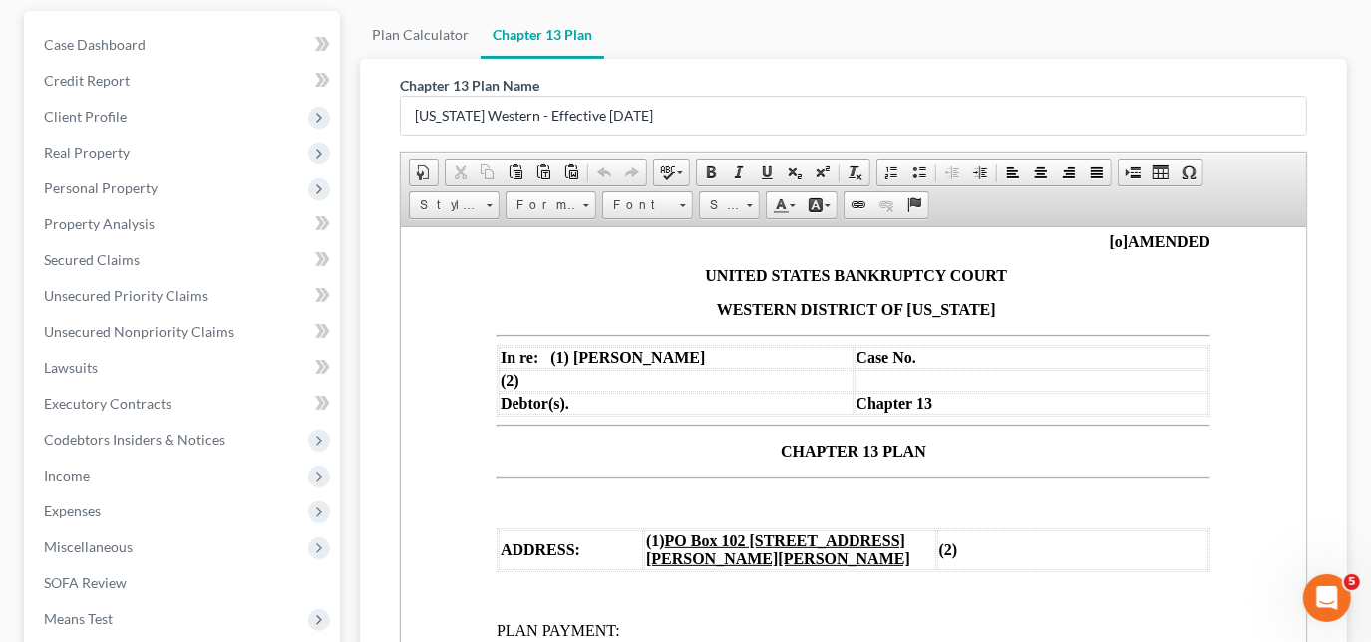
click at [1109, 245] on span "[o]" at bounding box center [1118, 240] width 19 height 17
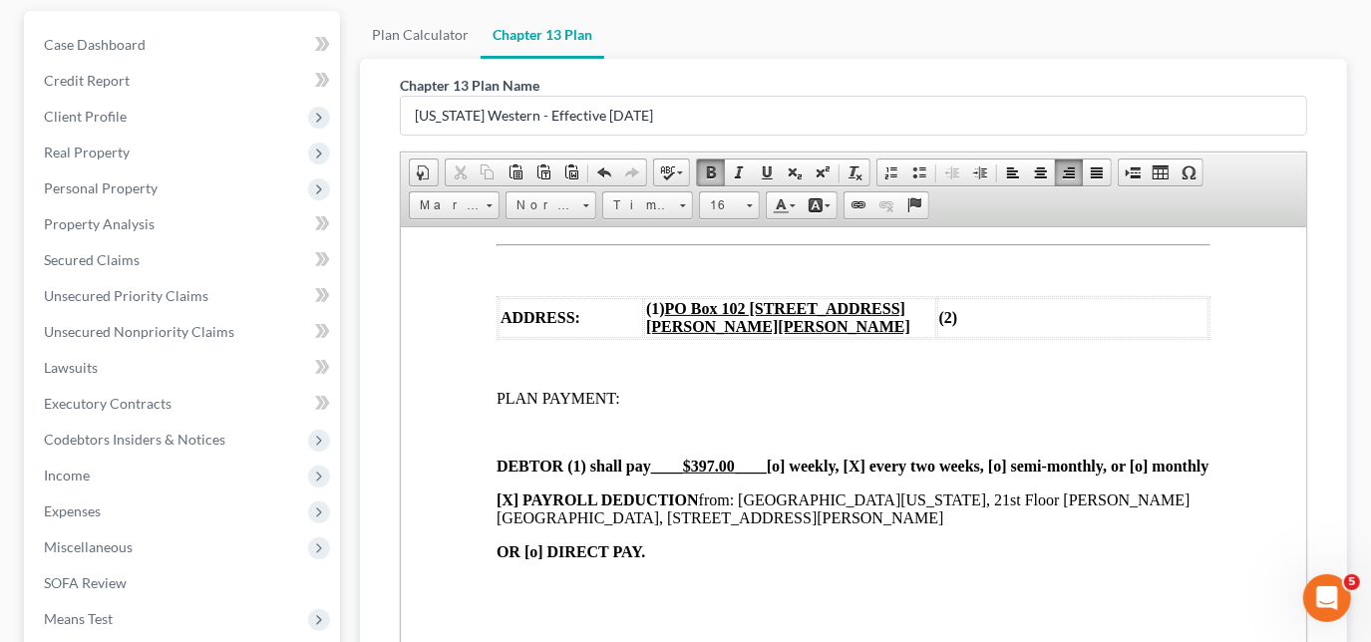
scroll to position [362, 0]
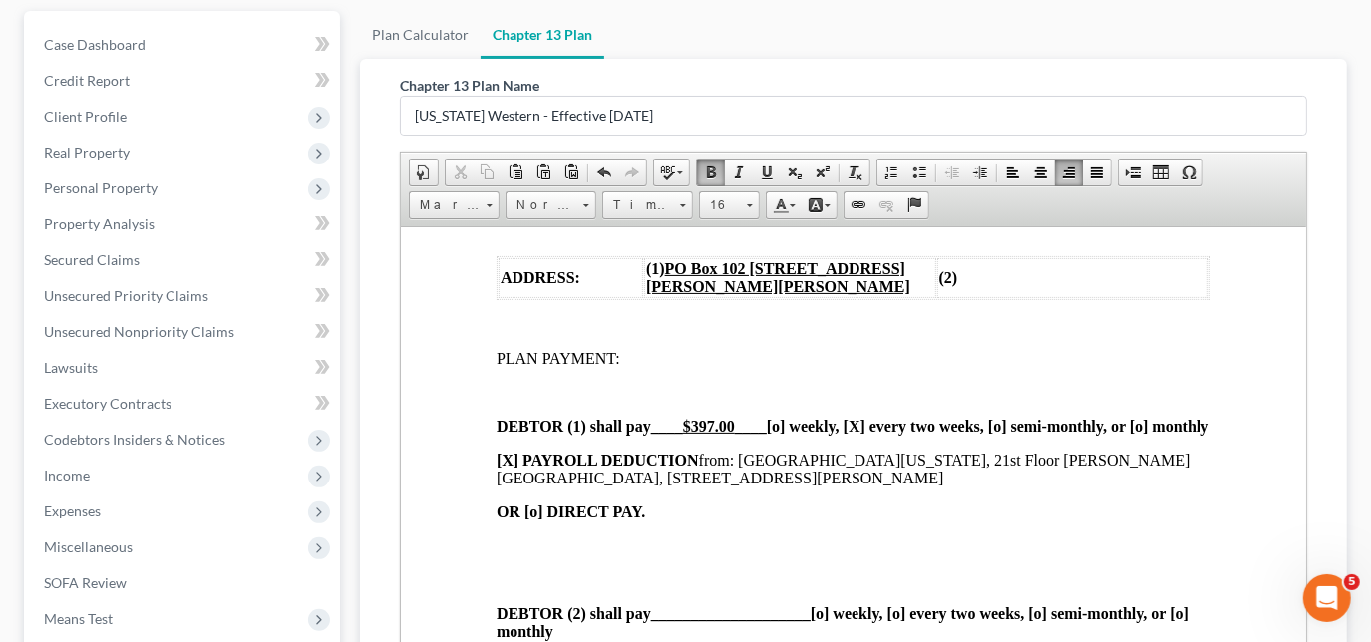
click at [710, 431] on u "$397.00" at bounding box center [708, 425] width 52 height 17
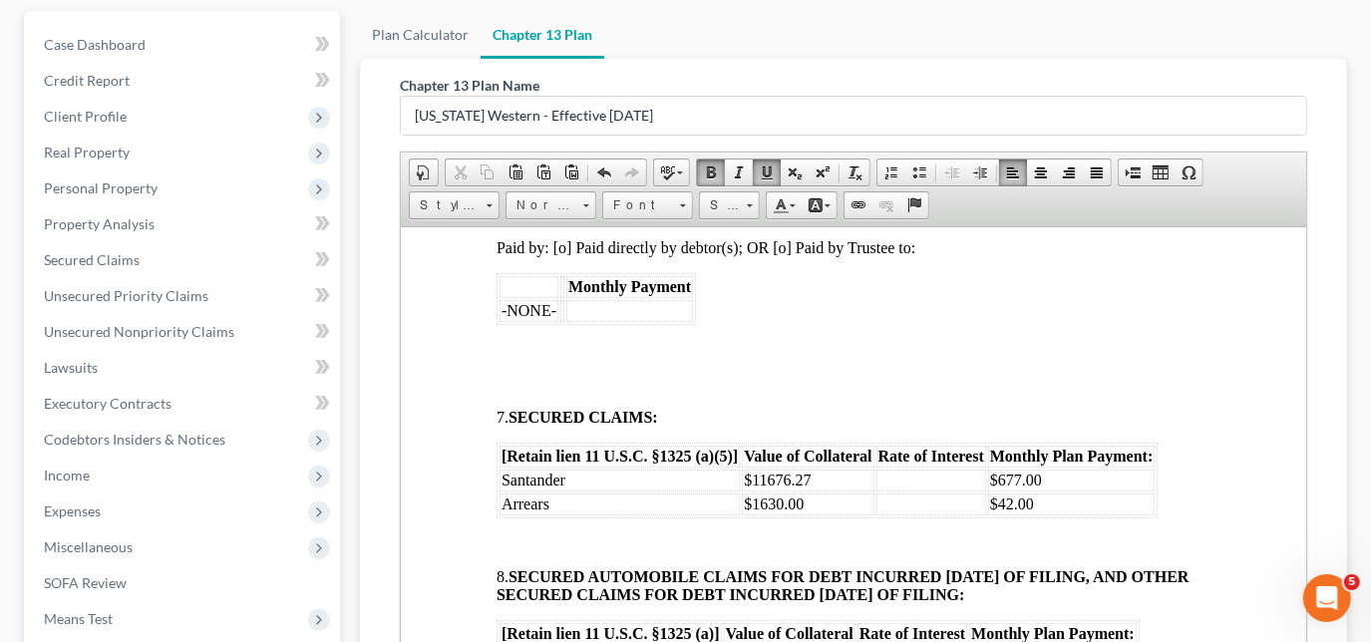
scroll to position [1541, 0]
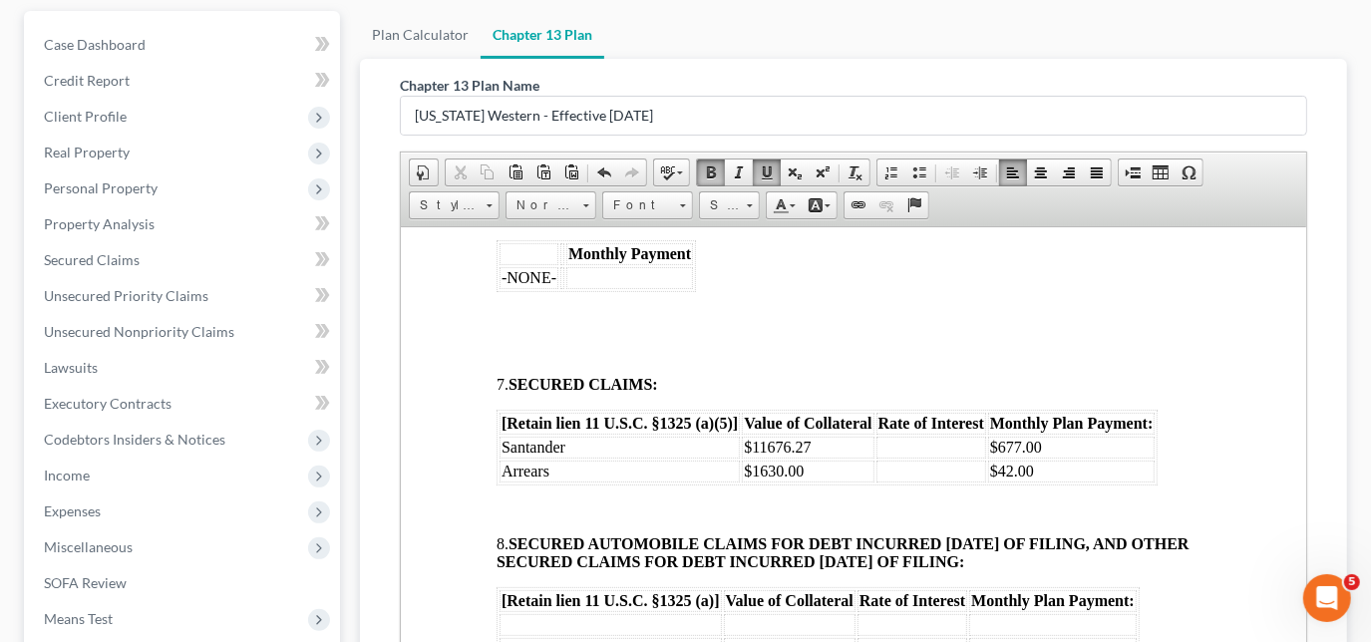
click at [588, 458] on td "Santander" at bounding box center [619, 447] width 240 height 22
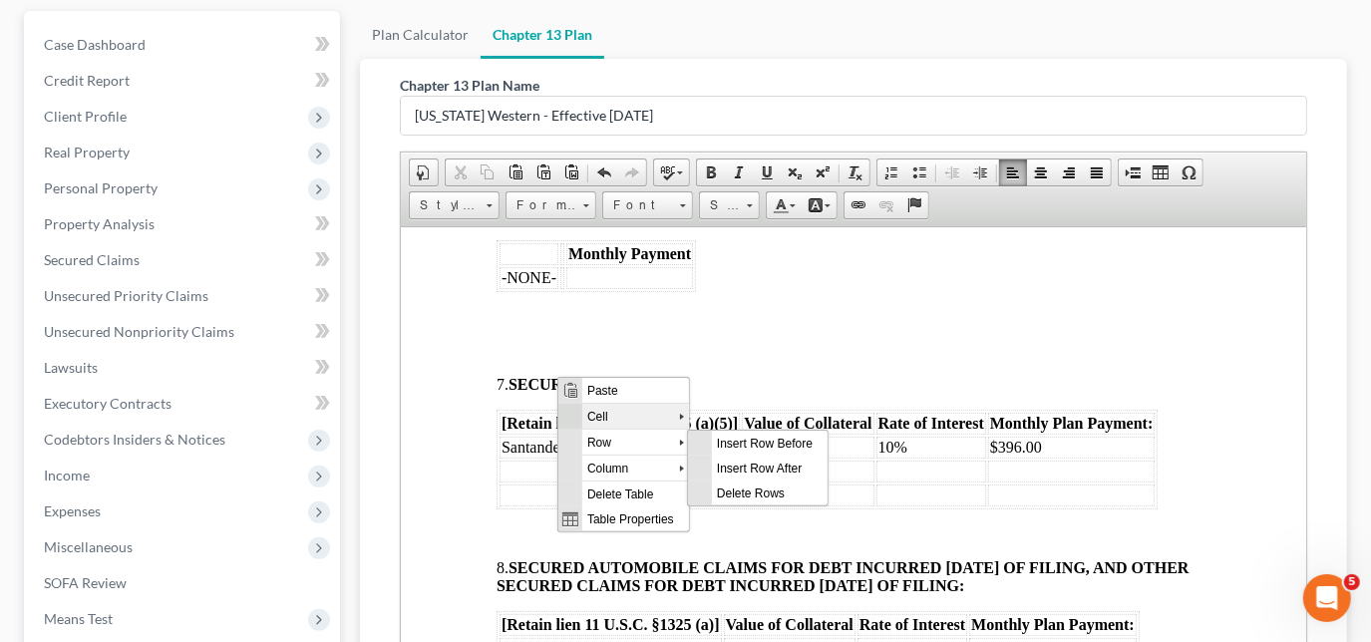
scroll to position [0, 0]
click at [726, 490] on span "Delete Rows" at bounding box center [770, 492] width 116 height 25
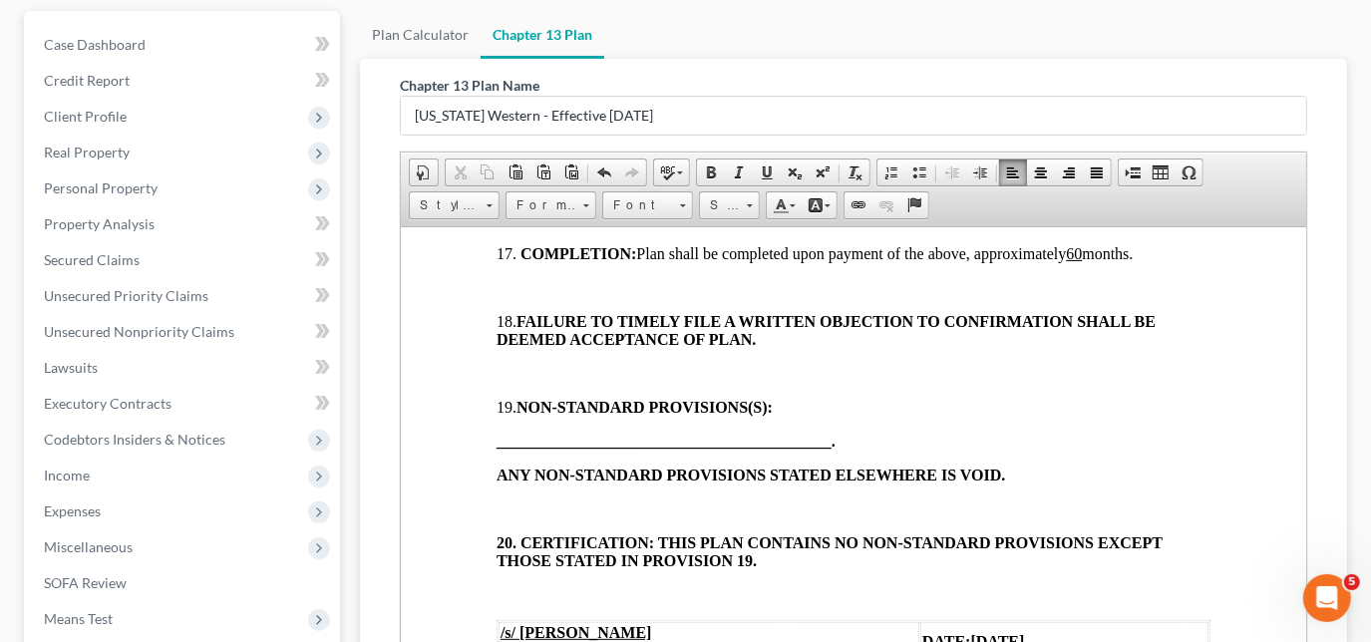
scroll to position [3081, 0]
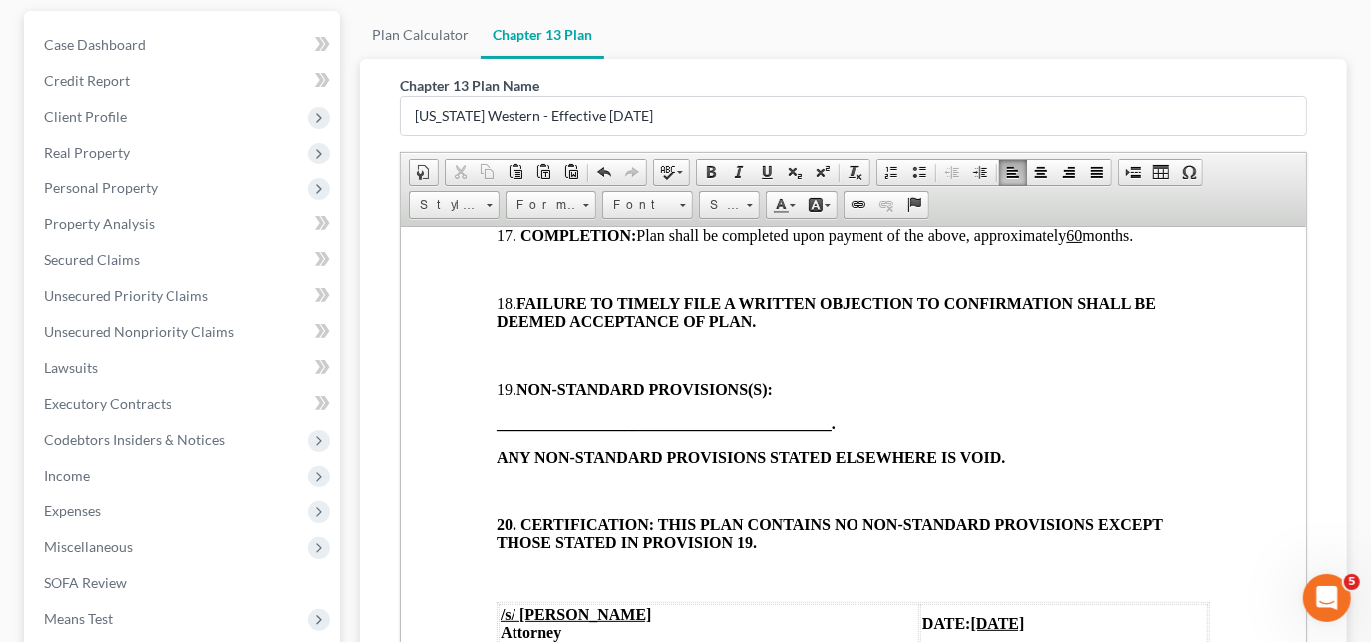
click at [1094, 243] on span "COMPLETION: Plan shall be completed upon payment of the above, approximately 60…" at bounding box center [826, 234] width 613 height 17
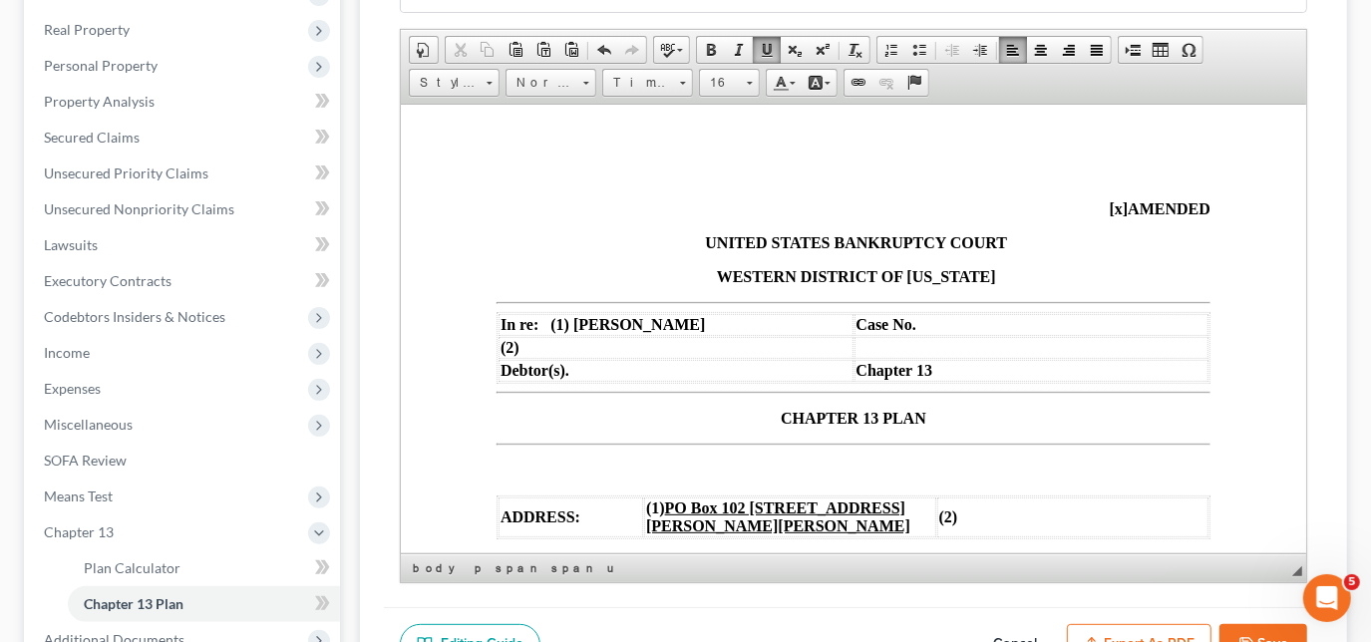
scroll to position [271, 0]
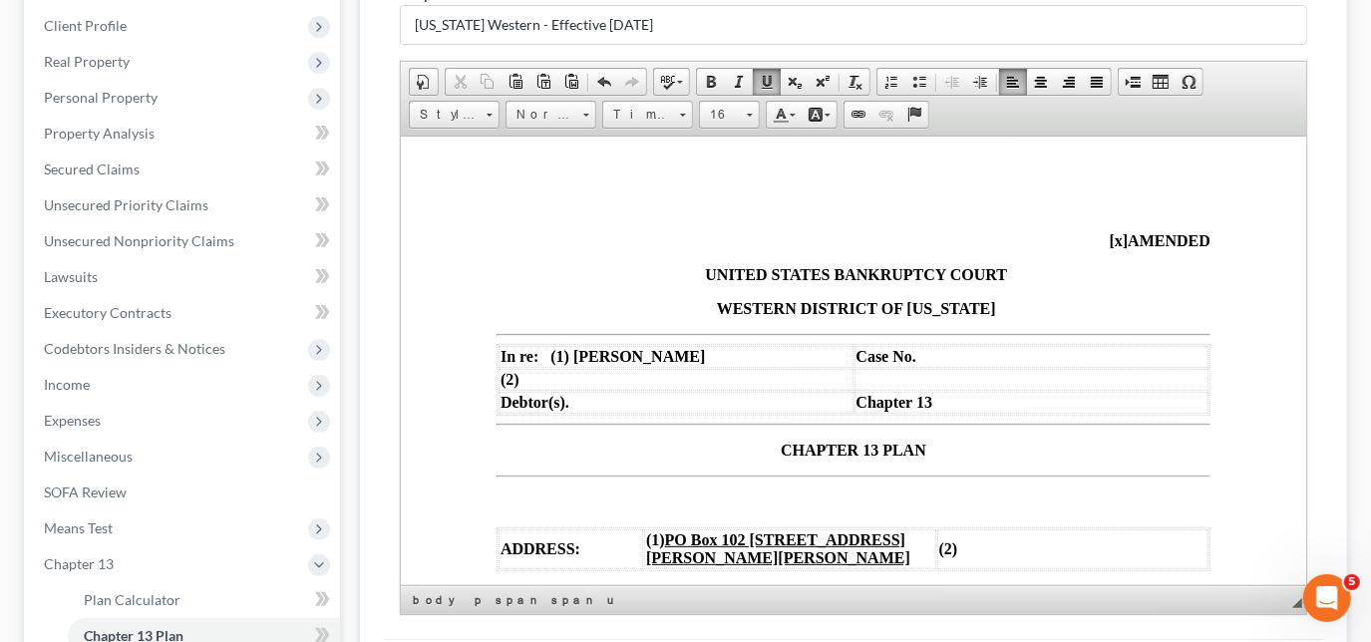
click at [780, 456] on span "CHAPTER 13 PLAN" at bounding box center [853, 449] width 146 height 17
click at [960, 364] on td "Case No." at bounding box center [1031, 356] width 355 height 22
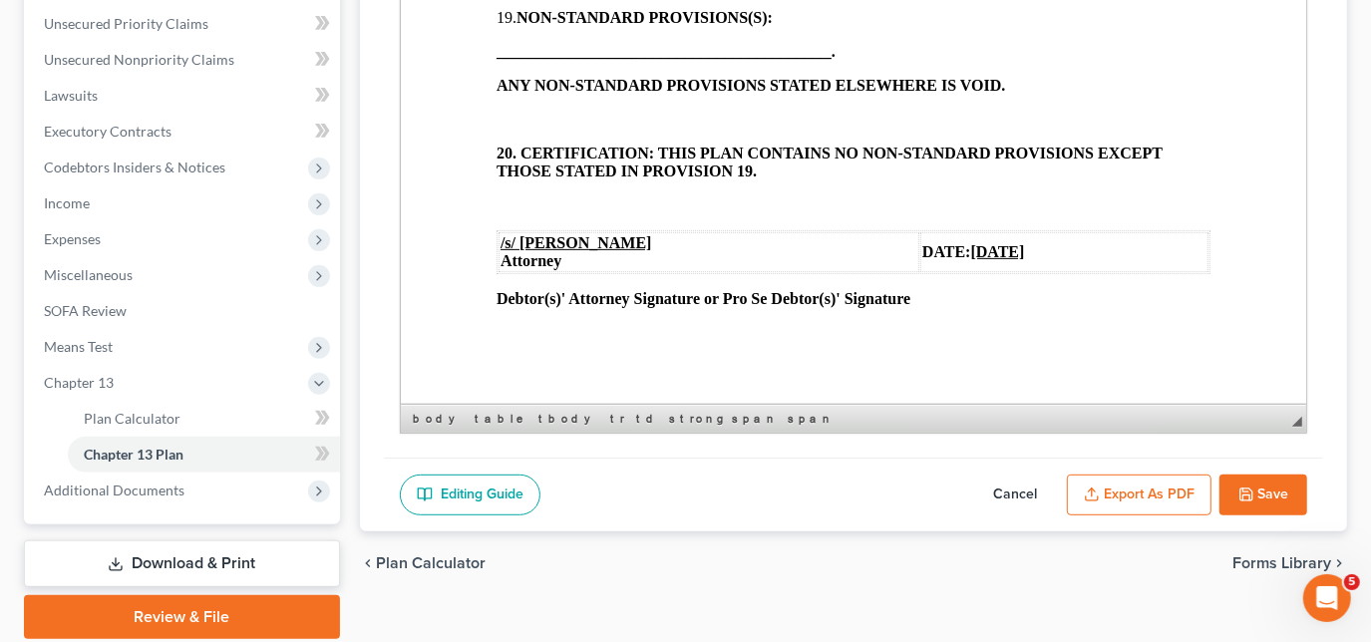
scroll to position [523, 0]
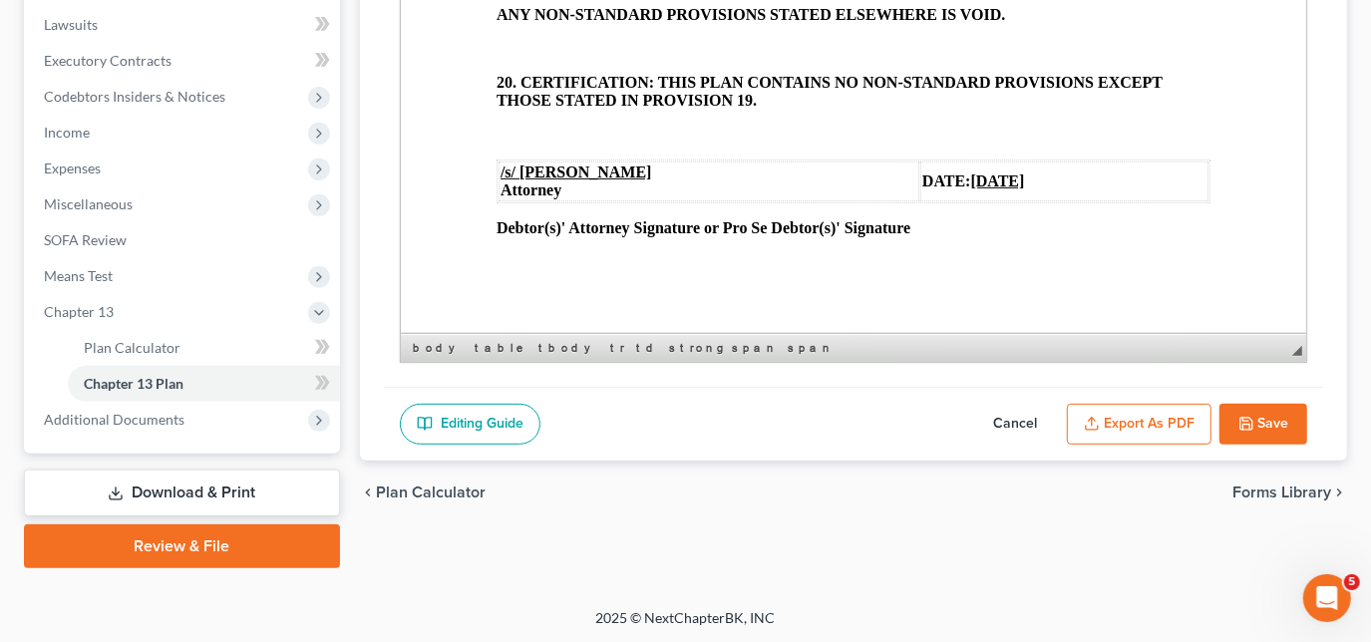
click at [1248, 420] on icon "button" at bounding box center [1246, 424] width 16 height 16
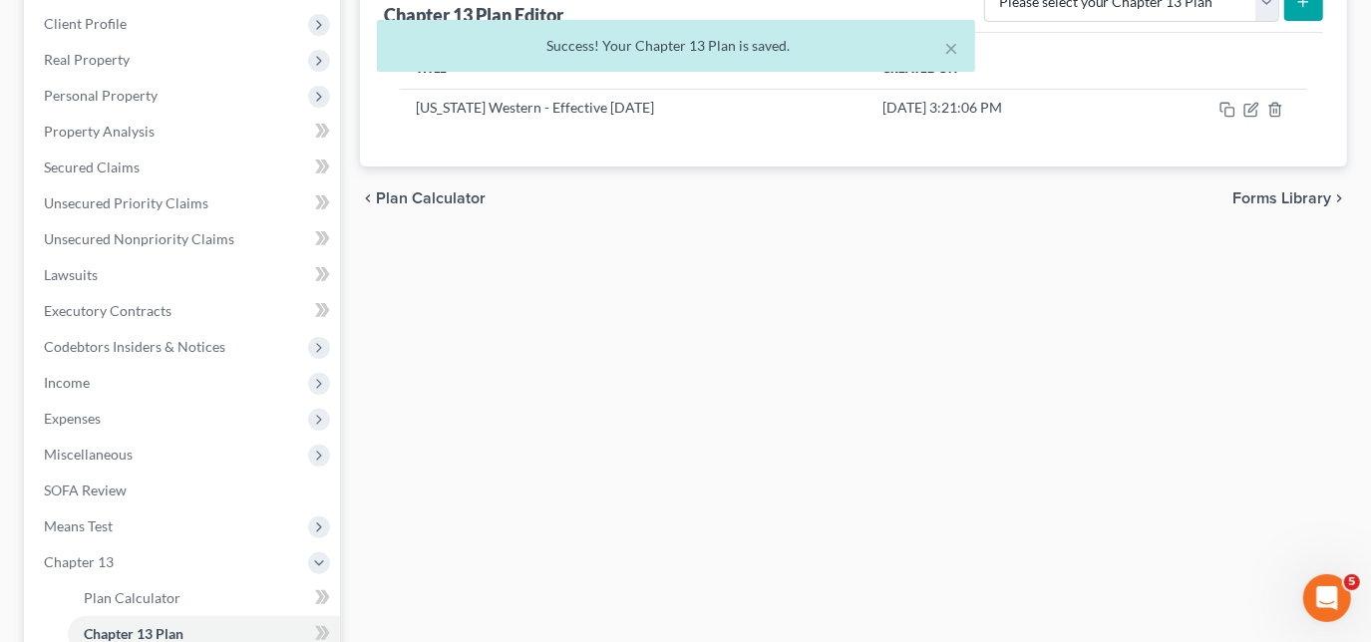
scroll to position [162, 0]
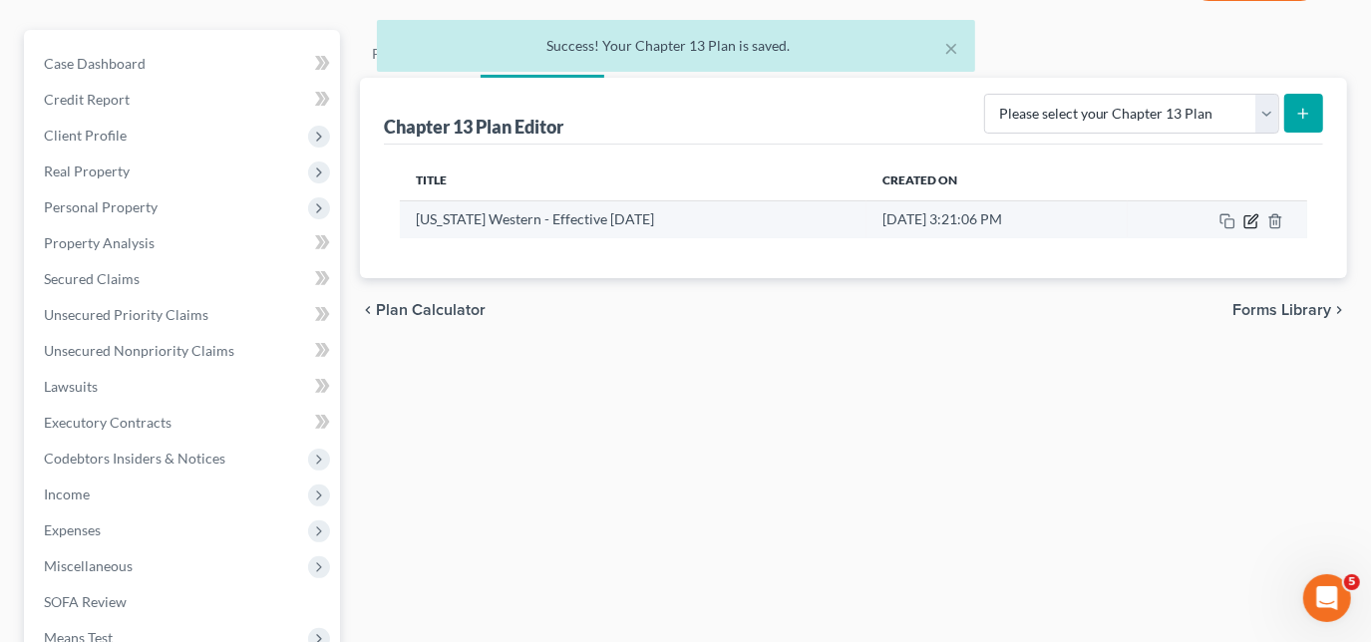
click at [1246, 220] on icon "button" at bounding box center [1251, 221] width 16 height 16
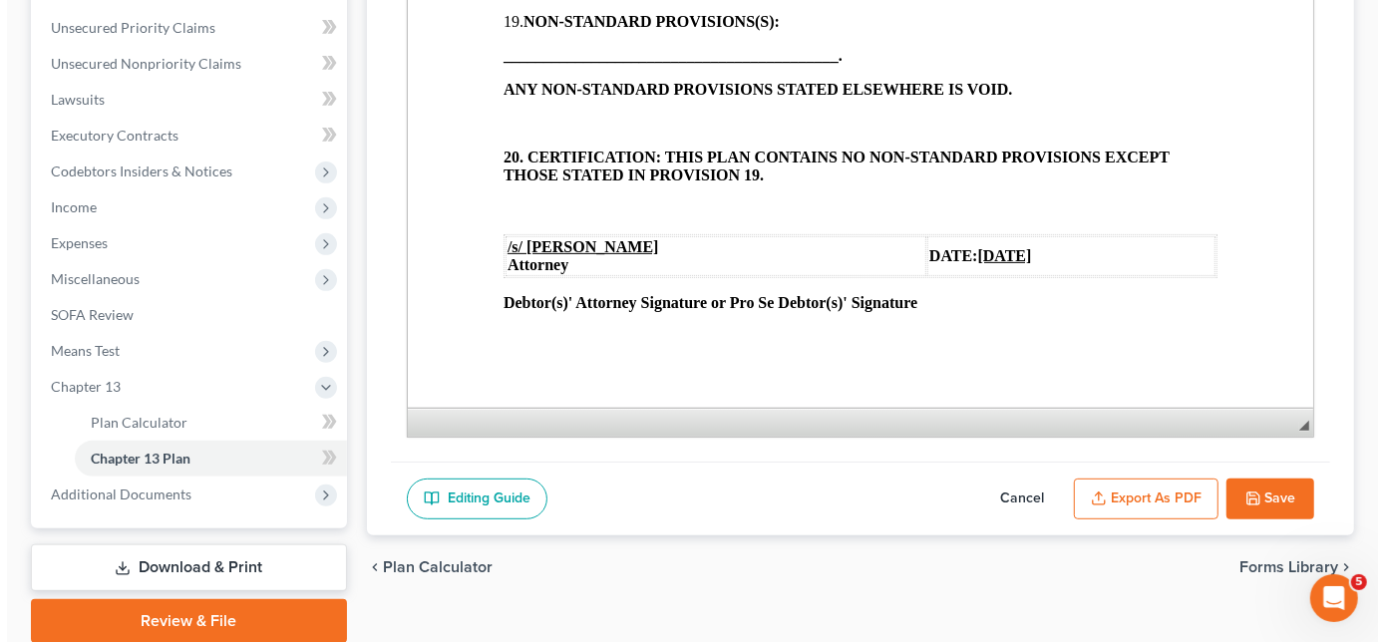
scroll to position [523, 0]
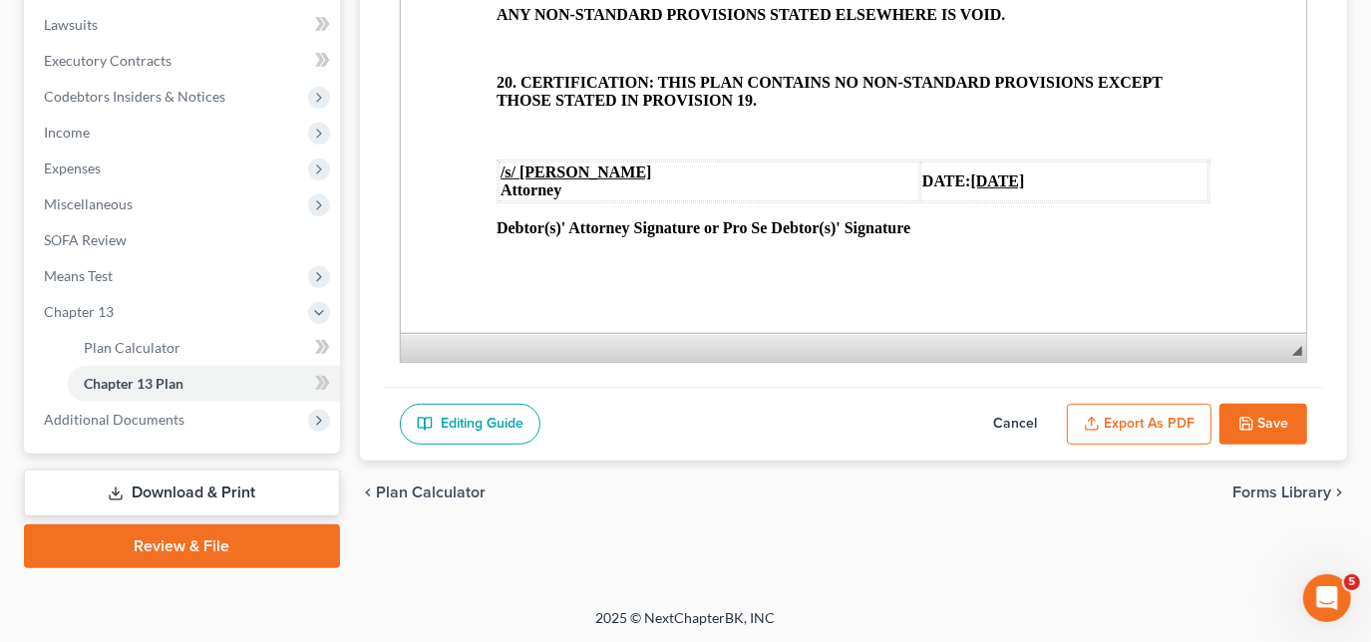
click at [1139, 420] on button "Export as PDF" at bounding box center [1139, 425] width 145 height 42
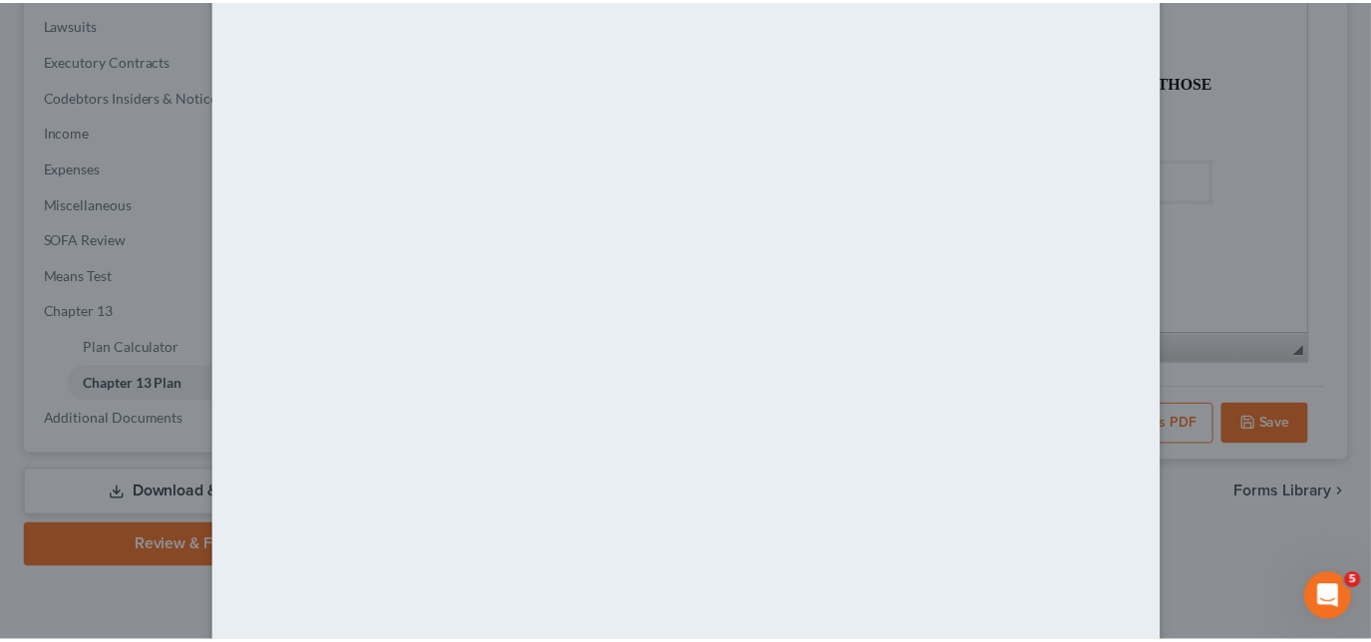
scroll to position [191, 0]
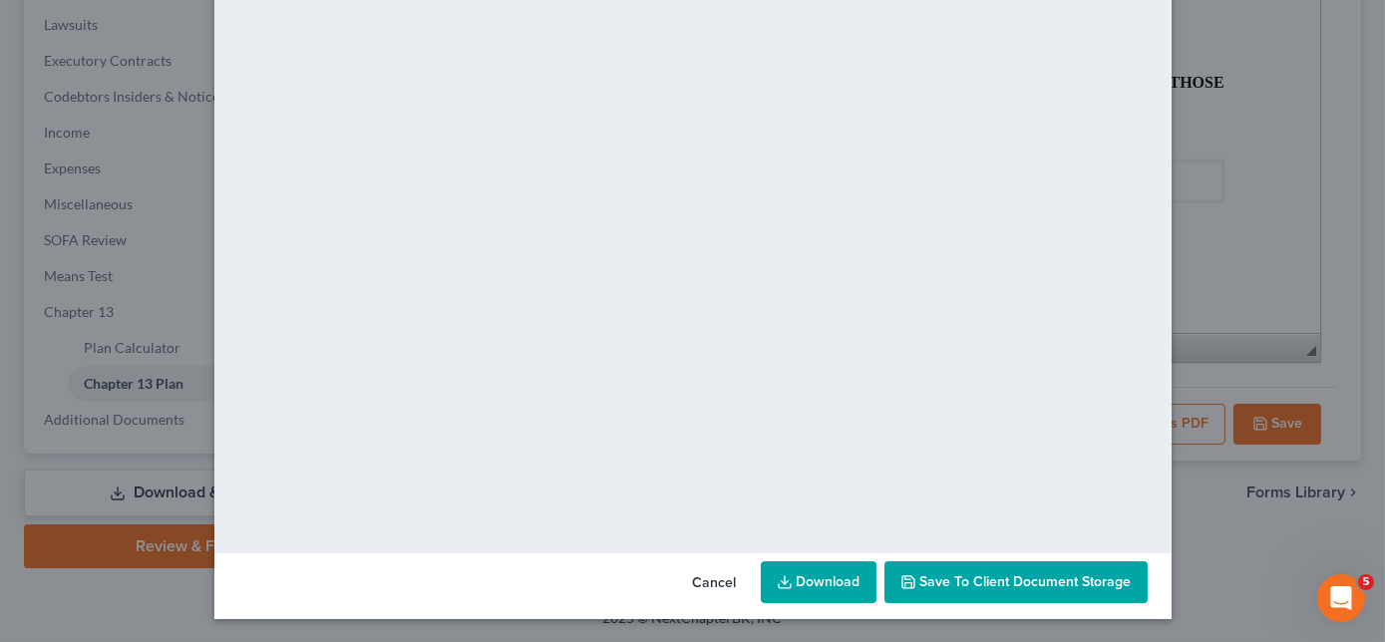
click at [826, 574] on link "Download" at bounding box center [819, 582] width 116 height 42
click at [714, 574] on button "Cancel" at bounding box center [715, 583] width 76 height 40
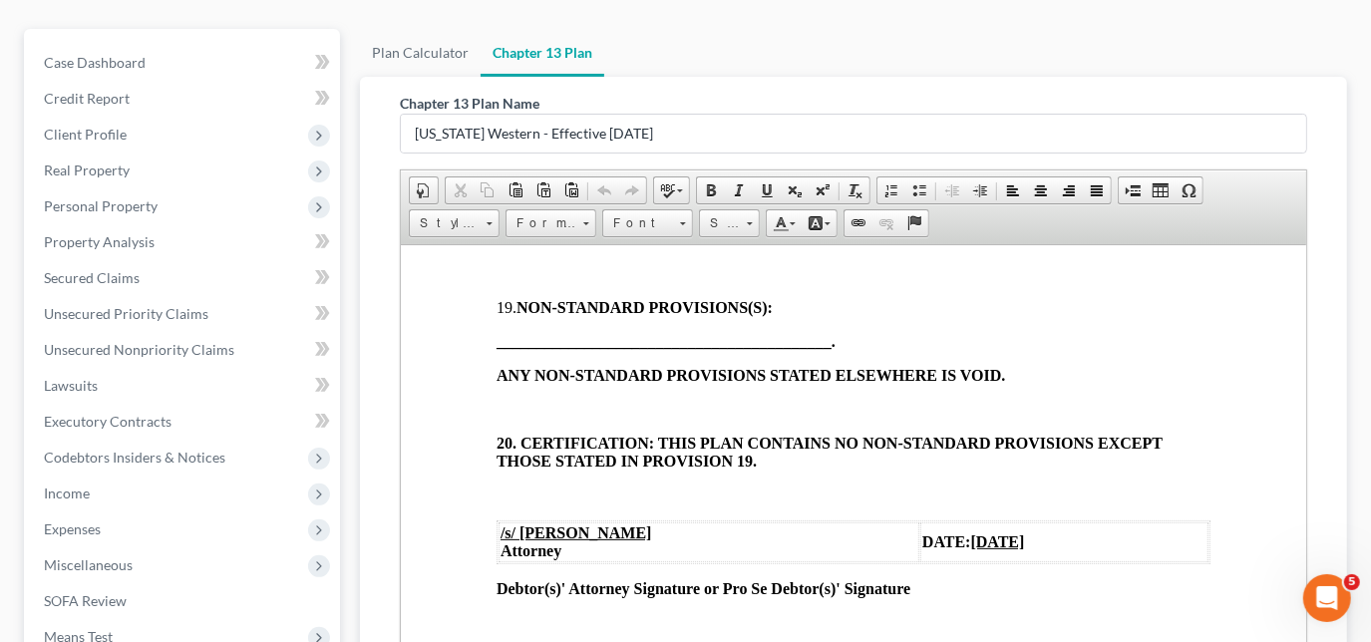
scroll to position [162, 0]
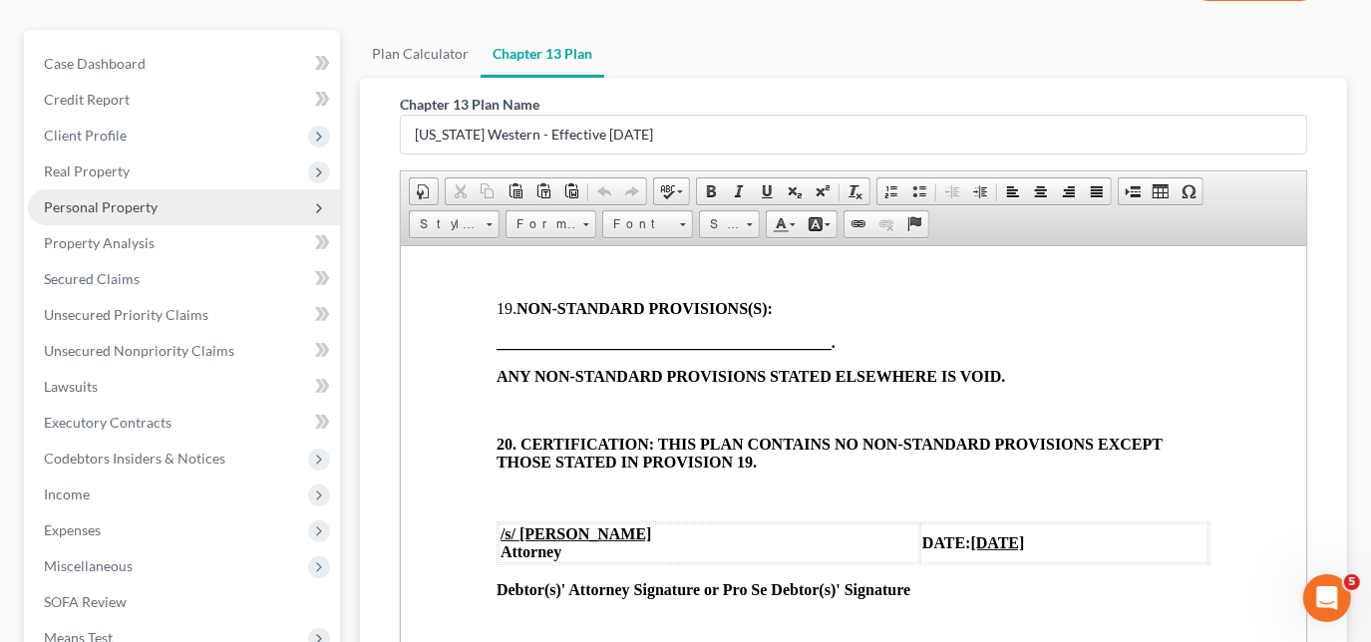
click at [98, 207] on span "Personal Property" at bounding box center [101, 206] width 114 height 17
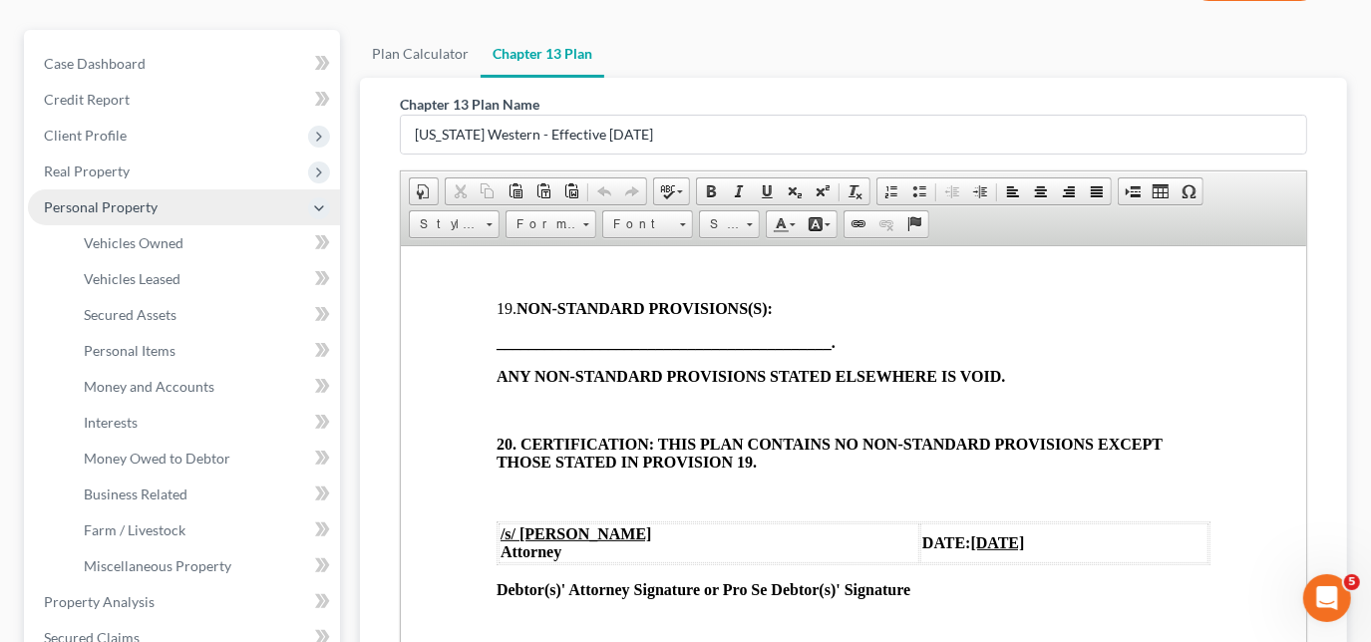
click at [136, 198] on span "Personal Property" at bounding box center [101, 206] width 114 height 17
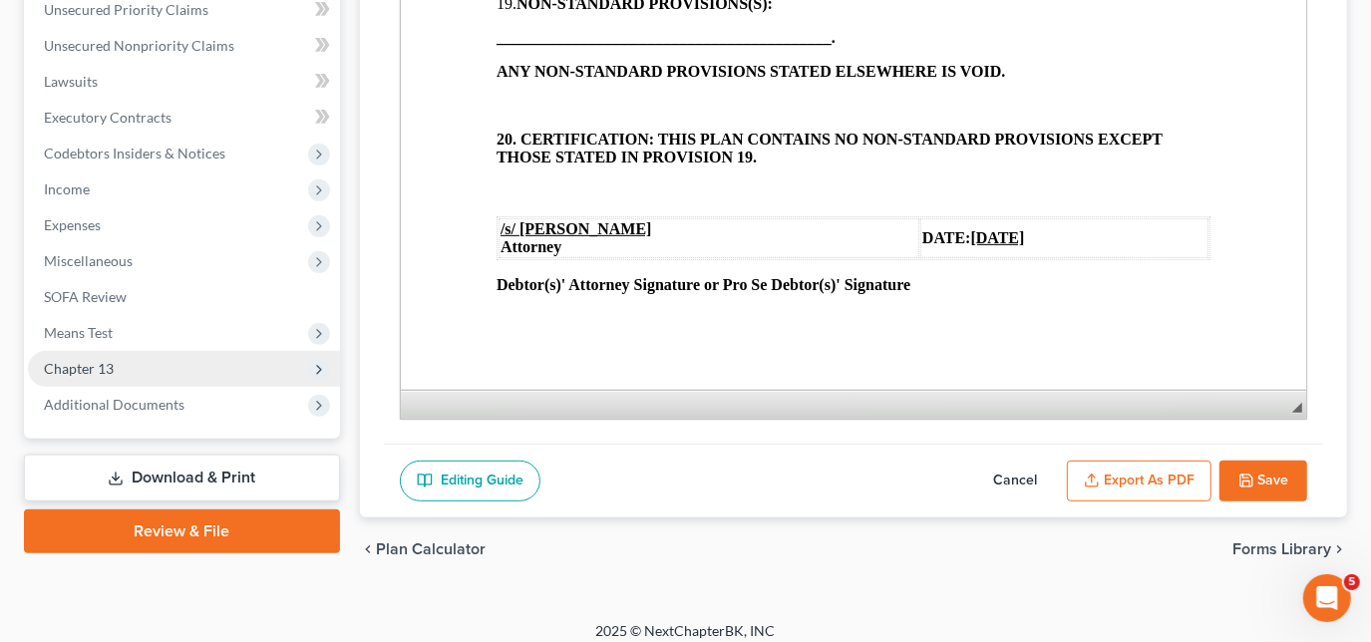
scroll to position [476, 0]
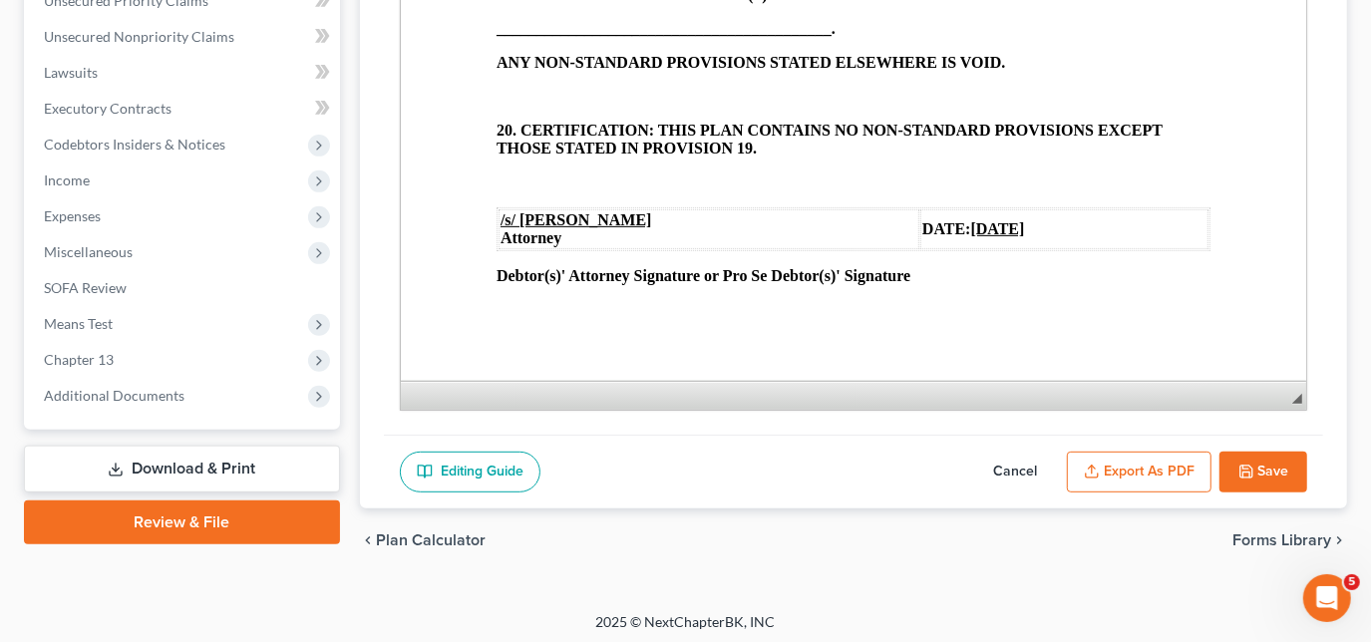
click at [170, 460] on link "Download & Print" at bounding box center [182, 469] width 316 height 47
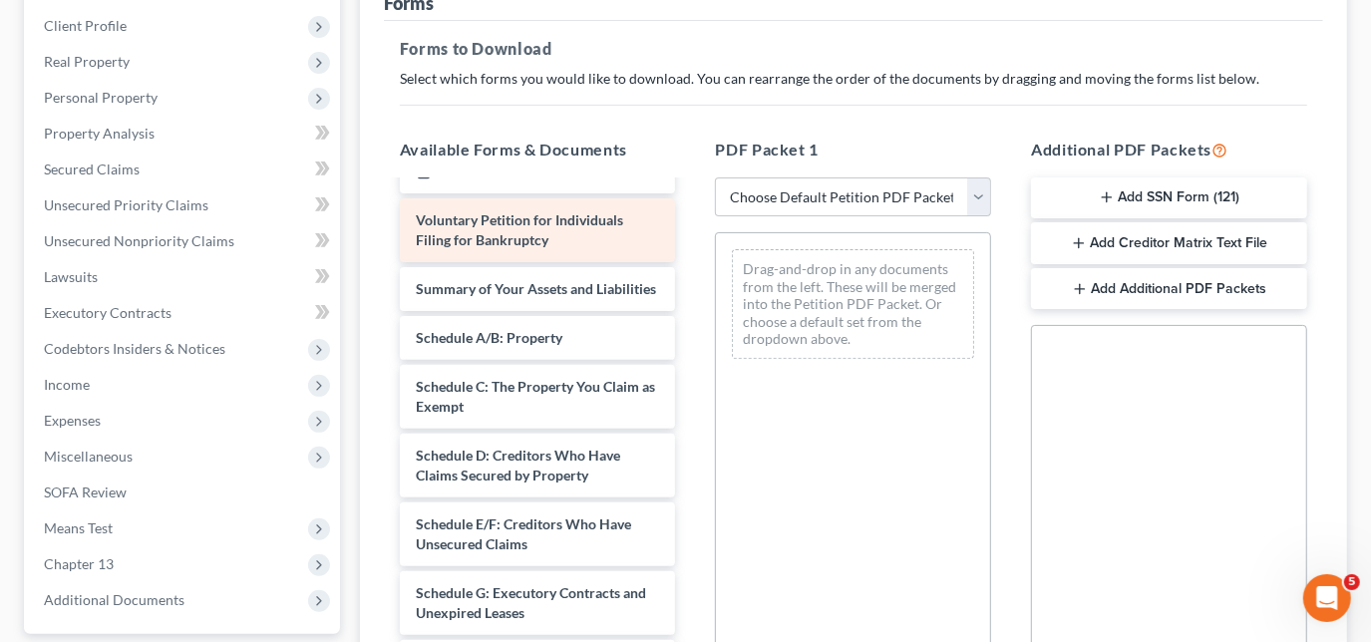
scroll to position [180, 0]
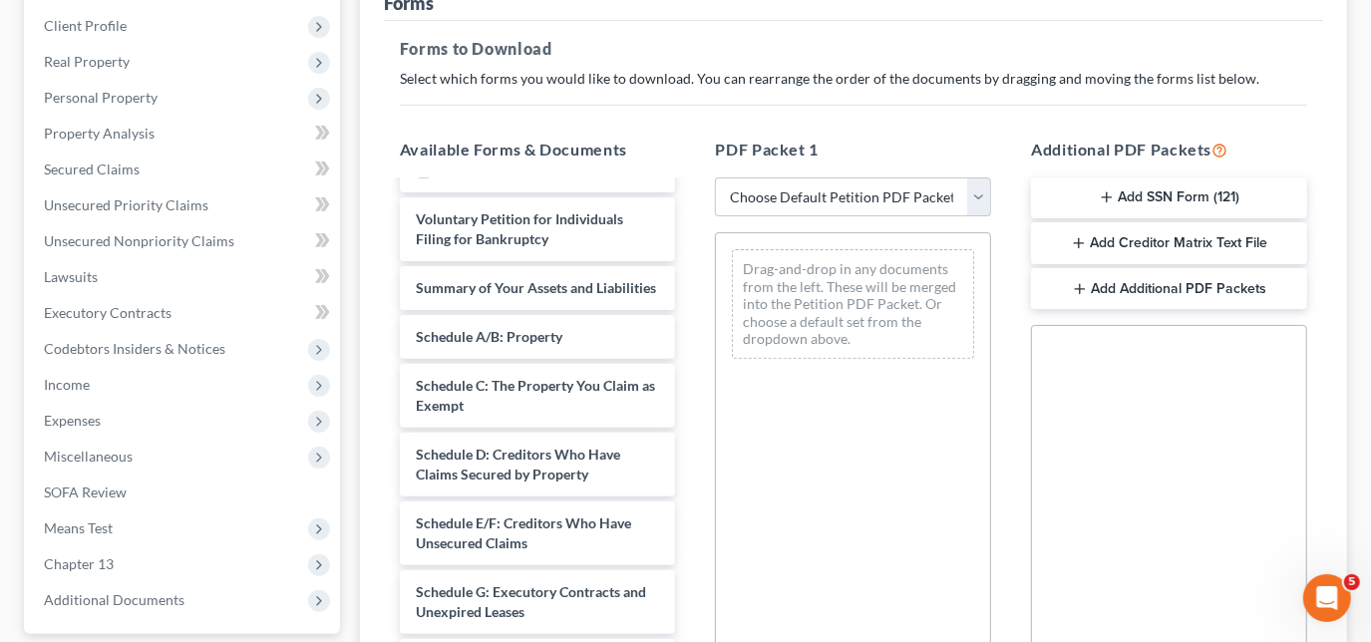
click at [632, 358] on div "Matrix-pdf Ch 13 Plan-pdf CC 62025-pdf Installments Fee Sheets Voluntary Petiti…" at bounding box center [538, 602] width 308 height 1201
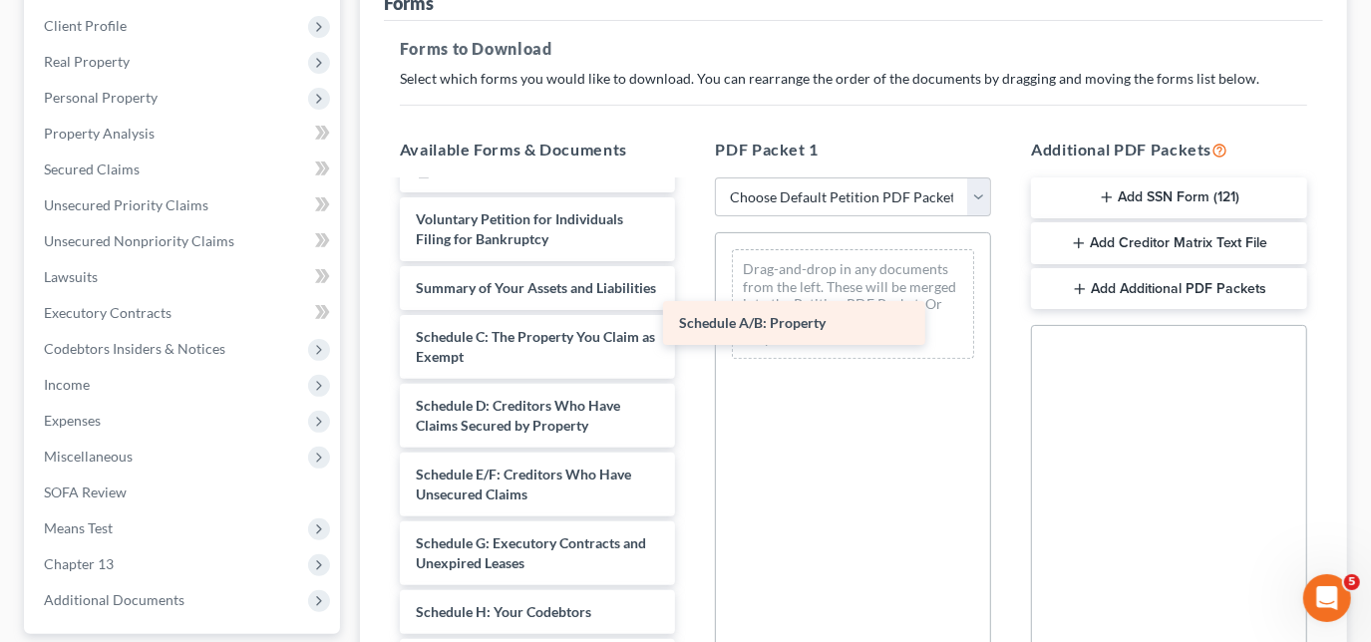
drag, startPoint x: 528, startPoint y: 356, endPoint x: 859, endPoint y: 313, distance: 332.8
click at [692, 313] on div "Schedule A/B: Property Matrix-pdf Ch 13 Plan-pdf CC 62025-pdf Installments Fee …" at bounding box center [538, 578] width 308 height 1152
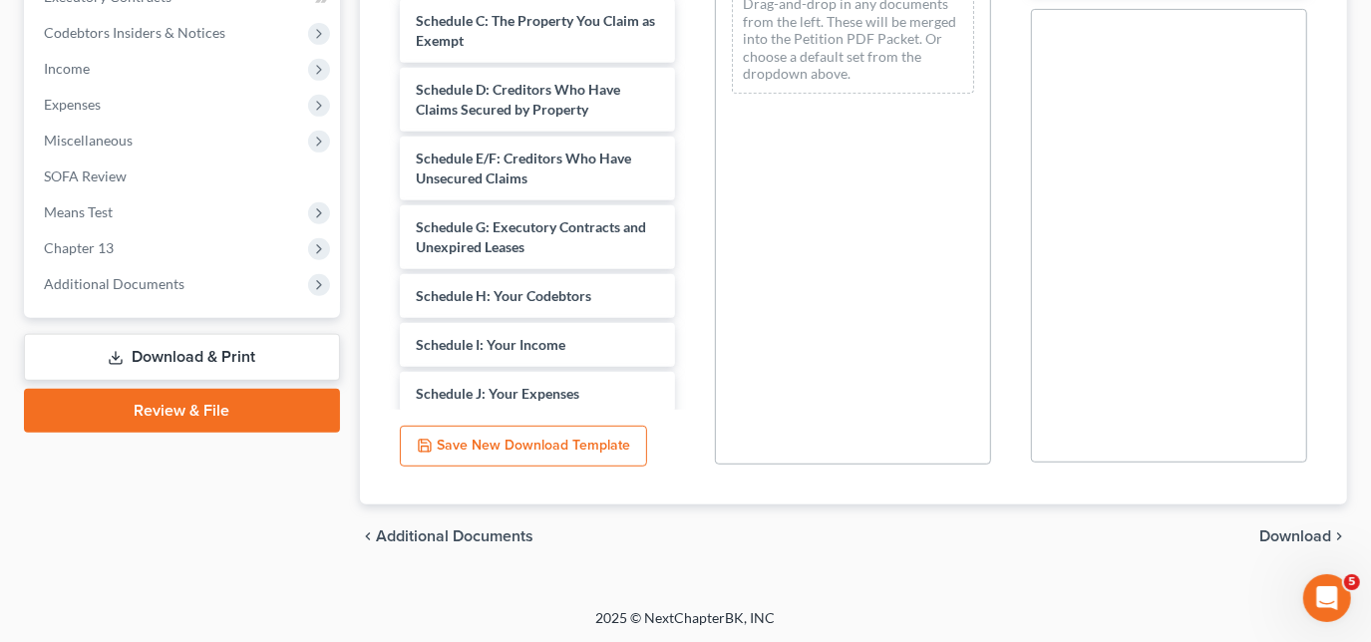
click at [1286, 534] on span "Download" at bounding box center [1295, 536] width 72 height 16
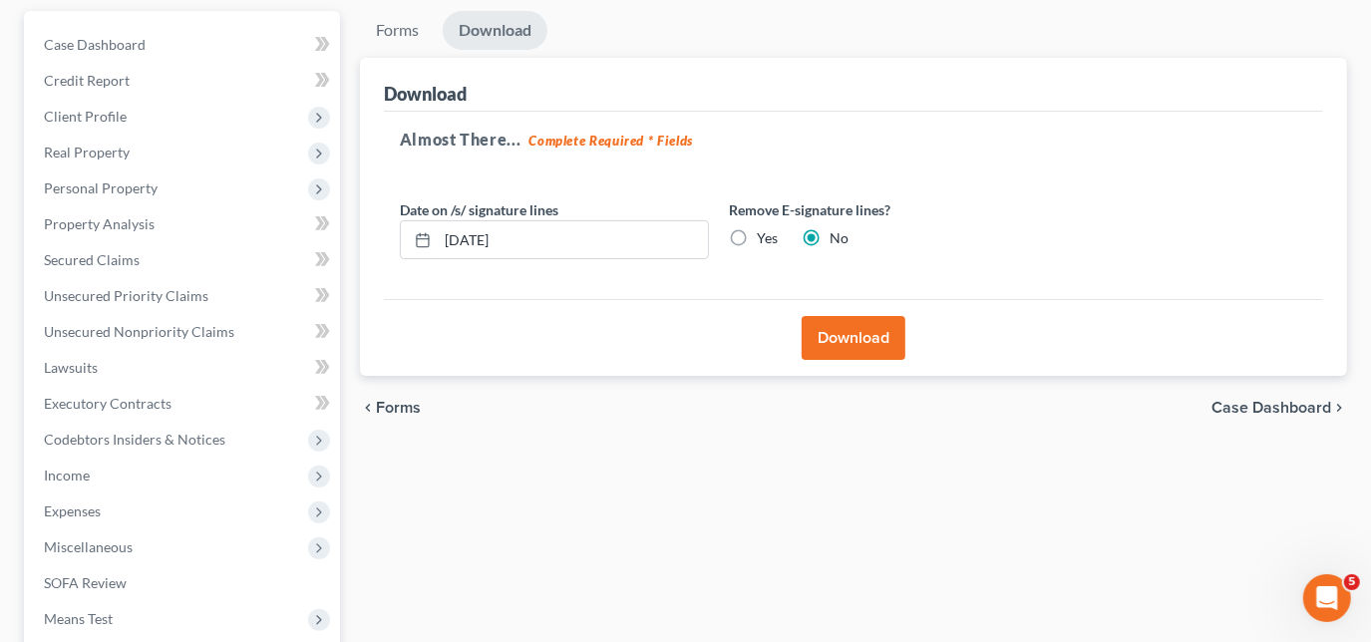
click at [849, 327] on button "Download" at bounding box center [854, 338] width 104 height 44
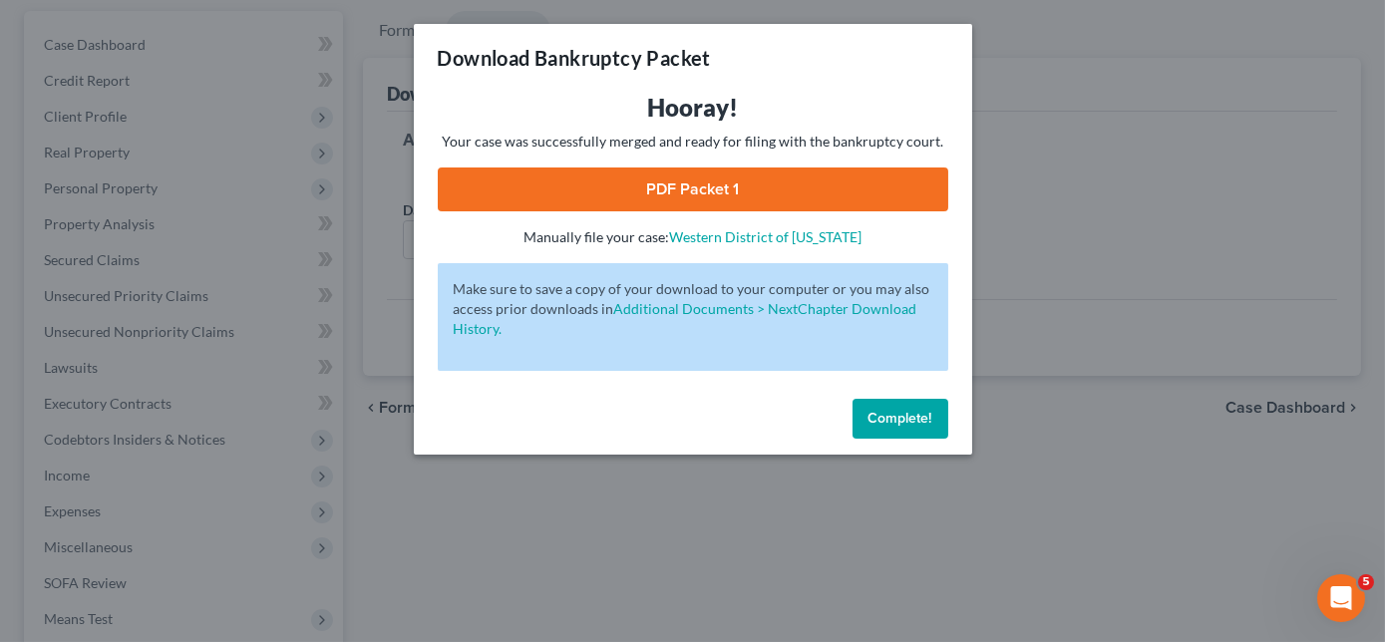
click at [736, 201] on link "PDF Packet 1" at bounding box center [693, 190] width 511 height 44
click at [920, 412] on span "Complete!" at bounding box center [901, 418] width 64 height 17
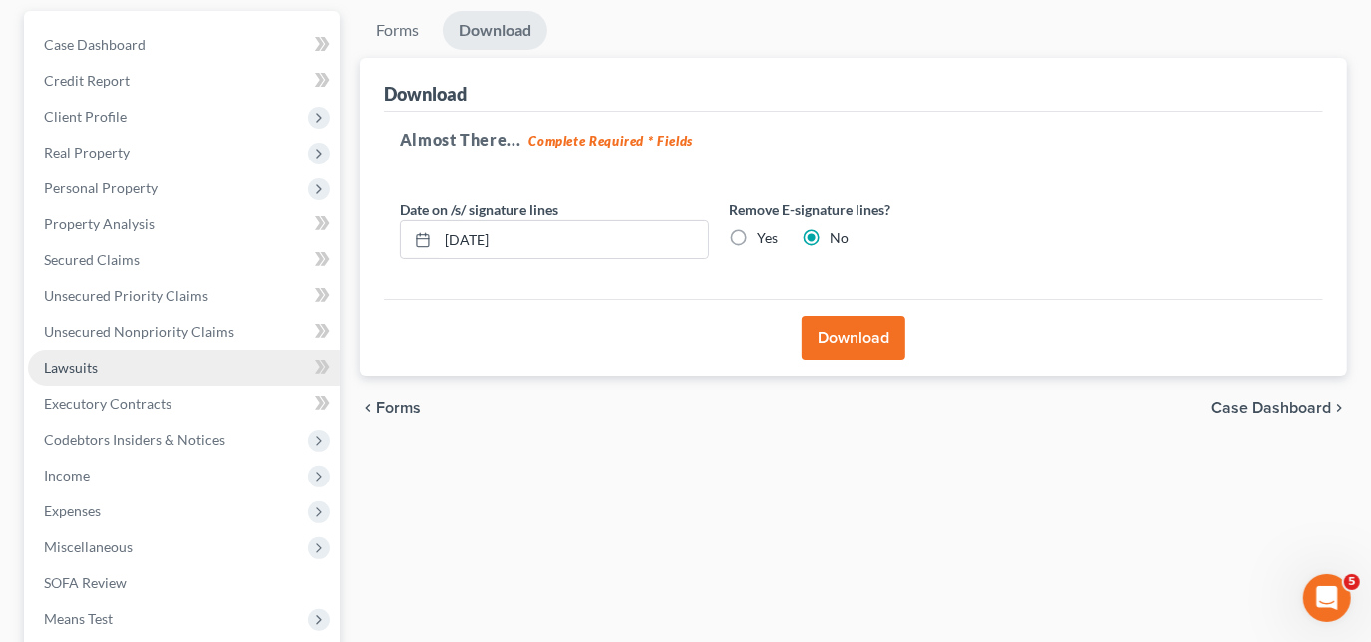
click at [62, 369] on span "Lawsuits" at bounding box center [71, 367] width 54 height 17
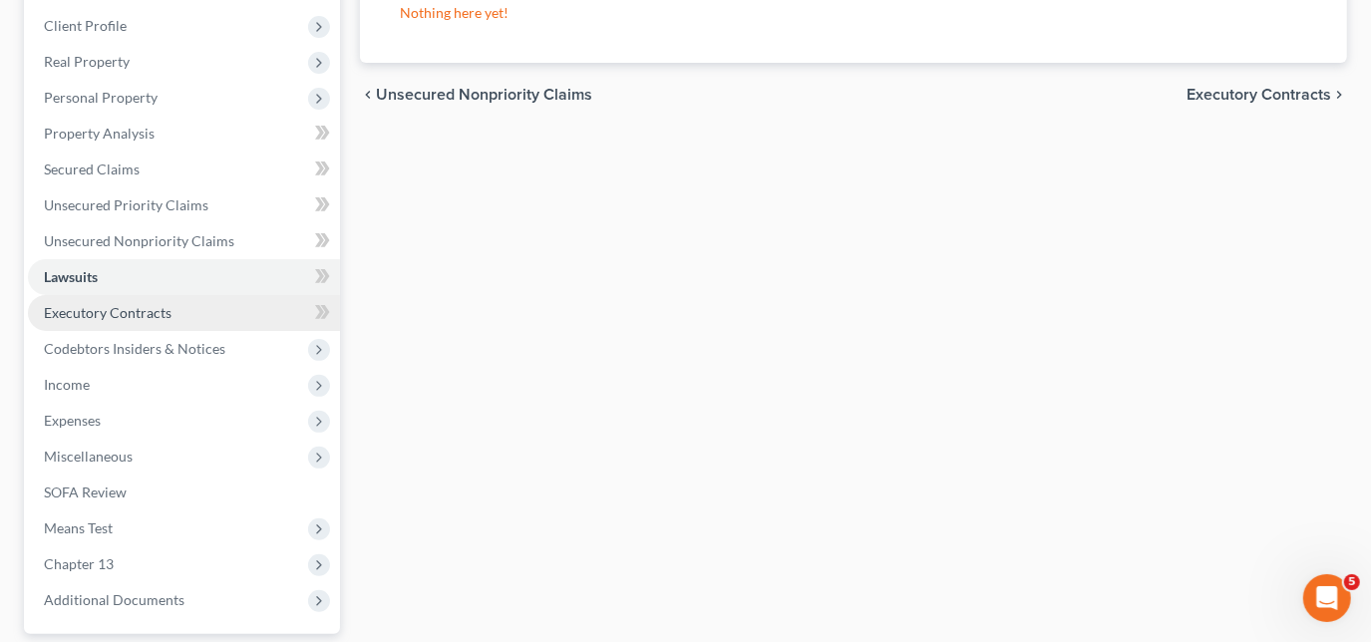
scroll to position [452, 0]
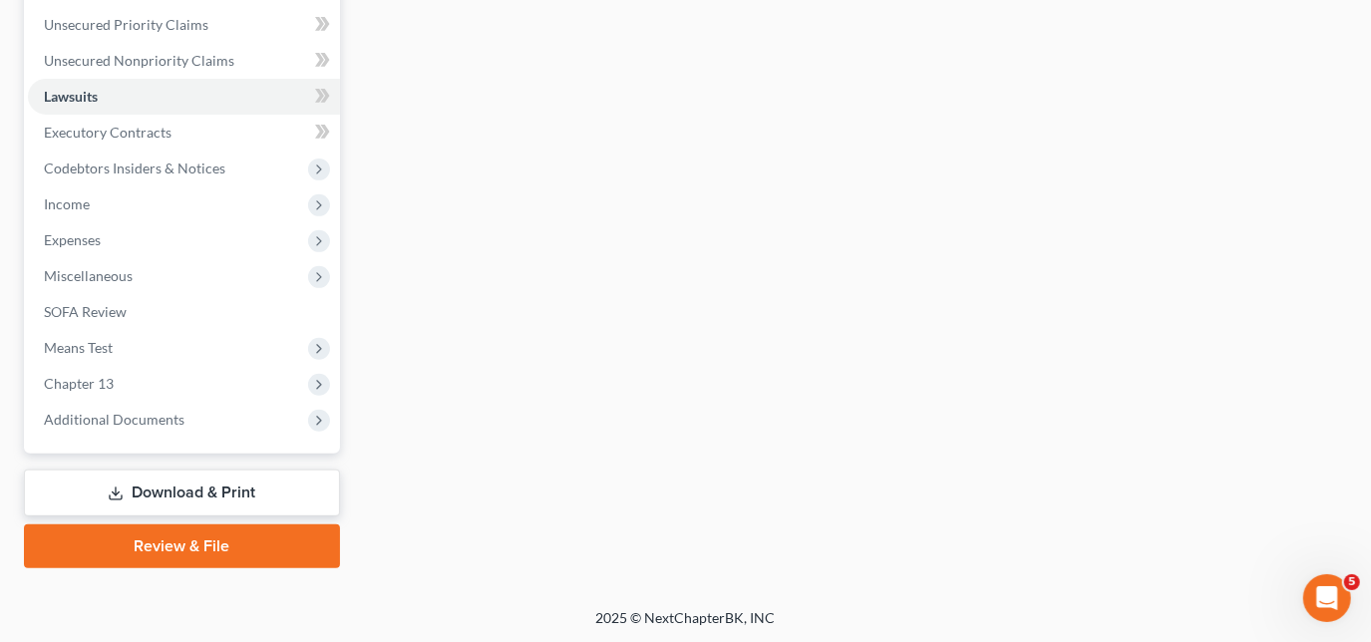
click at [132, 491] on link "Download & Print" at bounding box center [182, 493] width 316 height 47
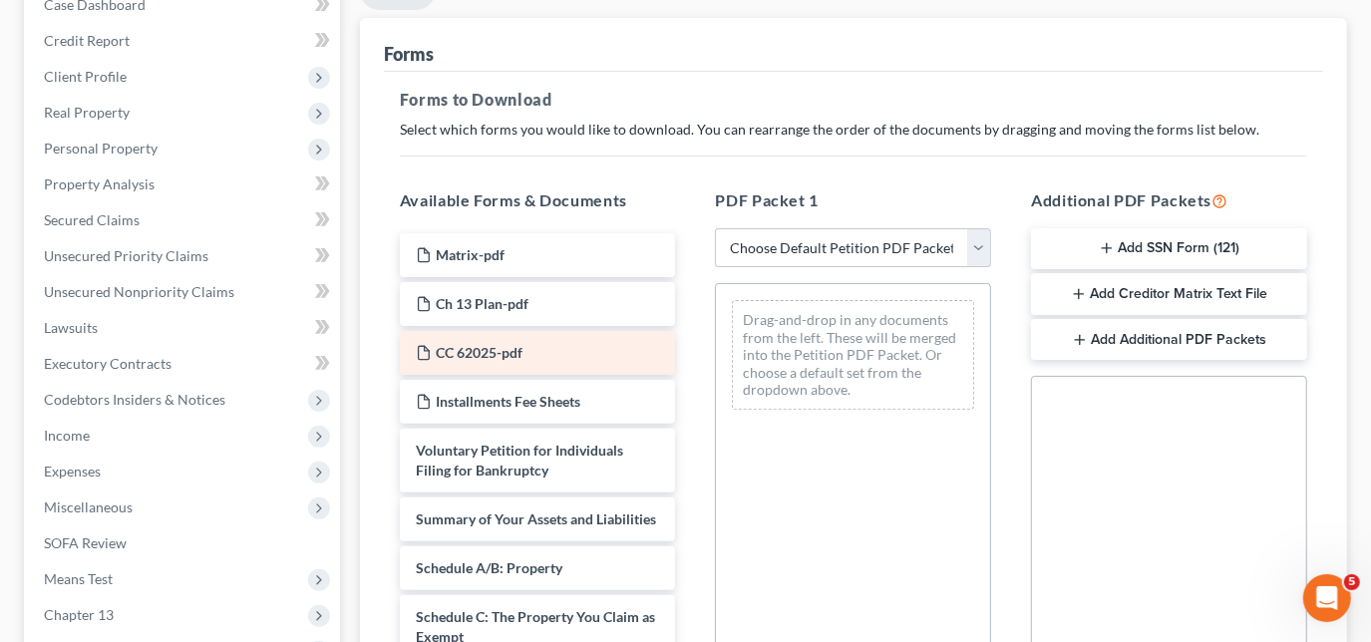
scroll to position [271, 0]
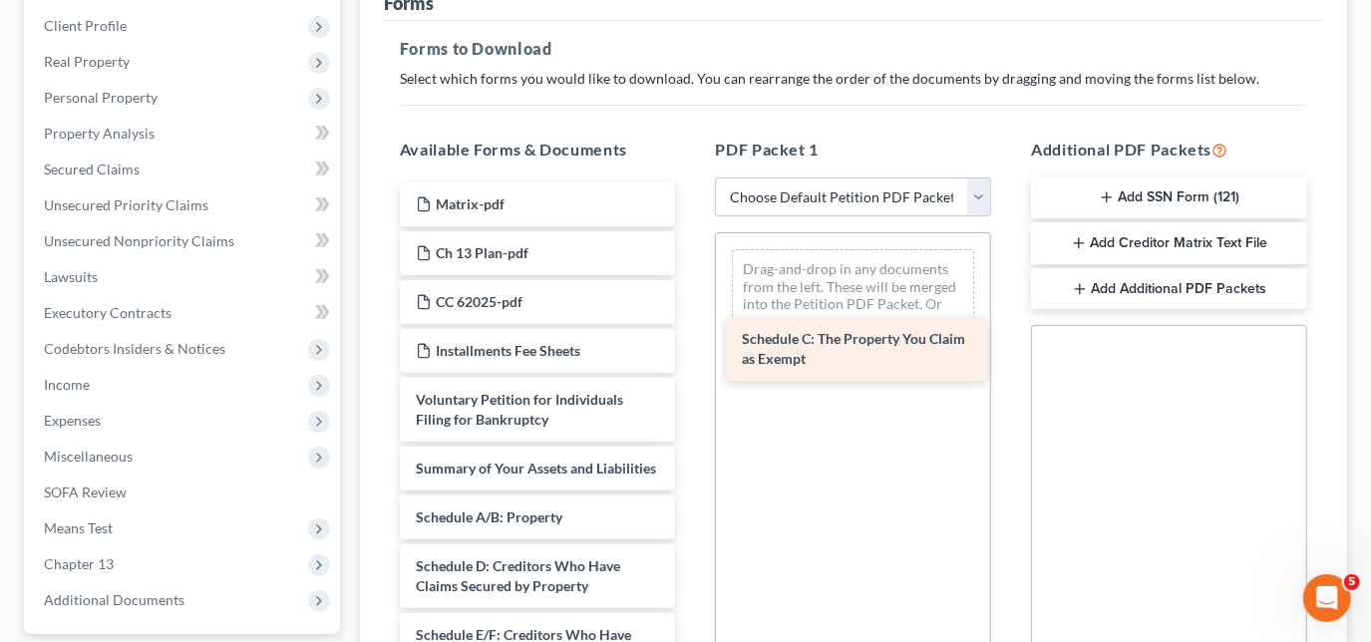
drag, startPoint x: 471, startPoint y: 596, endPoint x: 798, endPoint y: 348, distance: 410.6
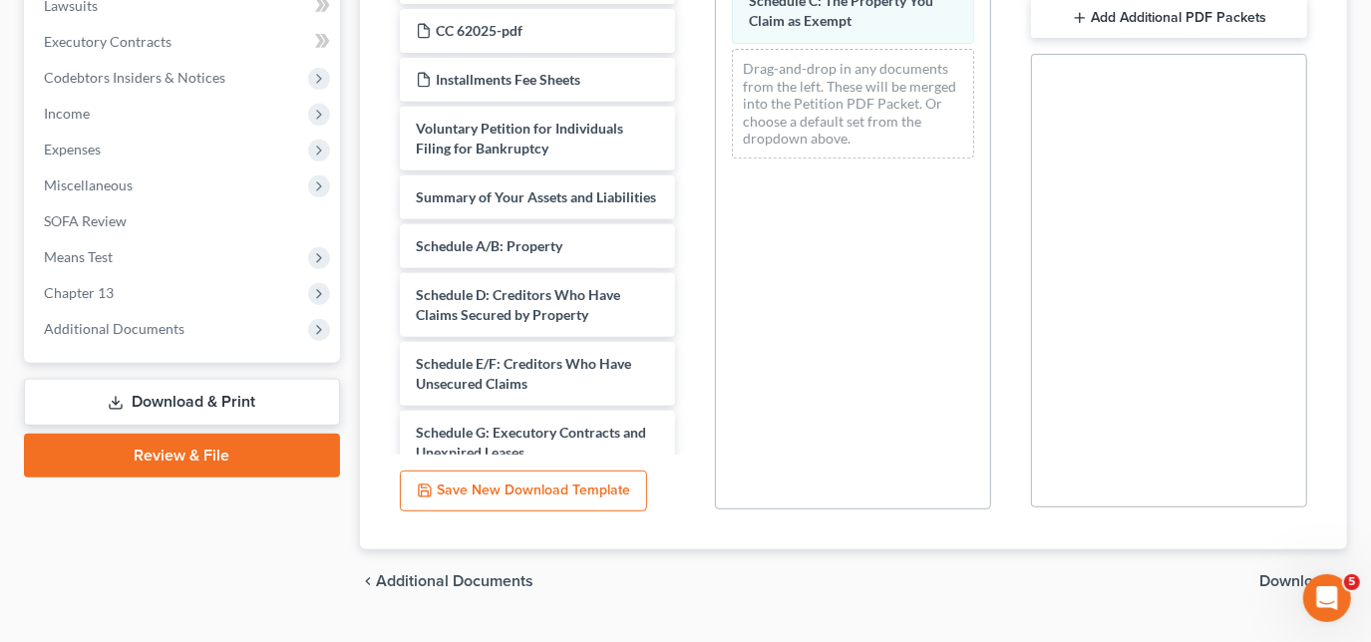
scroll to position [587, 0]
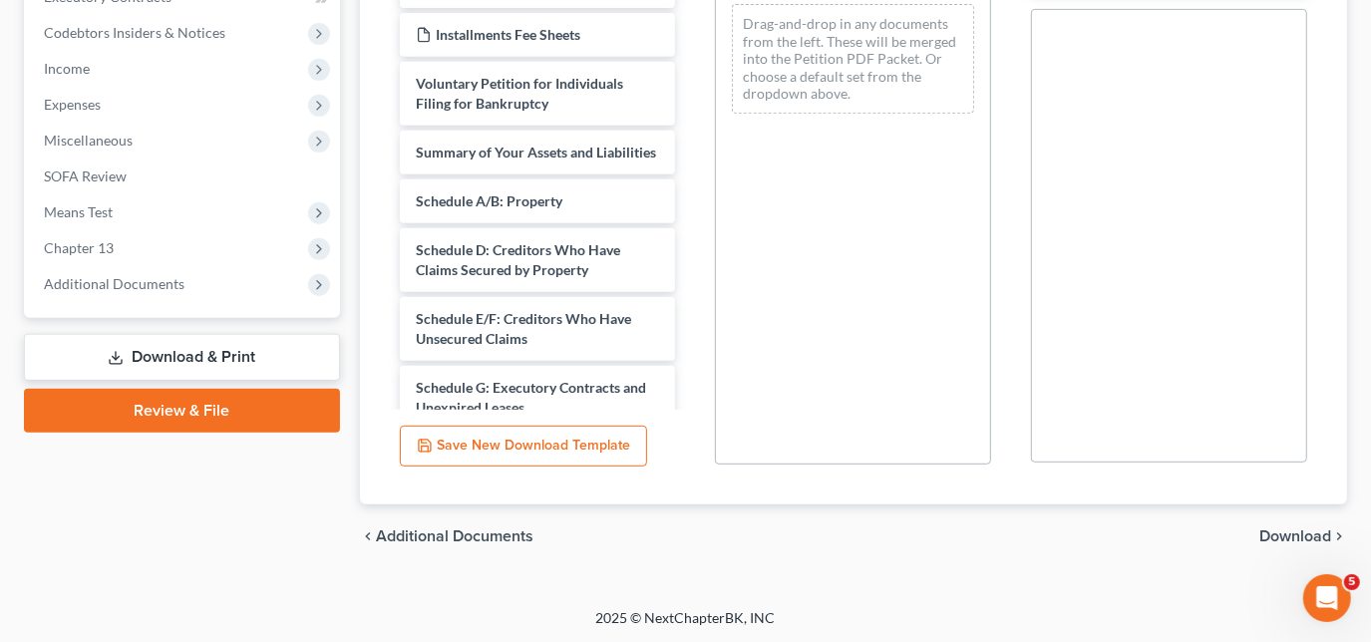
click at [1281, 535] on span "Download" at bounding box center [1295, 536] width 72 height 16
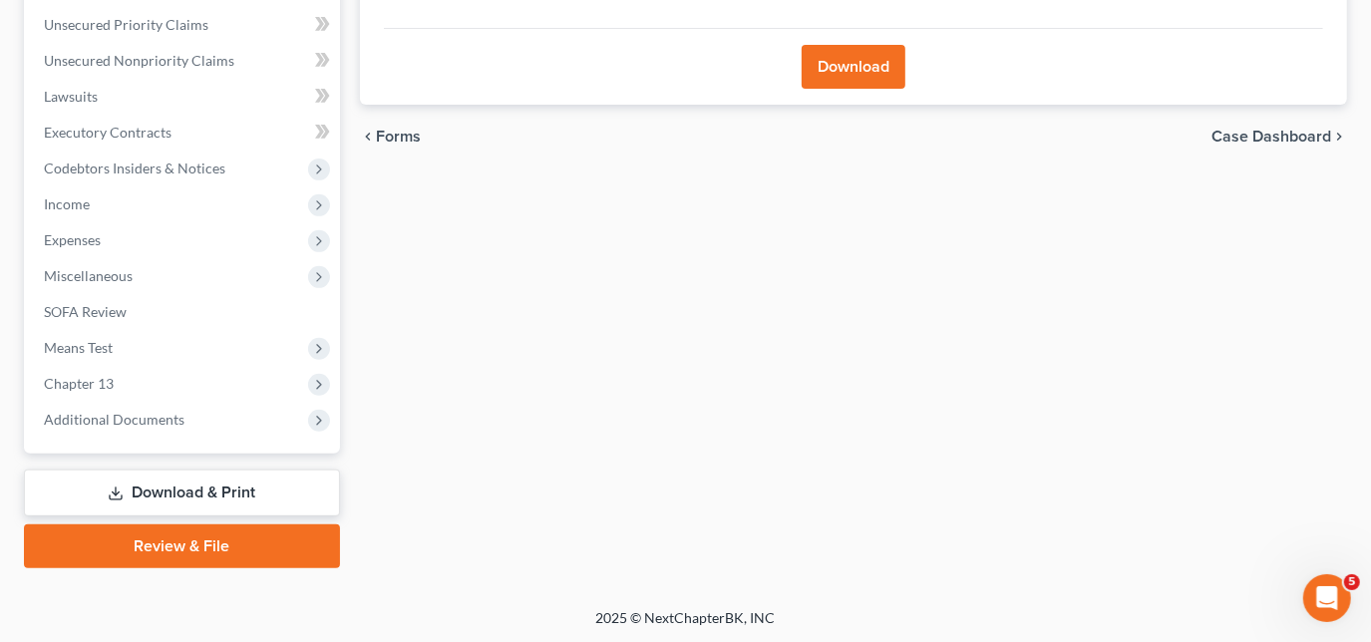
click at [888, 72] on button "Download" at bounding box center [854, 67] width 104 height 44
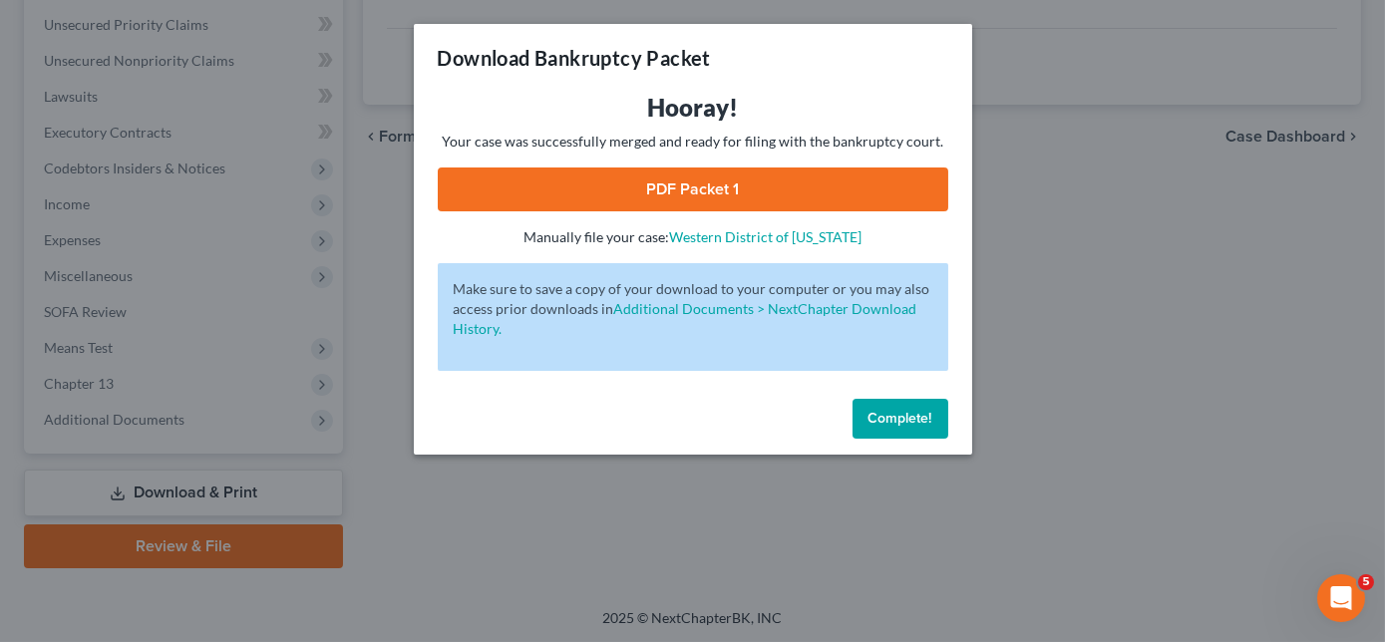
click at [731, 198] on link "PDF Packet 1" at bounding box center [693, 190] width 511 height 44
drag, startPoint x: 913, startPoint y: 425, endPoint x: 897, endPoint y: 422, distance: 16.2
click at [913, 425] on span "Complete!" at bounding box center [901, 418] width 64 height 17
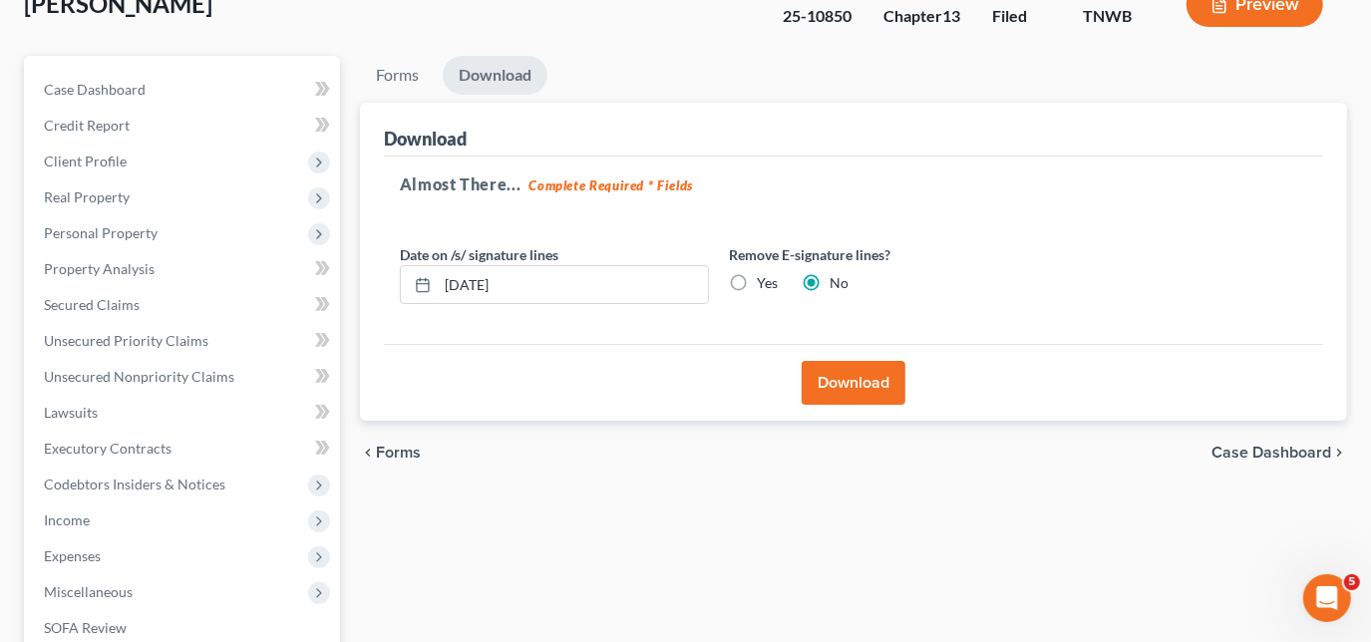
scroll to position [0, 0]
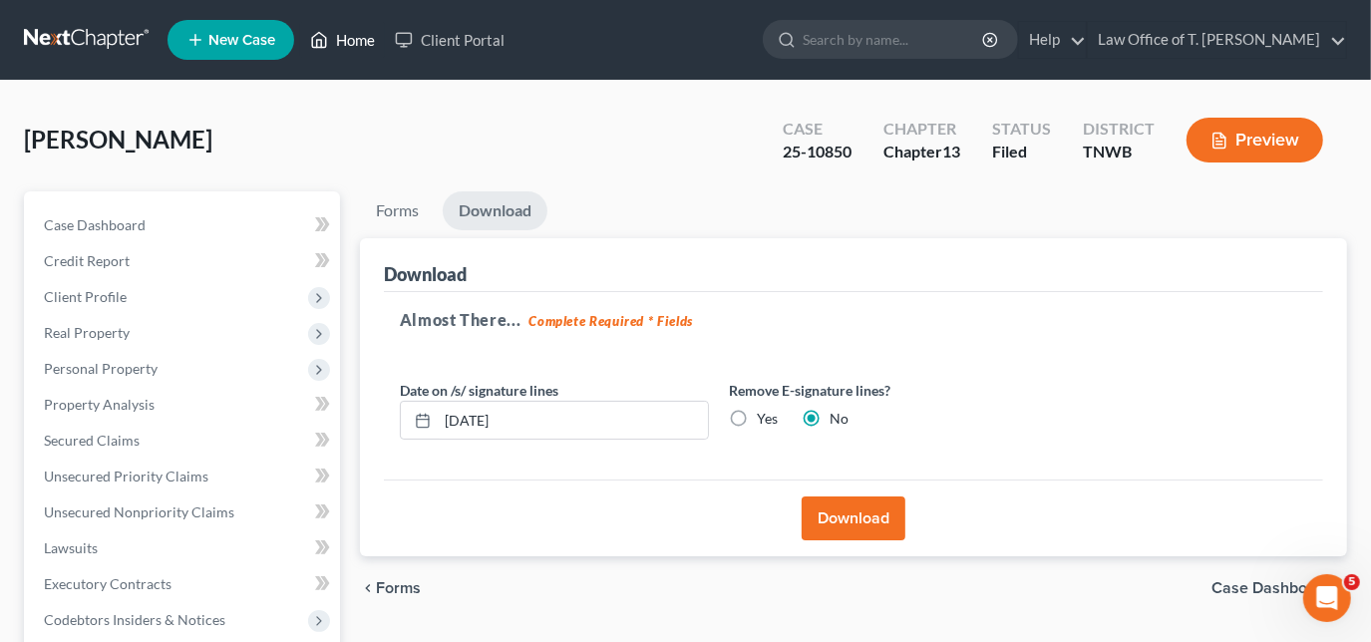
click at [347, 45] on link "Home" at bounding box center [342, 40] width 85 height 36
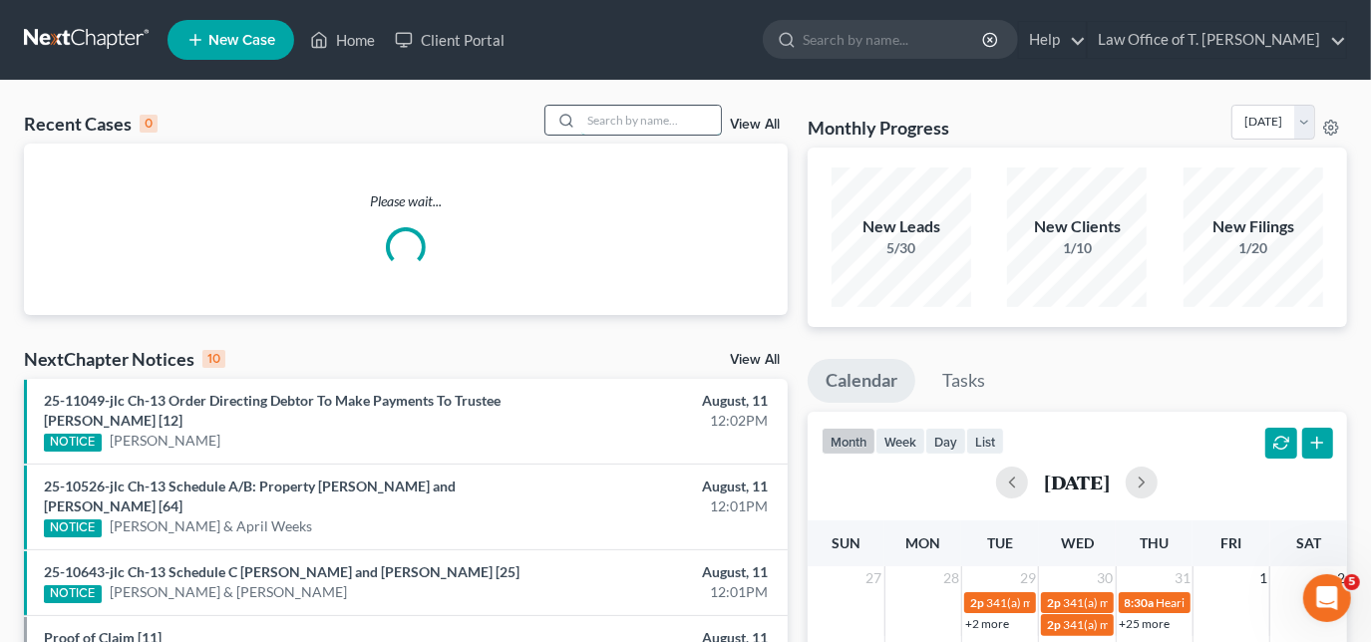
click at [621, 126] on input "search" at bounding box center [651, 120] width 140 height 29
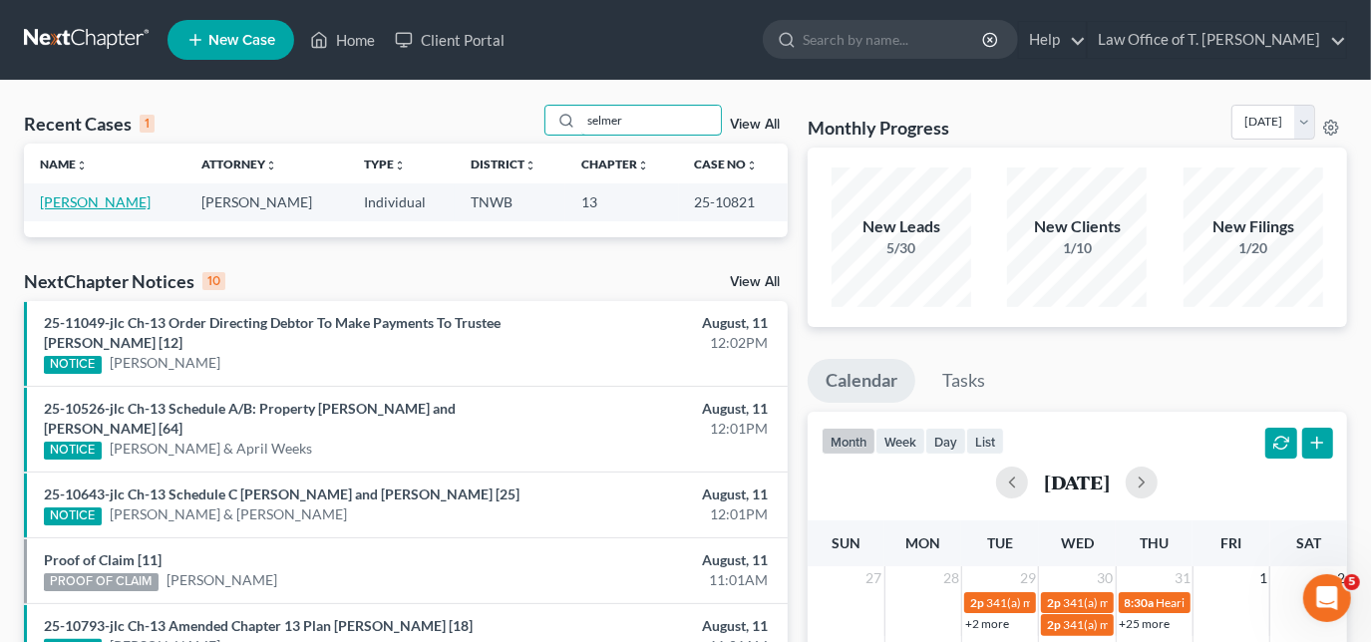
type input "selmer"
click at [137, 204] on link "[PERSON_NAME]" at bounding box center [95, 201] width 111 height 17
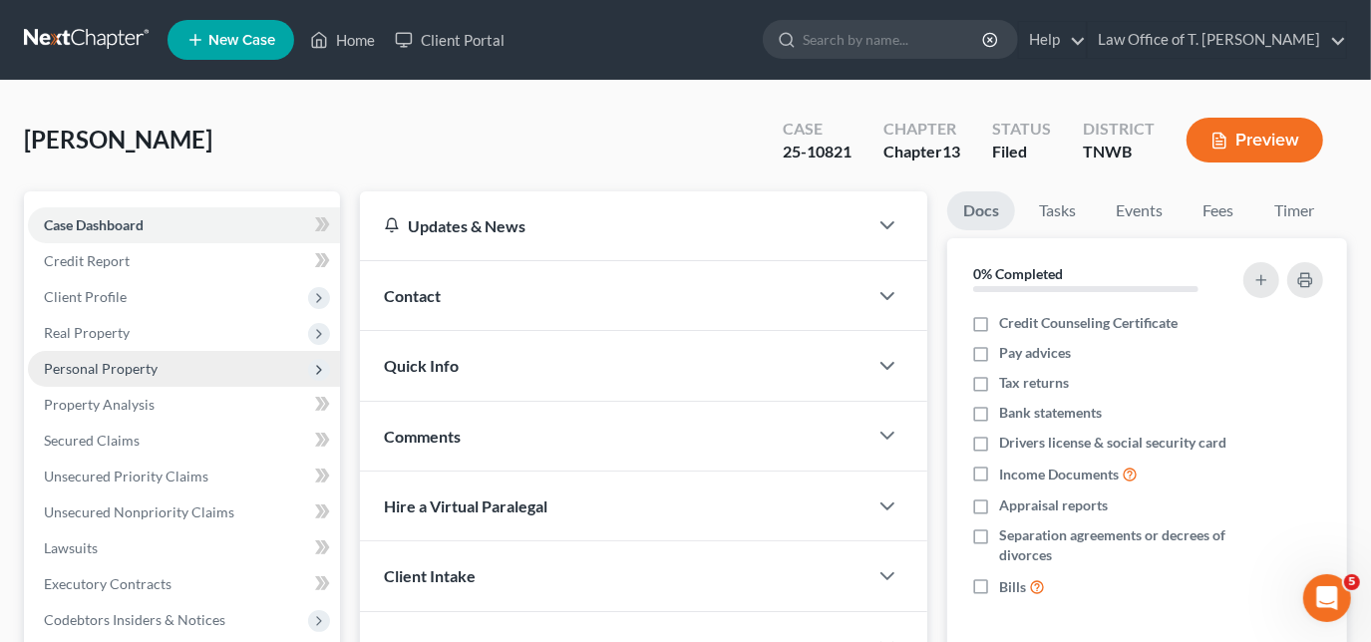
click at [111, 371] on span "Personal Property" at bounding box center [101, 368] width 114 height 17
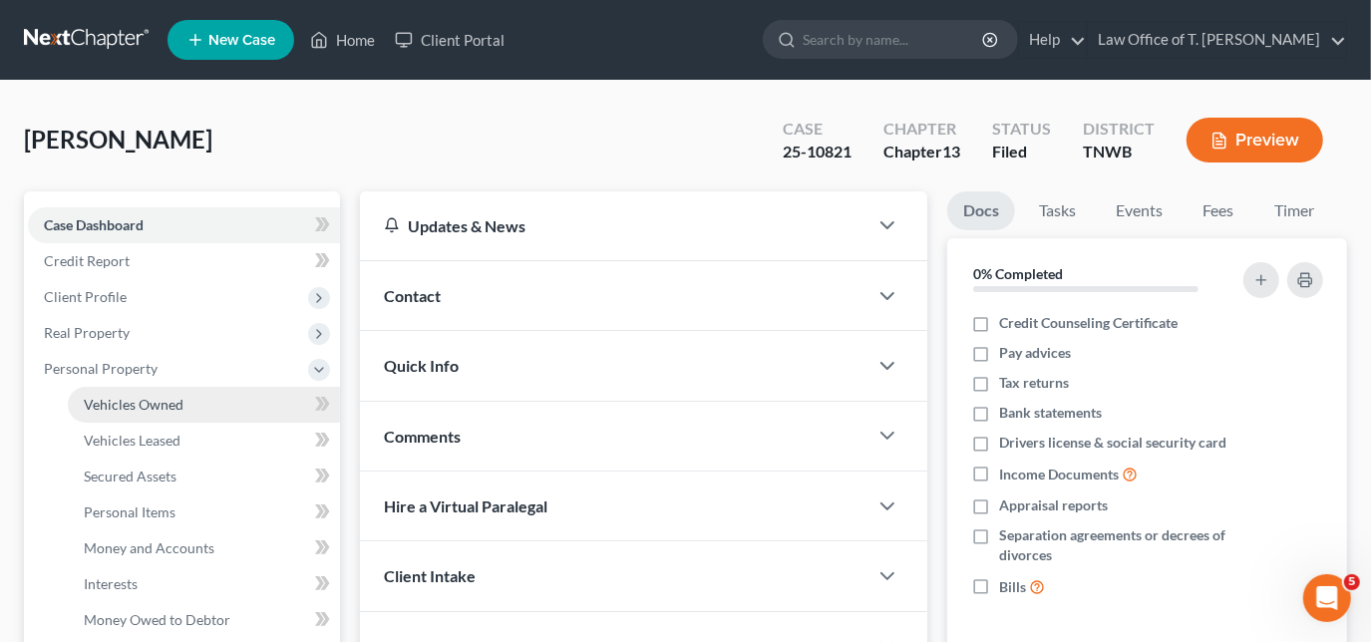
click at [170, 396] on span "Vehicles Owned" at bounding box center [134, 404] width 100 height 17
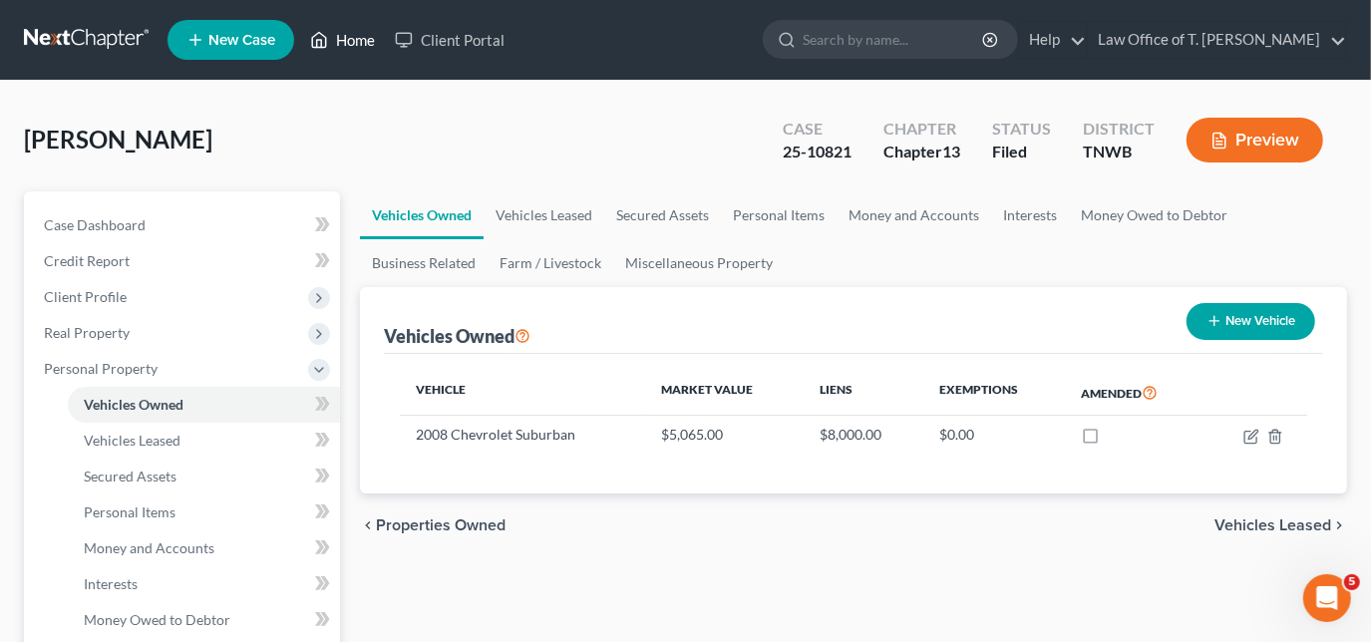
drag, startPoint x: 345, startPoint y: 40, endPoint x: 345, endPoint y: 67, distance: 26.9
click at [345, 40] on link "Home" at bounding box center [342, 40] width 85 height 36
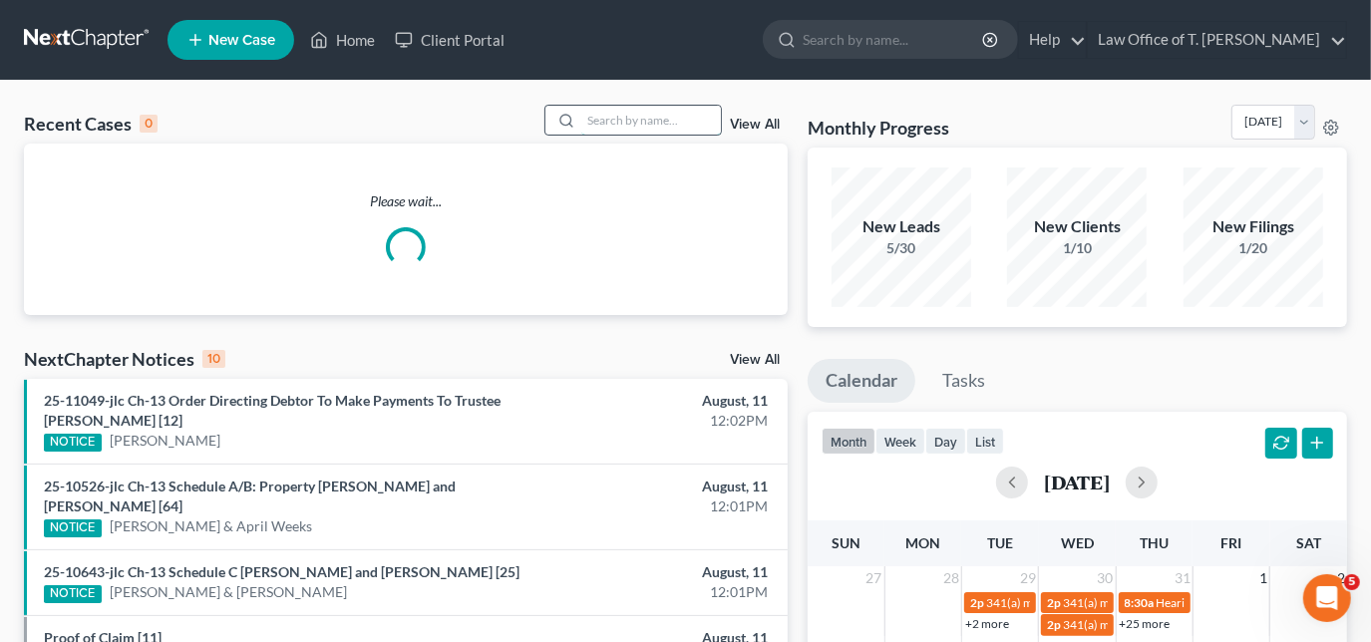
click at [642, 124] on input "search" at bounding box center [651, 120] width 140 height 29
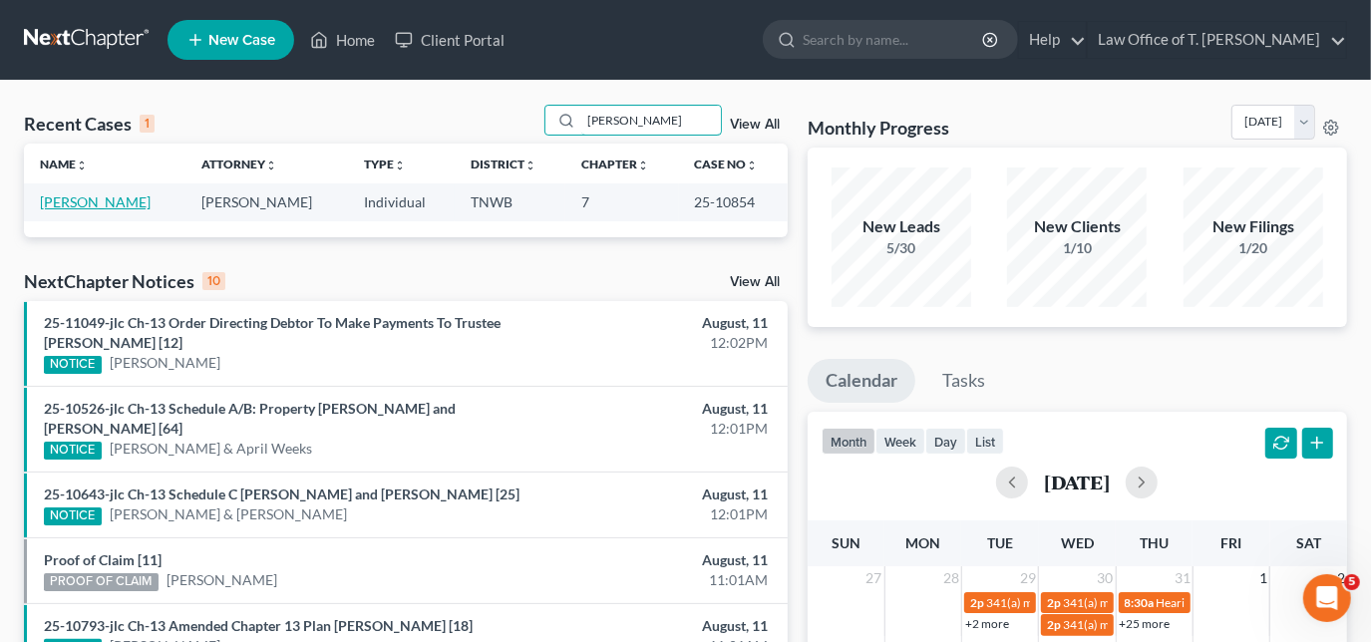
type input "[PERSON_NAME]"
click at [134, 202] on link "[PERSON_NAME]" at bounding box center [95, 201] width 111 height 17
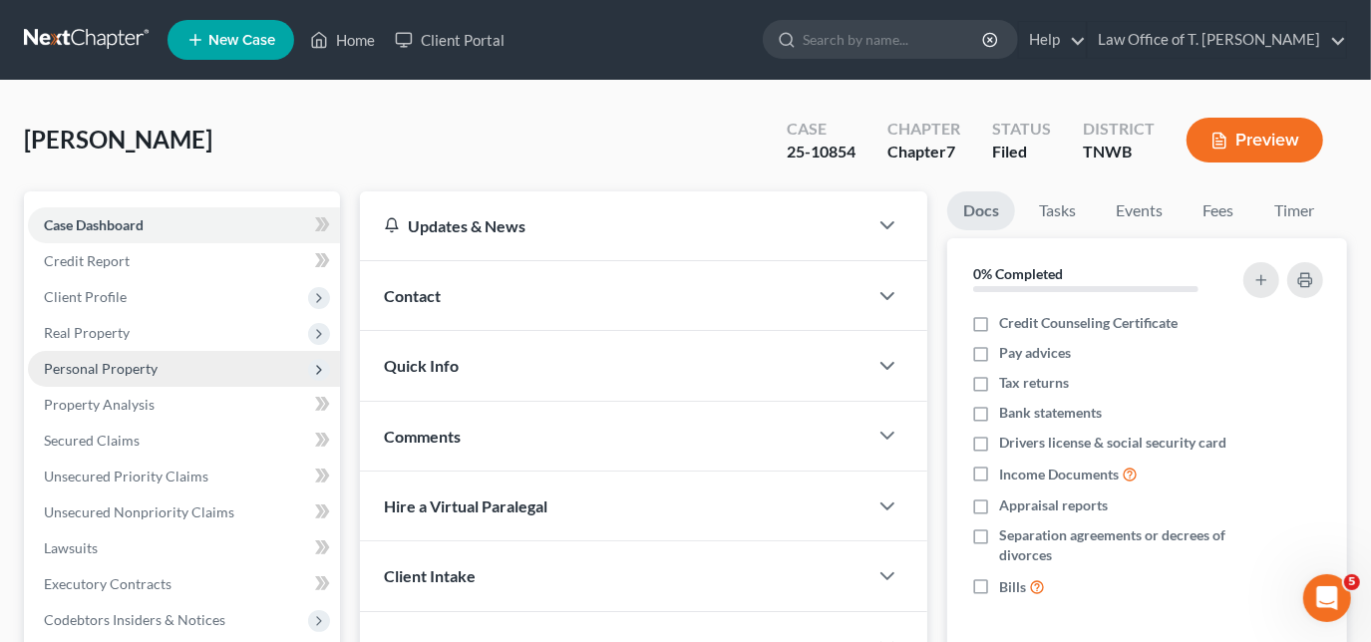
drag, startPoint x: 121, startPoint y: 368, endPoint x: 255, endPoint y: 383, distance: 135.4
click at [121, 368] on span "Personal Property" at bounding box center [101, 368] width 114 height 17
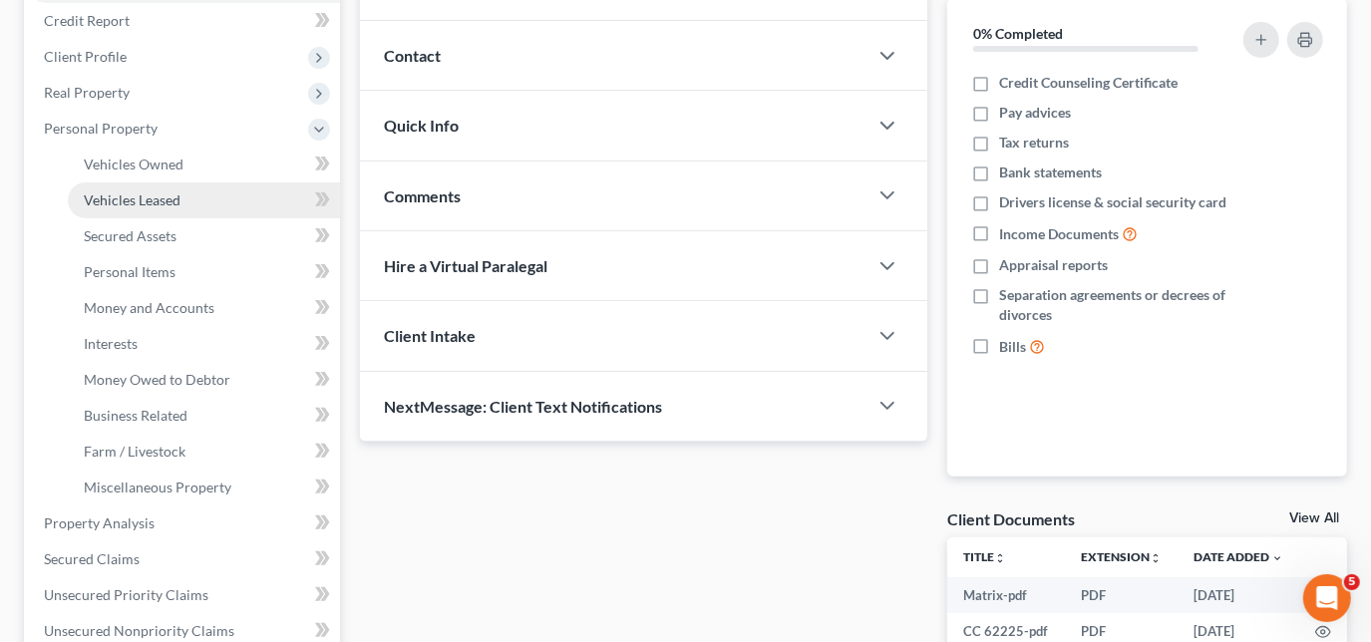
scroll to position [271, 0]
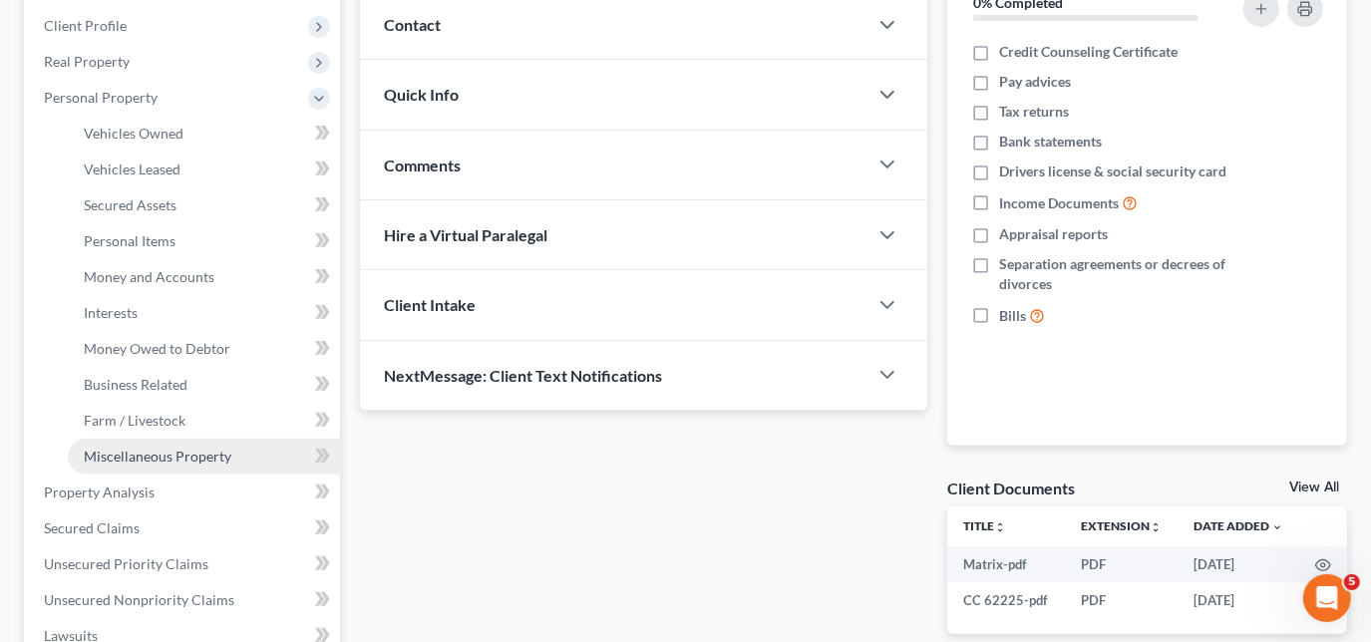
click at [191, 452] on span "Miscellaneous Property" at bounding box center [158, 456] width 148 height 17
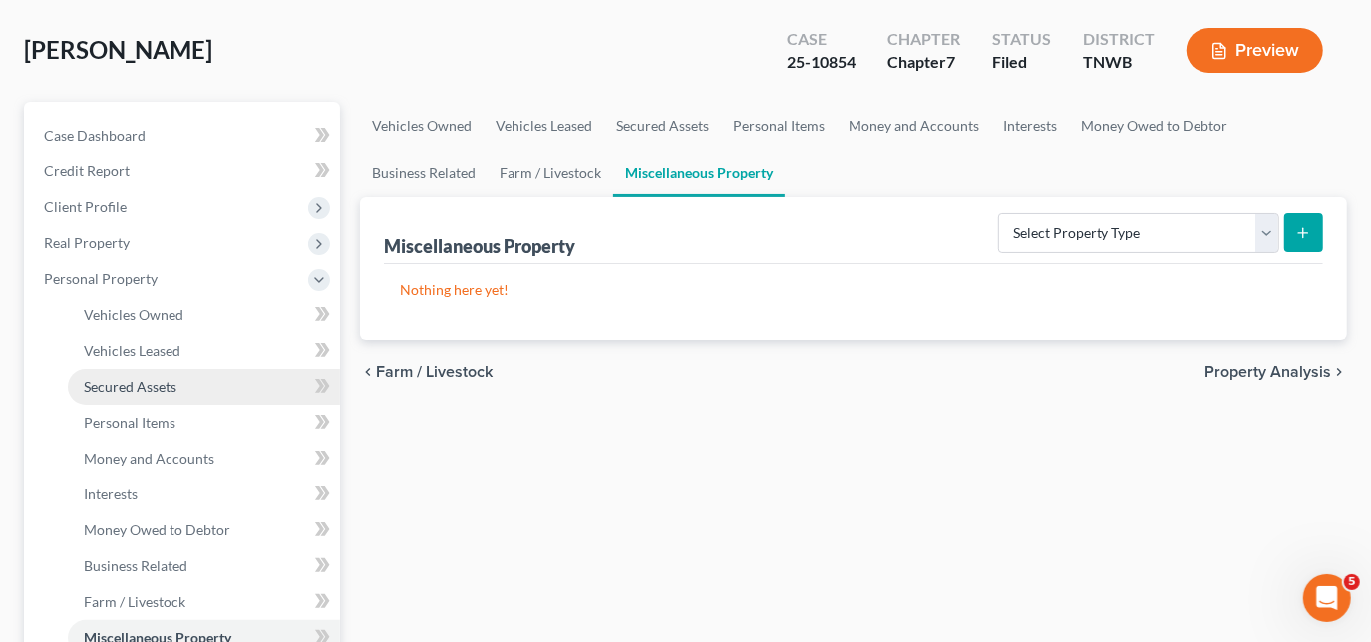
click at [157, 392] on span "Secured Assets" at bounding box center [130, 386] width 93 height 17
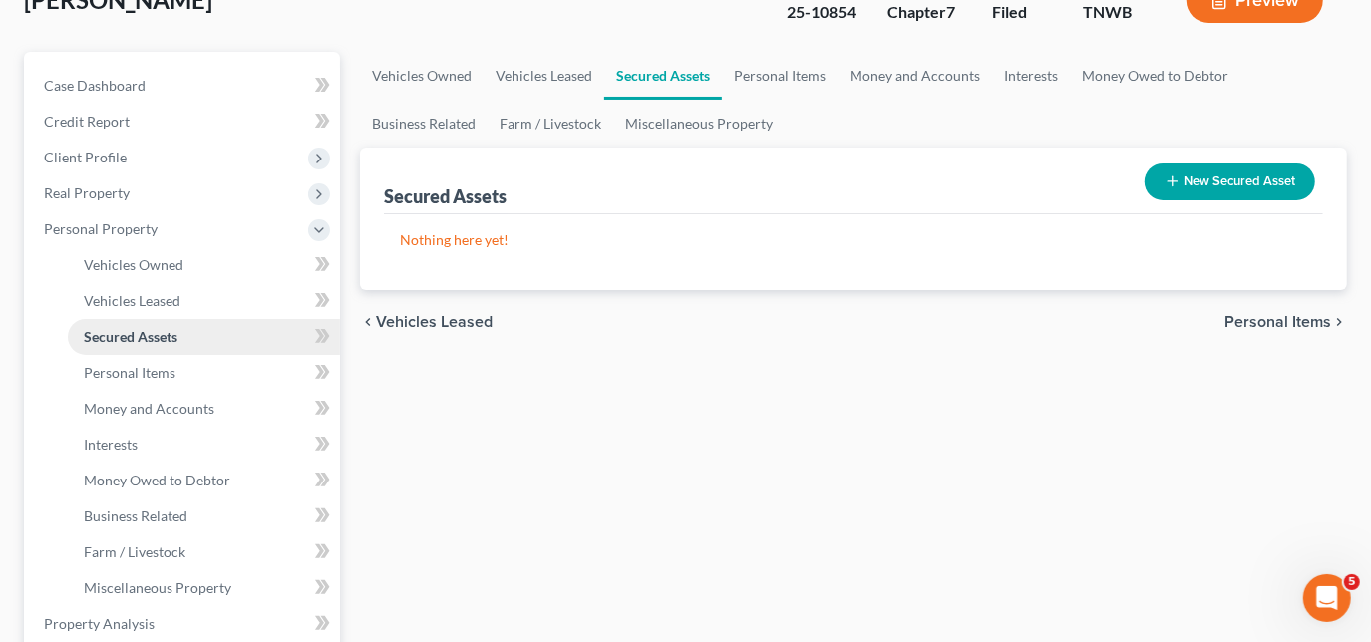
scroll to position [180, 0]
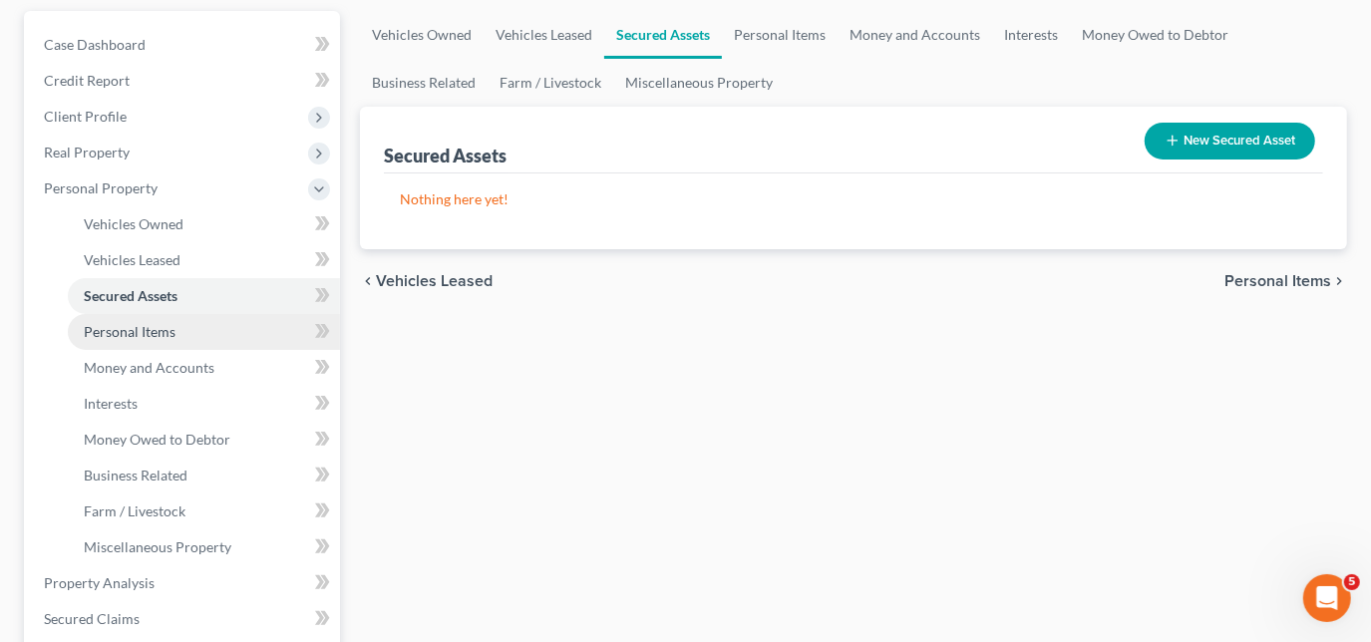
click at [173, 337] on span "Personal Items" at bounding box center [130, 331] width 92 height 17
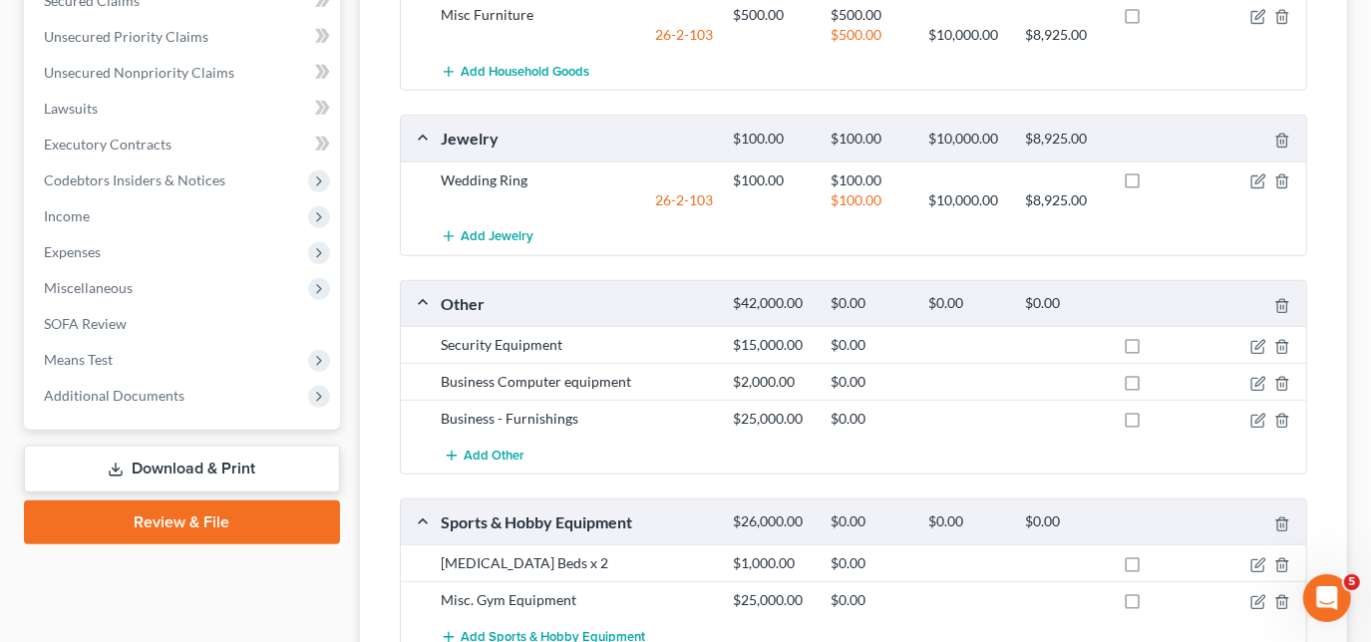
scroll to position [816, 0]
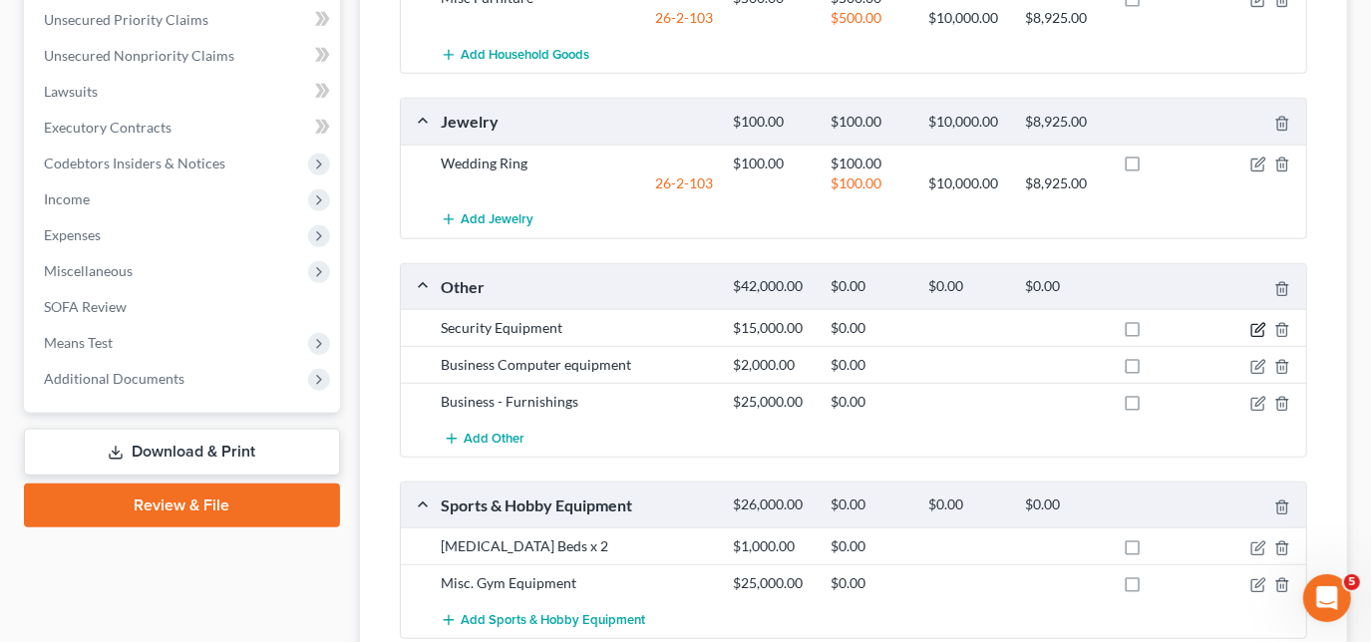
click at [1262, 326] on icon "button" at bounding box center [1258, 330] width 16 height 16
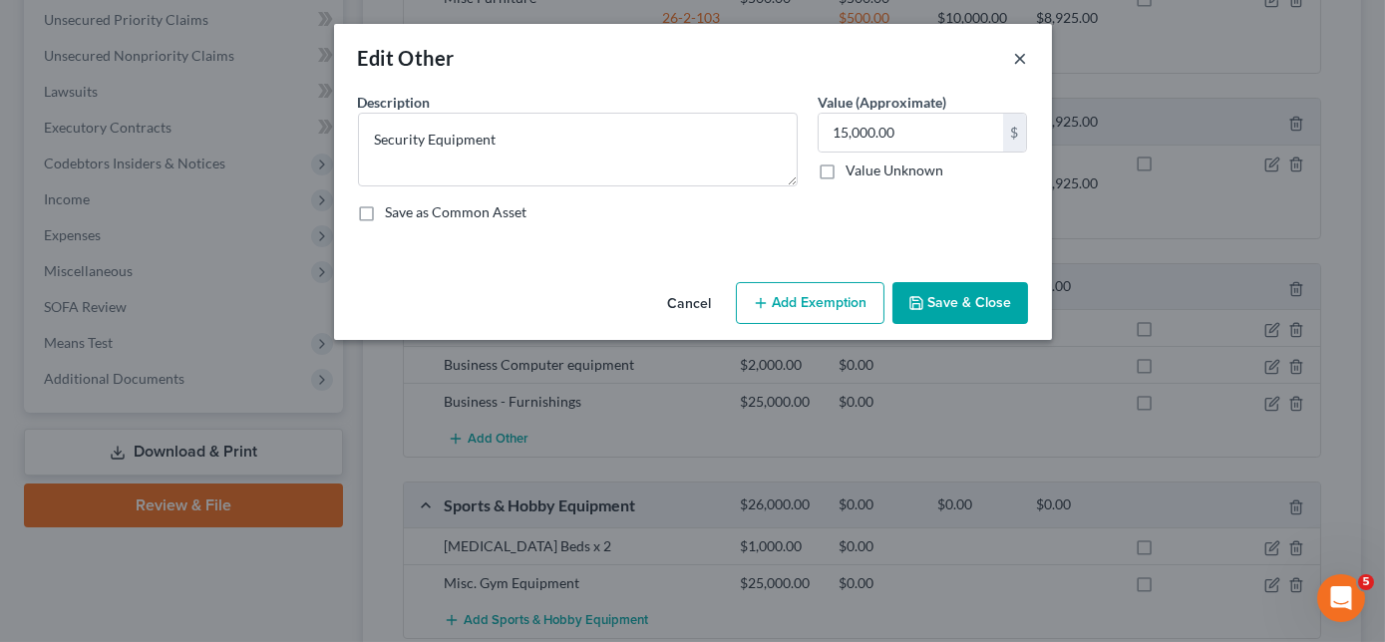
click at [1015, 59] on button "×" at bounding box center [1021, 58] width 14 height 24
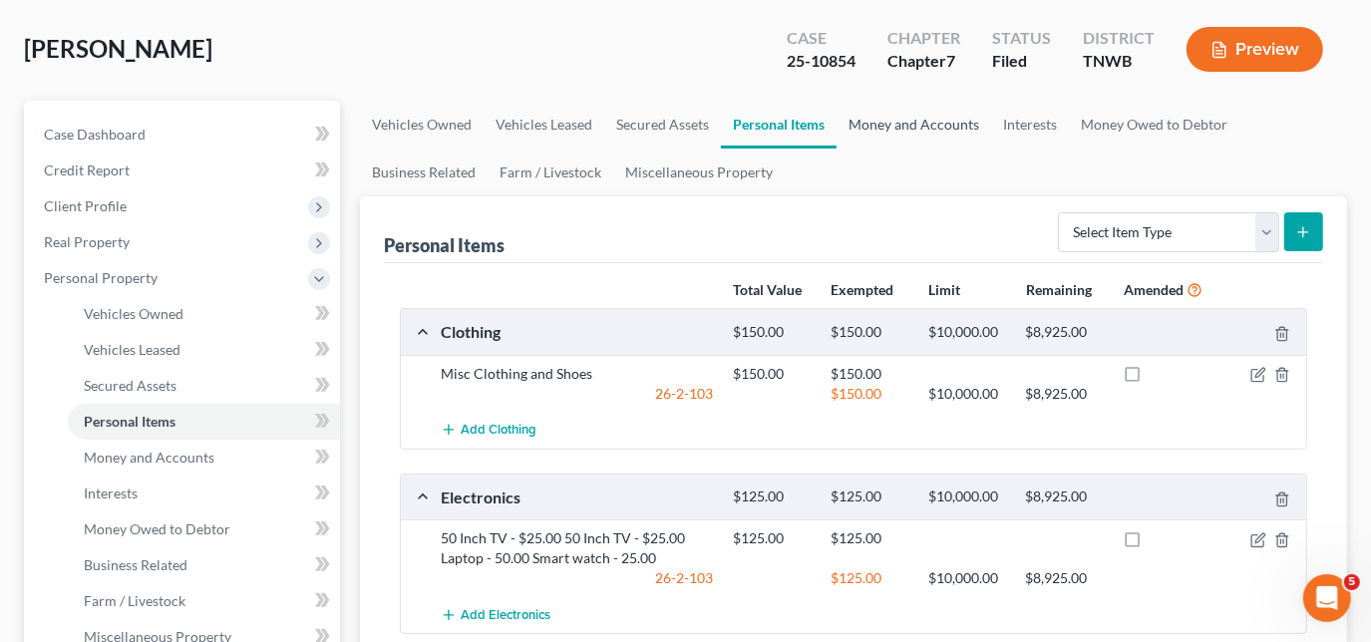
scroll to position [90, 0]
drag, startPoint x: 901, startPoint y: 122, endPoint x: 898, endPoint y: 133, distance: 11.4
click at [901, 122] on link "Money and Accounts" at bounding box center [914, 126] width 155 height 48
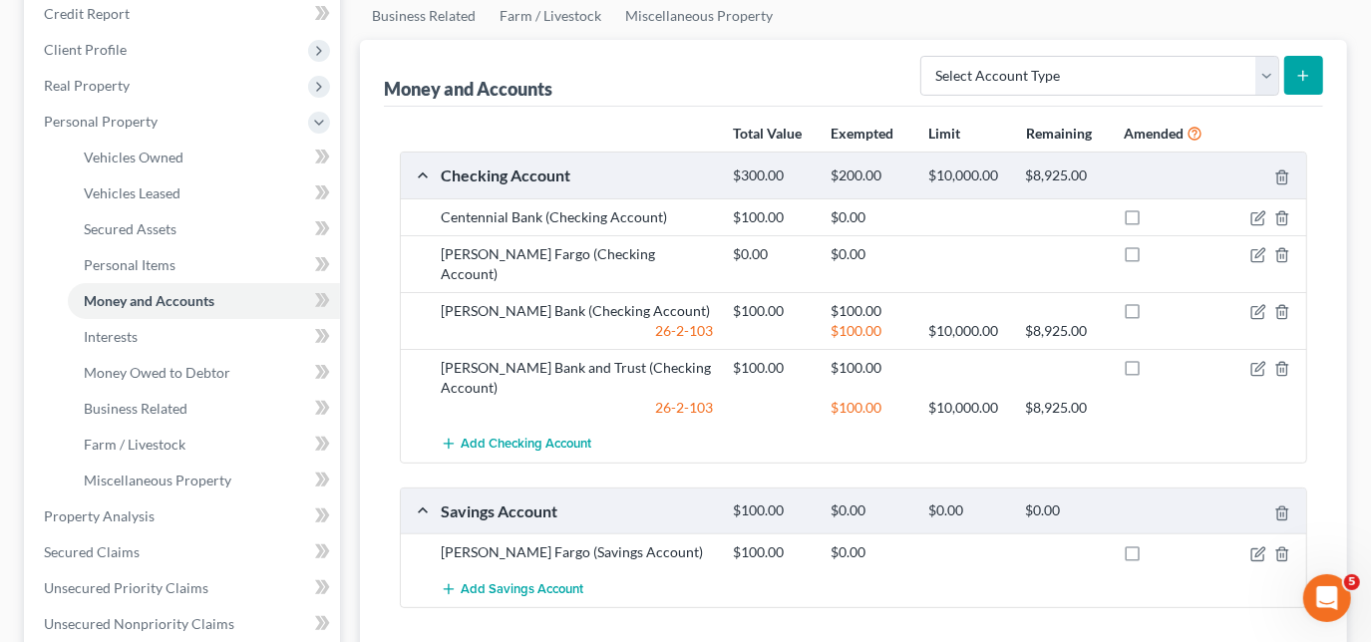
scroll to position [271, 0]
